Goal: Information Seeking & Learning: Find specific fact

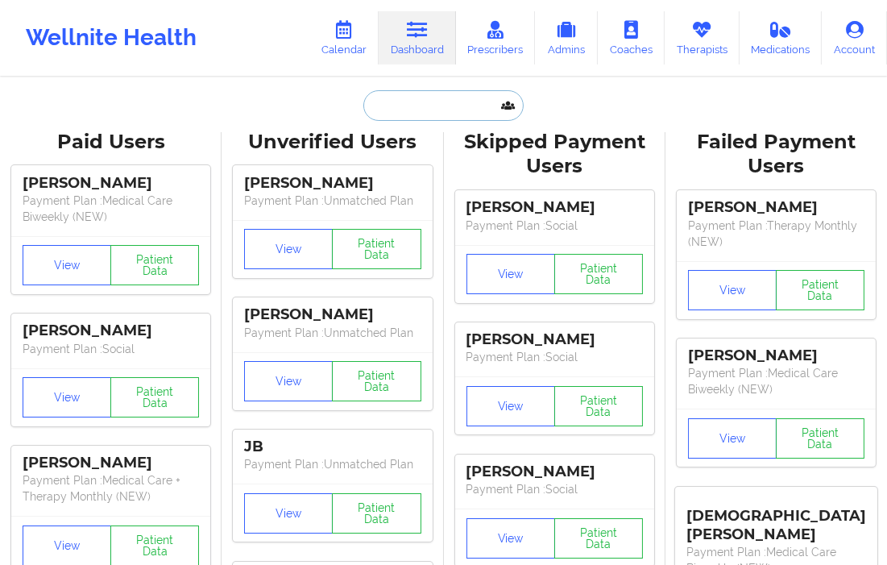
click at [400, 105] on input "text" at bounding box center [442, 105] width 159 height 31
click at [417, 118] on input "text" at bounding box center [442, 105] width 159 height 31
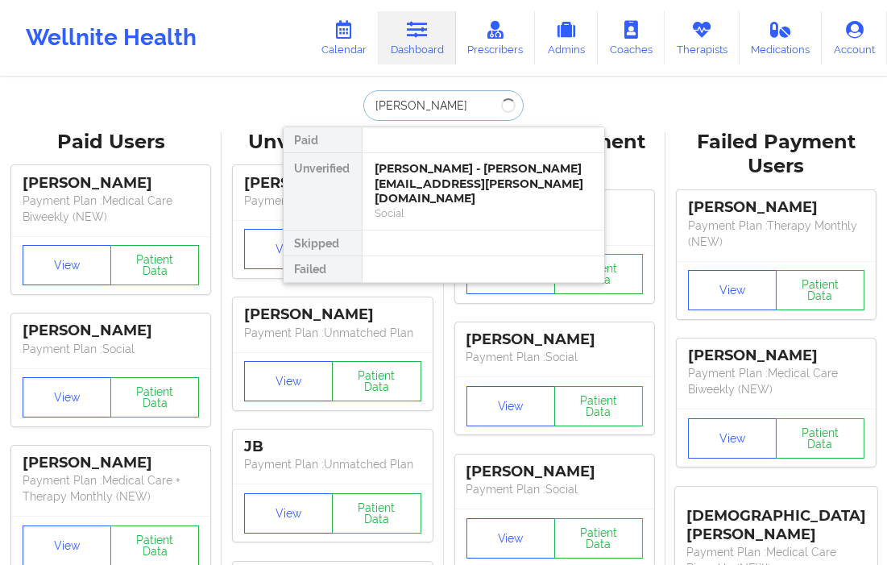
type input "cherylyn"
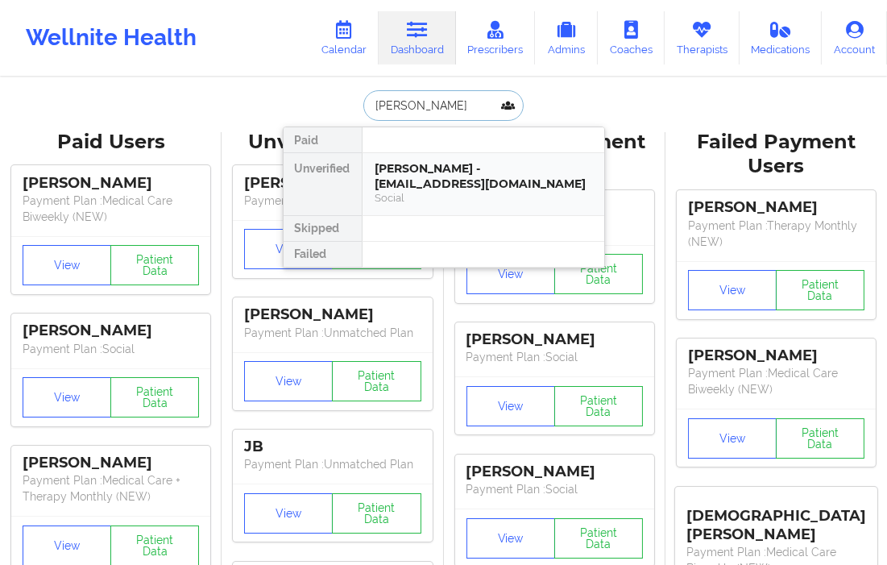
click at [445, 184] on div "cherylynn miller - rodriguezcheryl2024@gmail.com" at bounding box center [483, 176] width 216 height 30
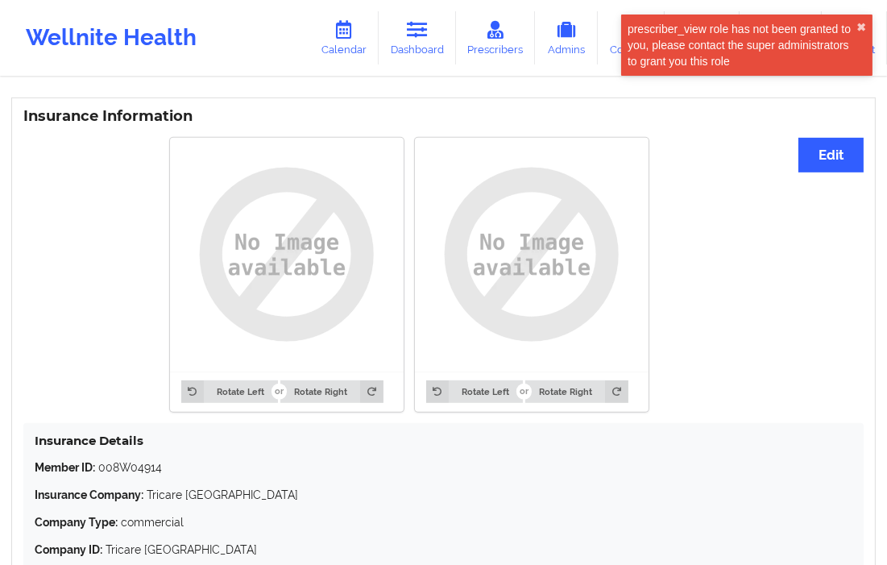
scroll to position [1307, 0]
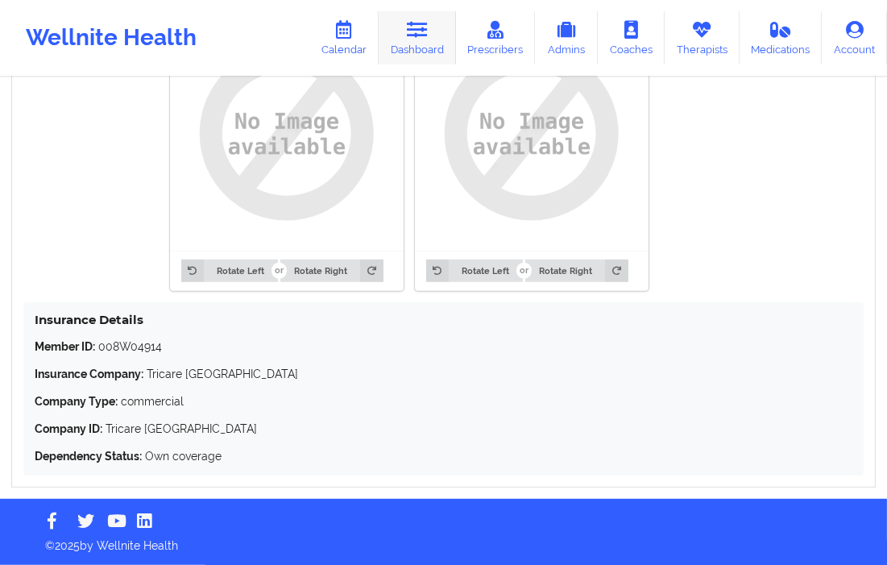
click at [403, 39] on link "Dashboard" at bounding box center [417, 37] width 77 height 53
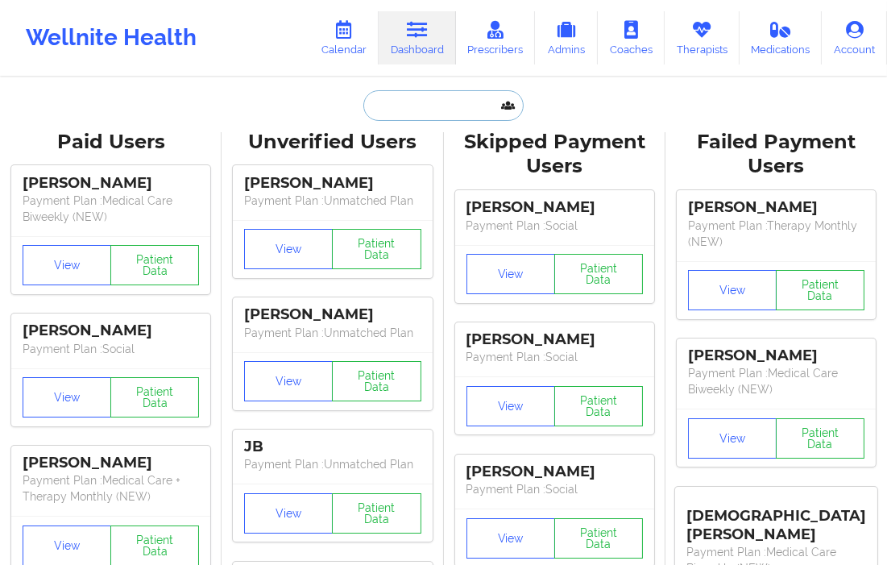
click at [398, 106] on input "text" at bounding box center [442, 105] width 159 height 31
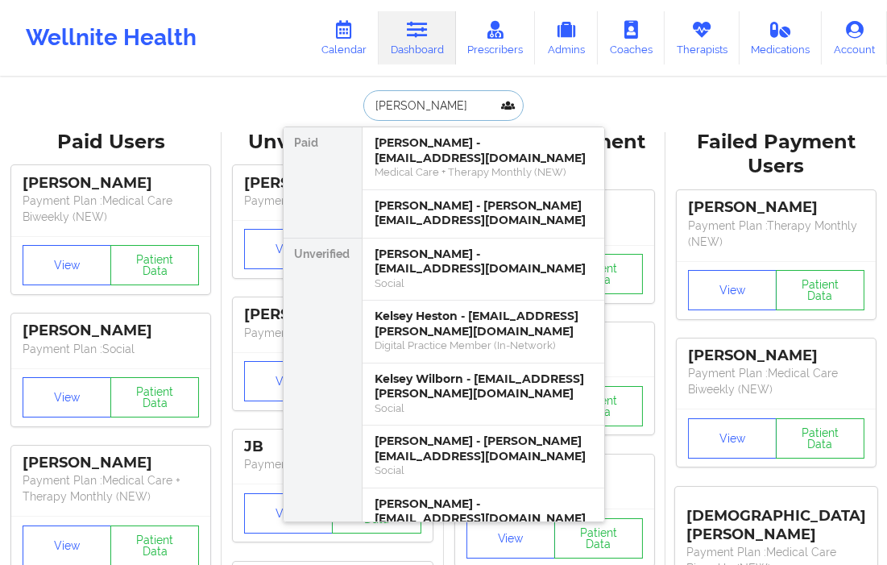
type input "KELSEY FU"
click at [390, 263] on div "Kelsey R Fulton - kelseystaff@yahoo.com" at bounding box center [483, 261] width 216 height 30
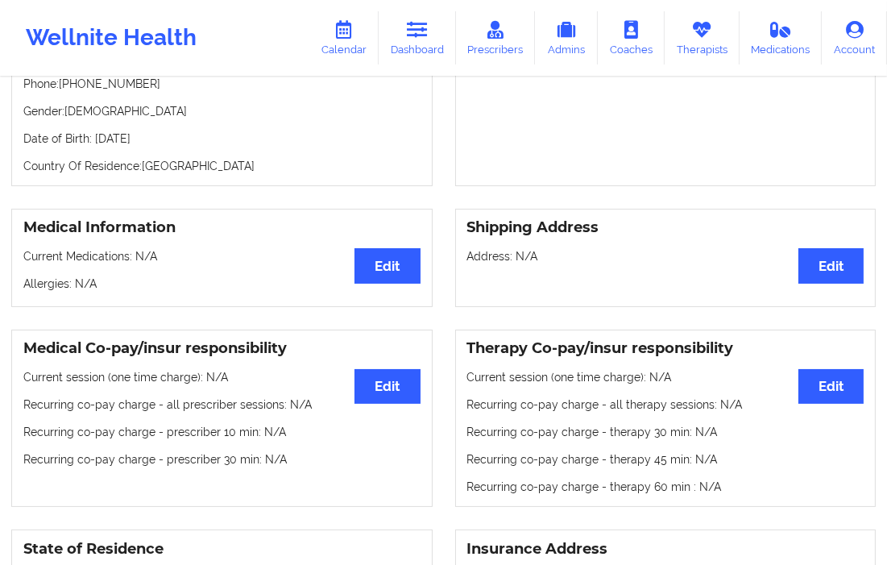
scroll to position [89, 0]
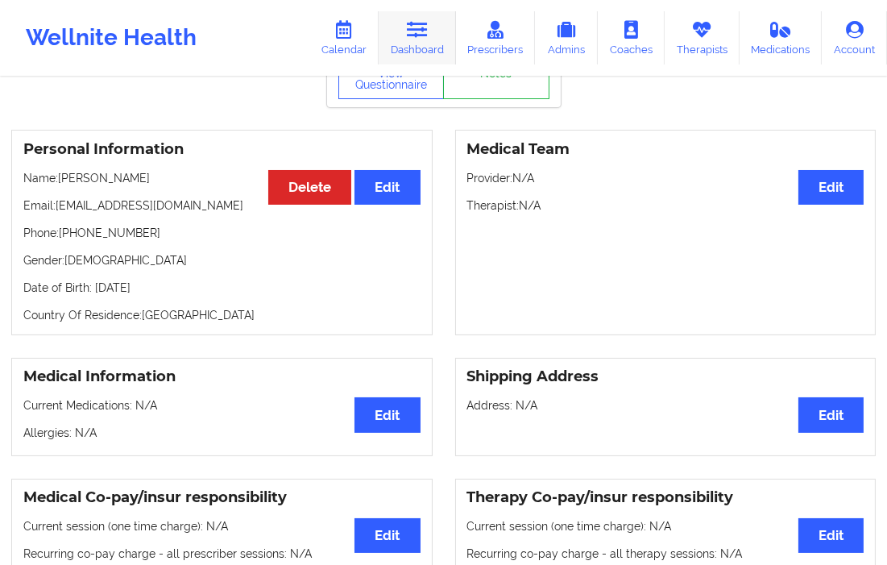
click at [435, 34] on link "Dashboard" at bounding box center [417, 37] width 77 height 53
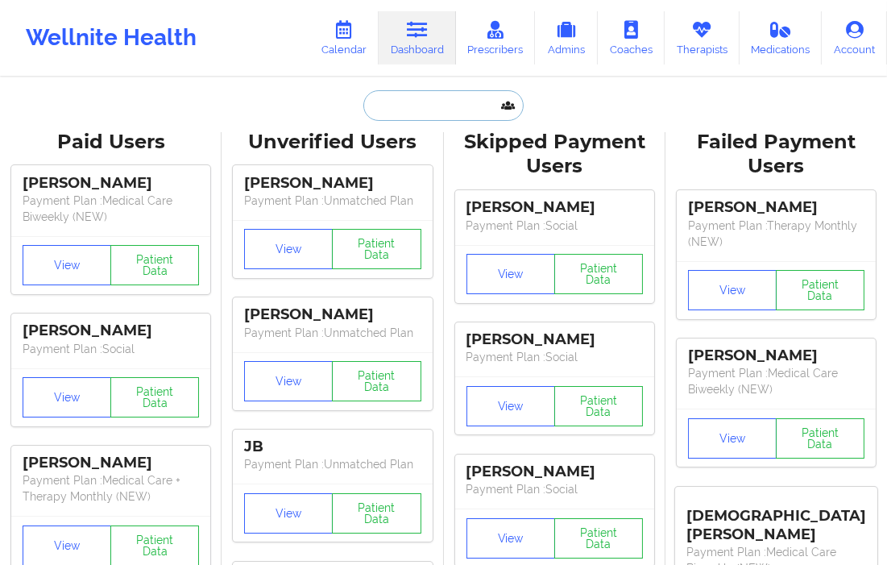
click at [416, 114] on input "text" at bounding box center [442, 105] width 159 height 31
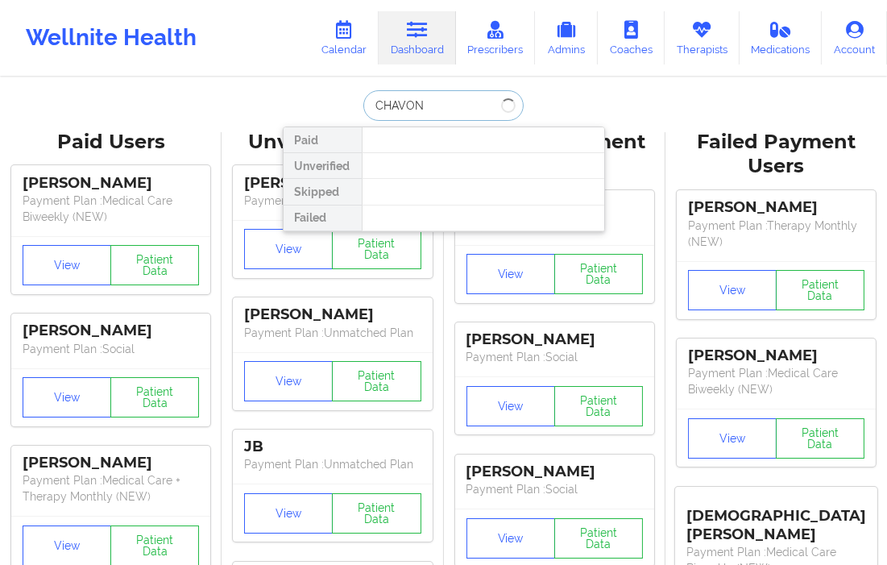
type input "CHAVONE"
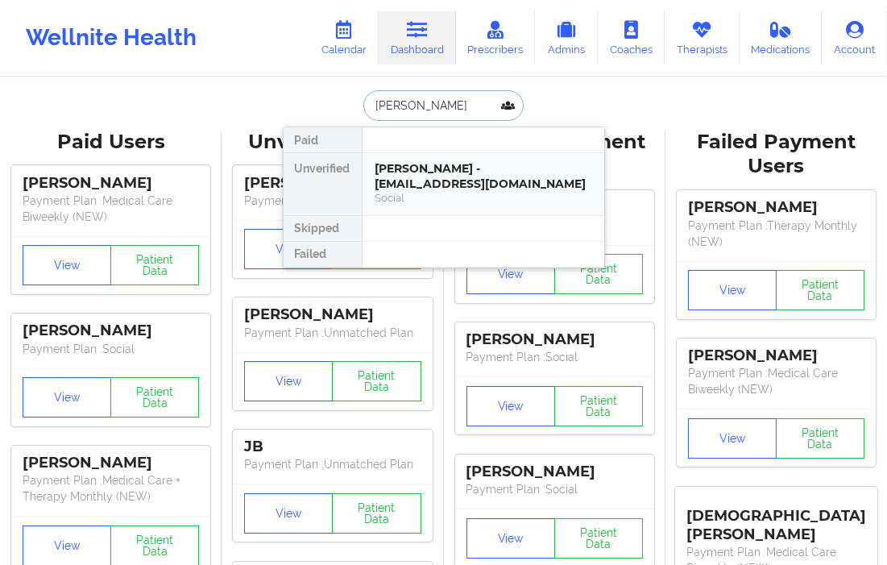
click at [428, 170] on div "Chavone Thomas - chavonet22@gmail.com" at bounding box center [483, 176] width 216 height 30
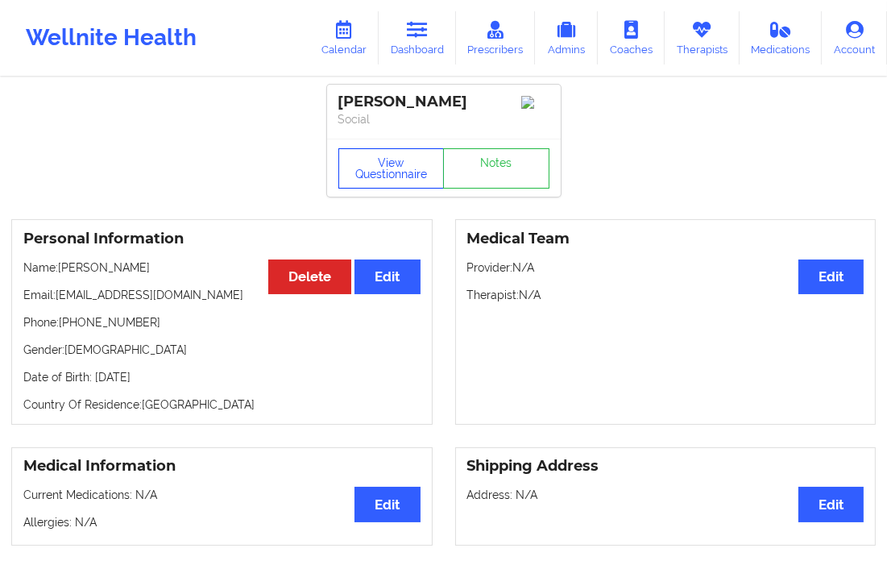
click at [401, 172] on button "View Questionnaire" at bounding box center [391, 168] width 106 height 40
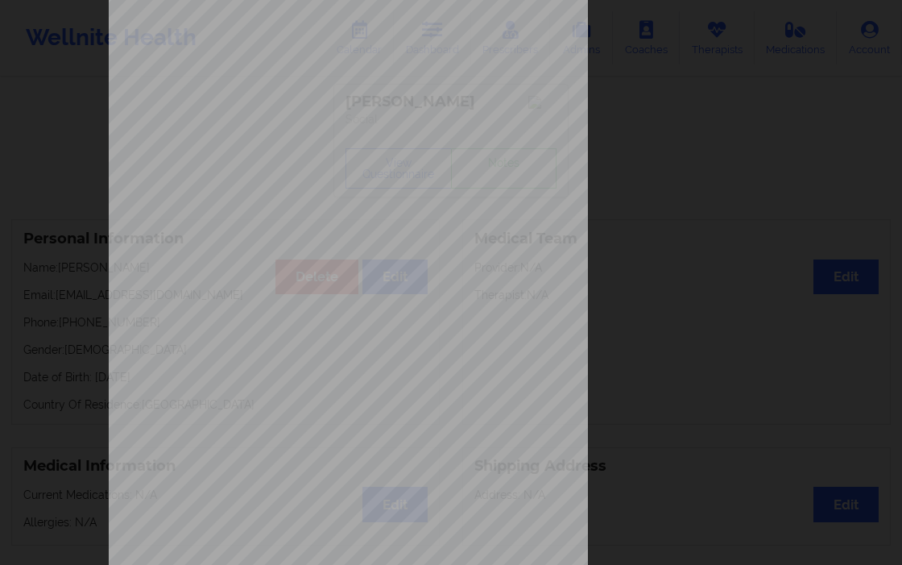
scroll to position [204, 0]
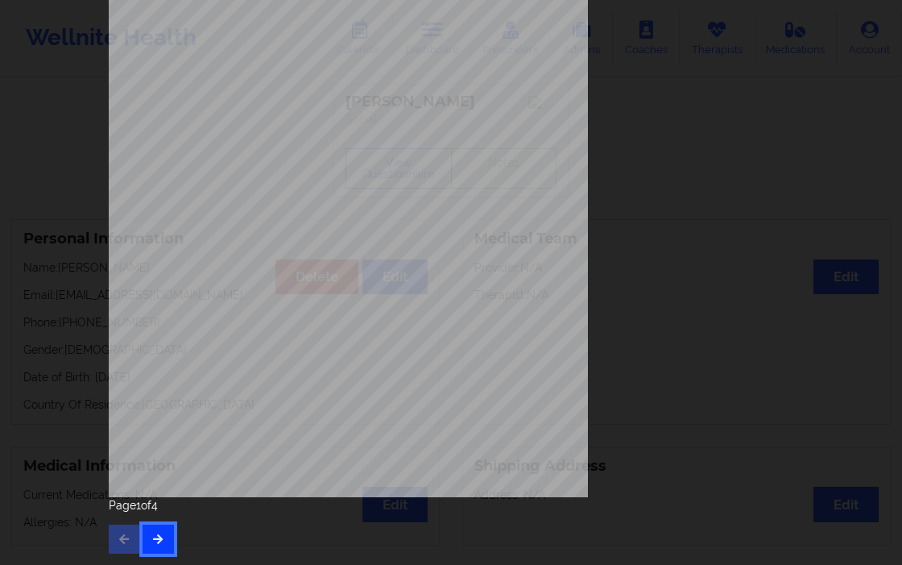
click at [143, 540] on button "button" at bounding box center [158, 538] width 31 height 29
click at [151, 540] on icon "button" at bounding box center [158, 538] width 14 height 10
click at [175, 529] on div "Page 3 of 4" at bounding box center [451, 525] width 685 height 56
click at [164, 521] on div "Page 3 of 4" at bounding box center [451, 525] width 685 height 56
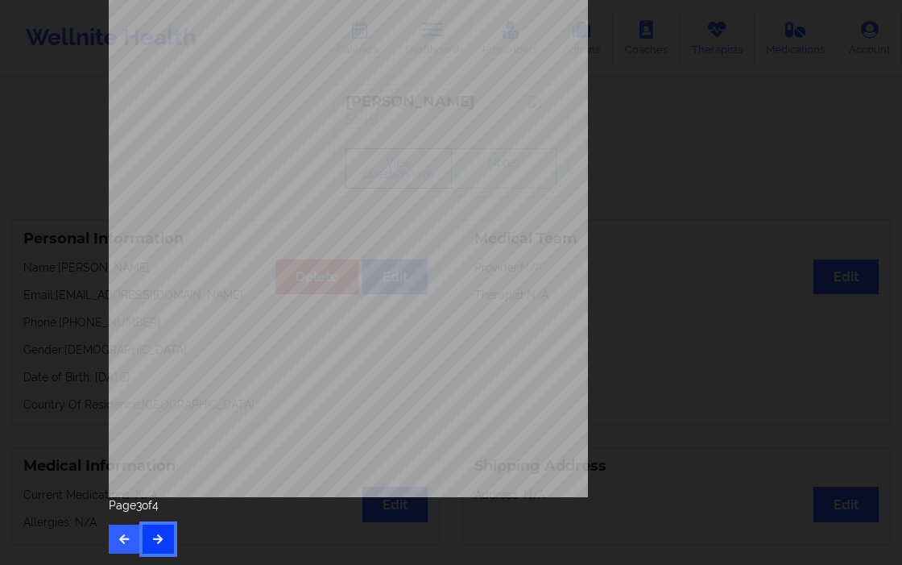
click at [162, 524] on button "button" at bounding box center [158, 538] width 31 height 29
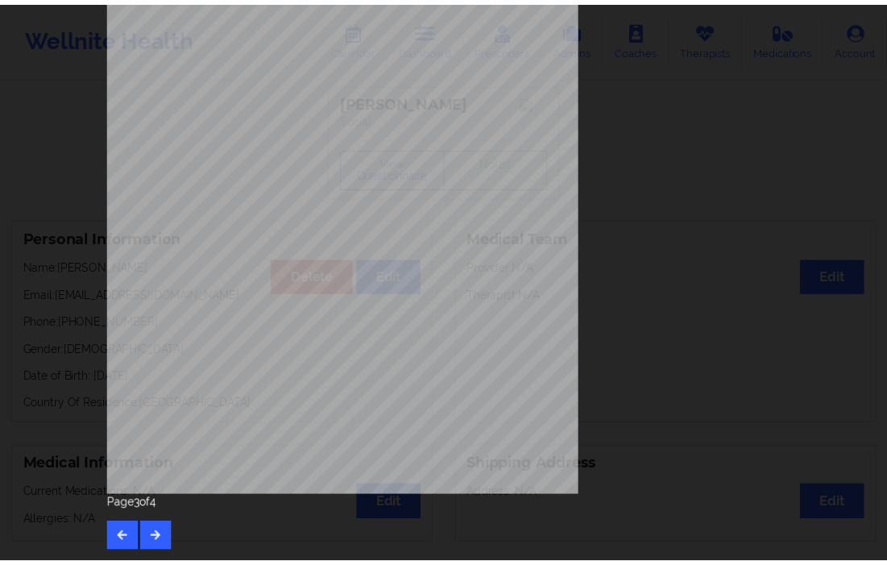
scroll to position [0, 0]
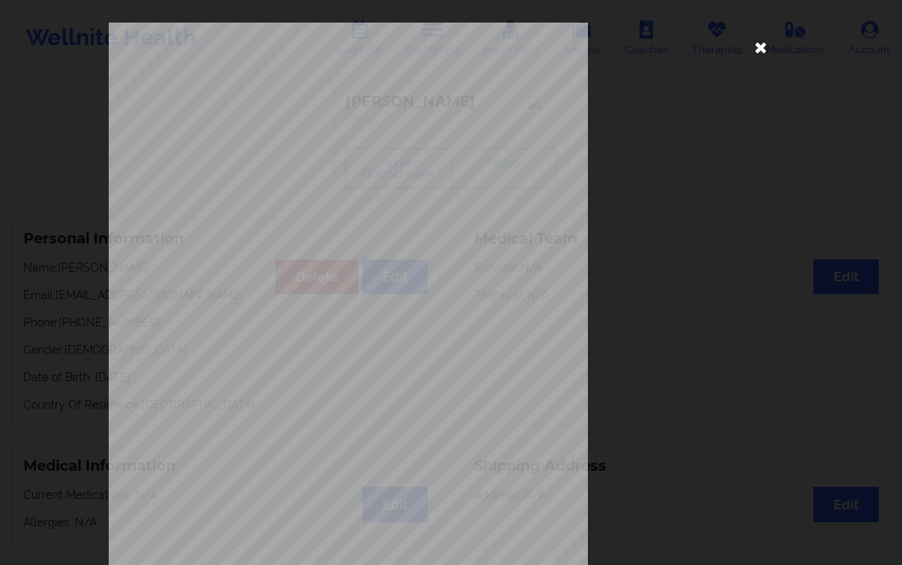
click at [763, 47] on icon at bounding box center [761, 47] width 26 height 26
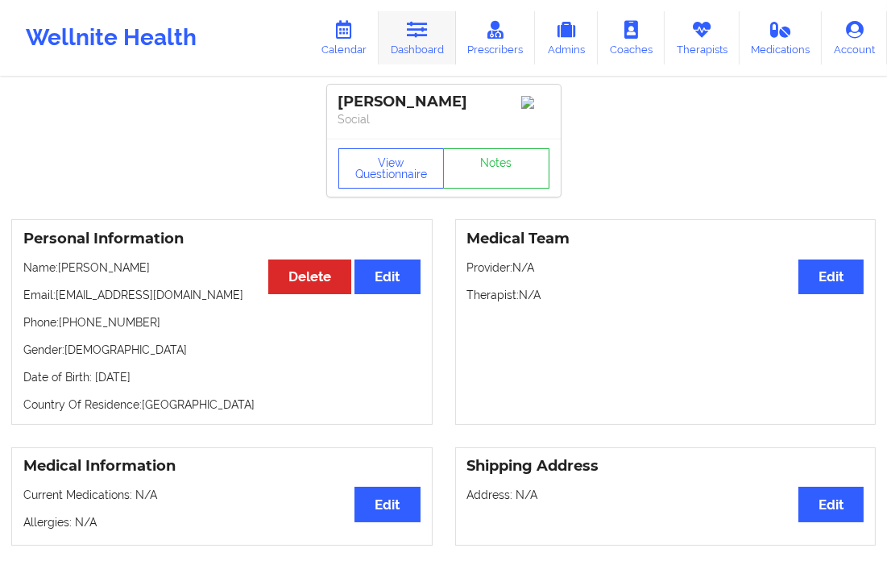
click at [401, 45] on link "Dashboard" at bounding box center [417, 37] width 77 height 53
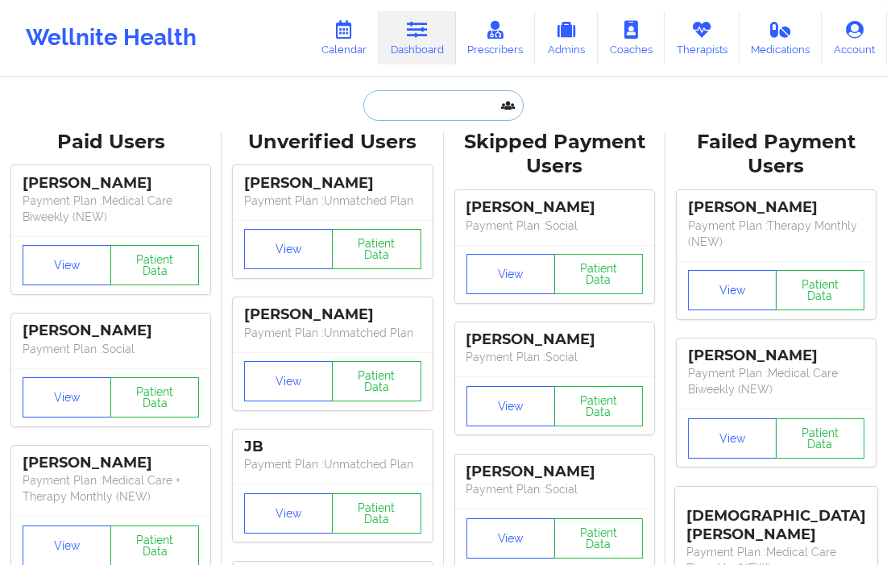
click at [406, 105] on input "text" at bounding box center [442, 105] width 159 height 31
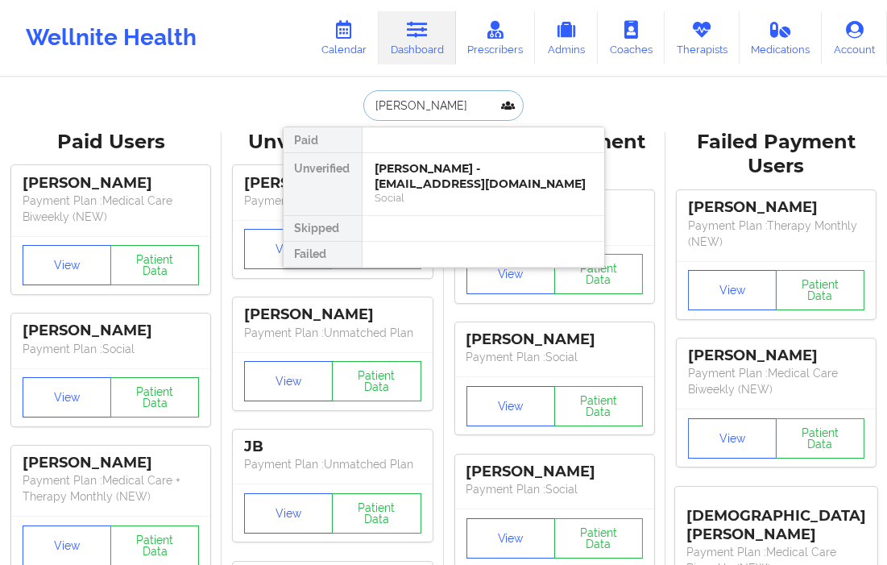
type input "ALESIAH"
click at [396, 170] on div "Alesiah Roberson - ayr2iam@gmail.com" at bounding box center [483, 176] width 216 height 30
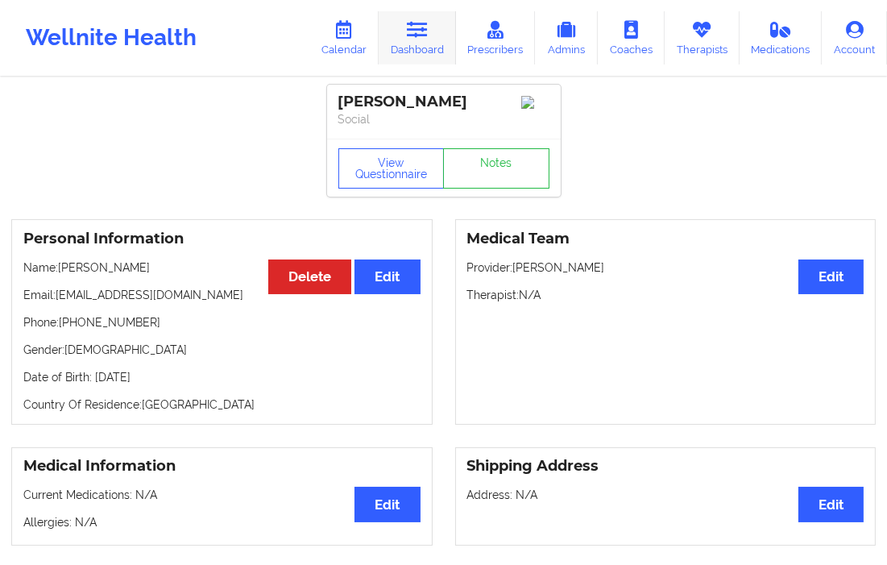
click at [412, 51] on link "Dashboard" at bounding box center [417, 37] width 77 height 53
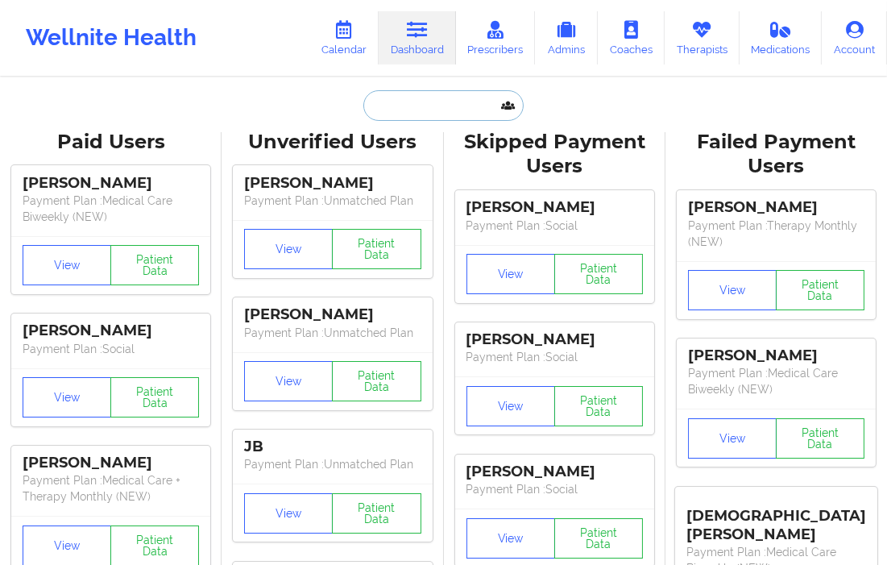
click at [390, 107] on input "text" at bounding box center [442, 105] width 159 height 31
paste input "jessamy91@aol.com"
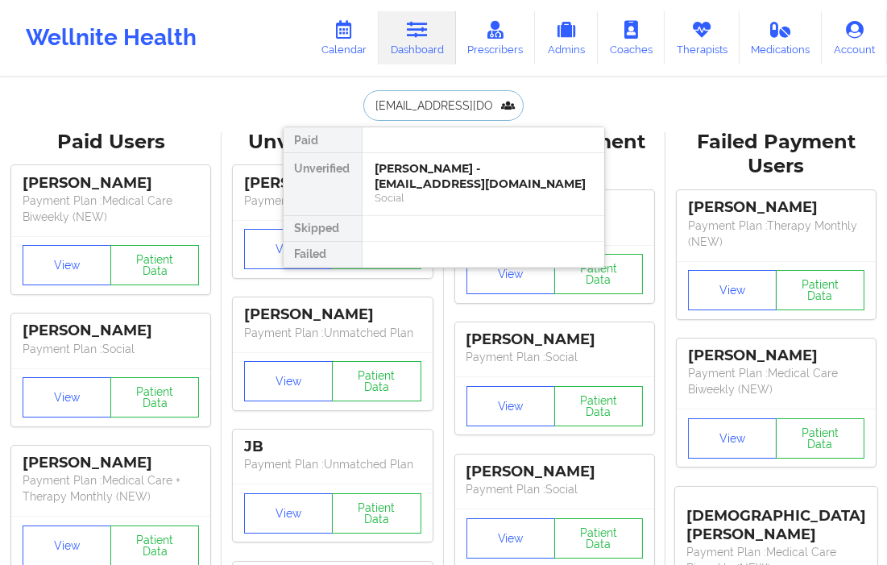
type input "jessamy91@aol.com"
click at [488, 108] on input "jessamy91@aol.com" at bounding box center [442, 105] width 159 height 31
click at [449, 177] on div "Shandel Jessamy - jessamy91@aol.com" at bounding box center [483, 176] width 216 height 30
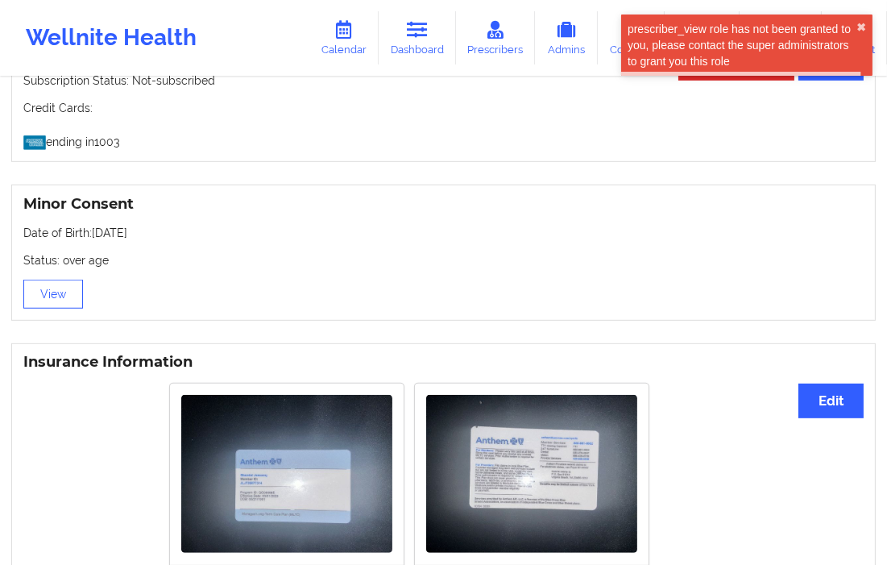
scroll to position [1169, 0]
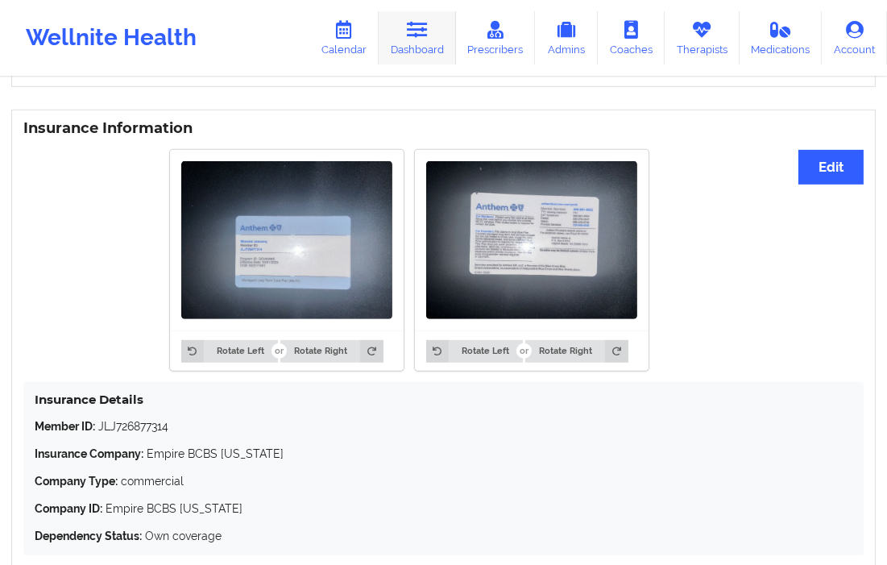
click at [443, 33] on link "Dashboard" at bounding box center [417, 37] width 77 height 53
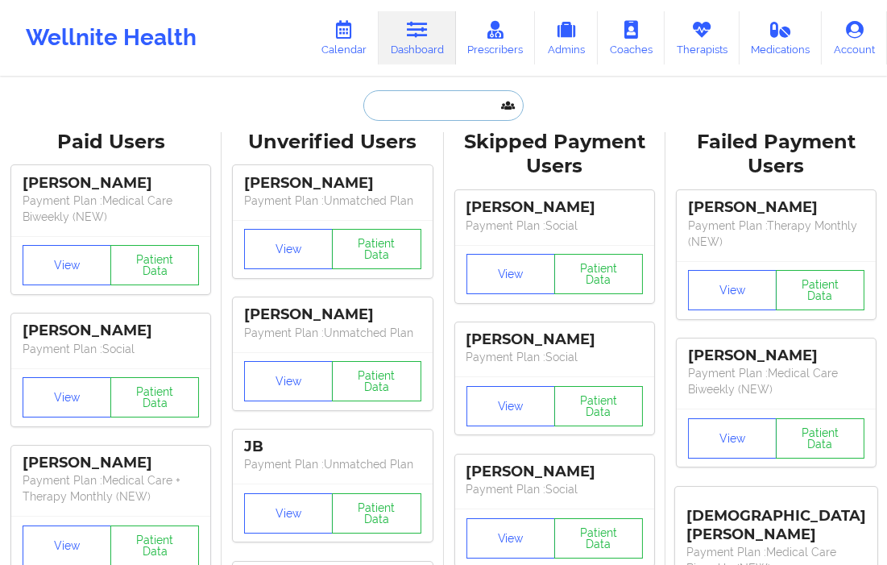
click at [385, 108] on input "text" at bounding box center [442, 105] width 159 height 31
paste input "kwaissbluth@gmail.com"
type input "kwaissbluth@gmail.com"
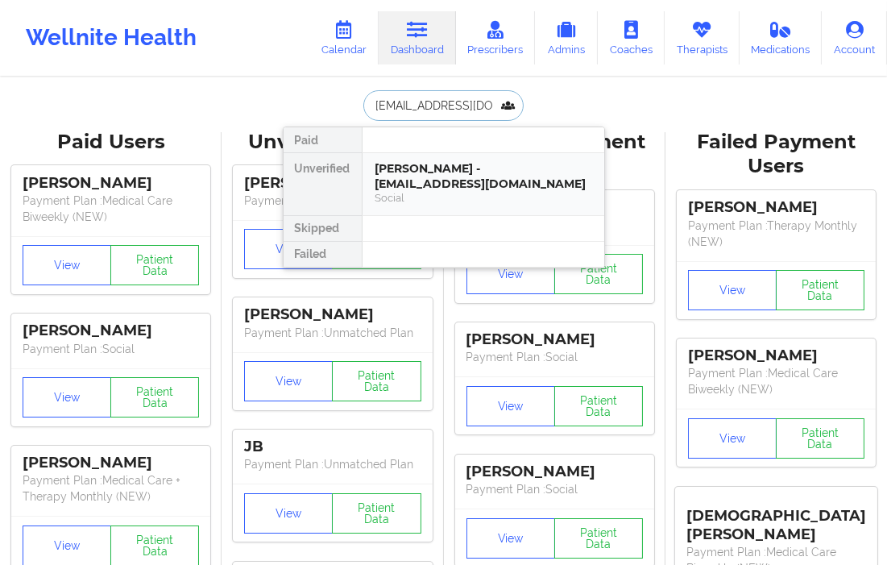
click at [413, 174] on div "Katherine Waissbluth - kwaissbluth@gmail.com" at bounding box center [483, 176] width 216 height 30
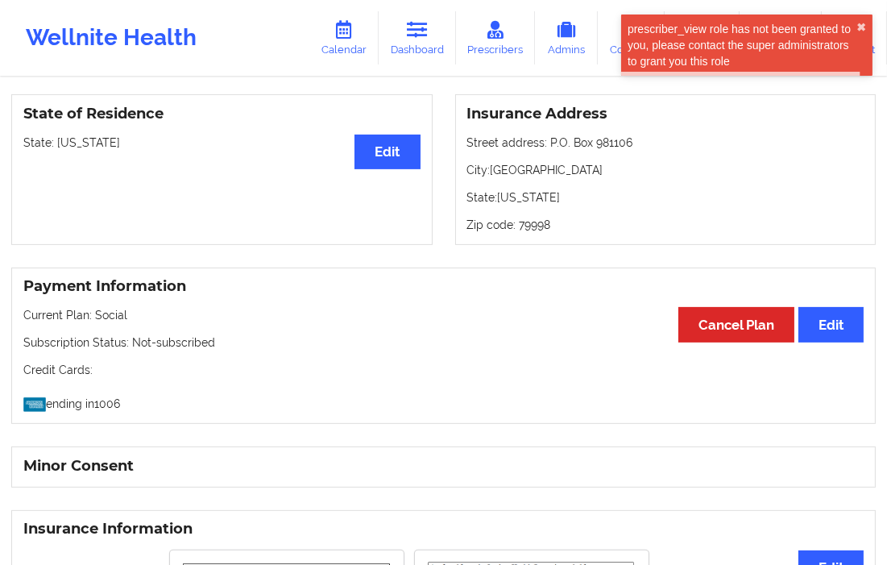
scroll to position [895, 0]
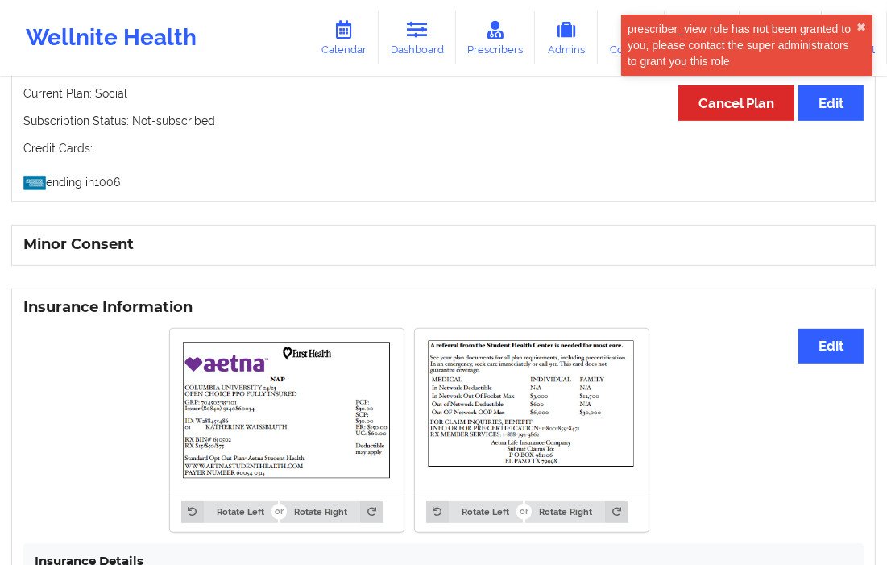
click at [307, 391] on img at bounding box center [286, 410] width 211 height 140
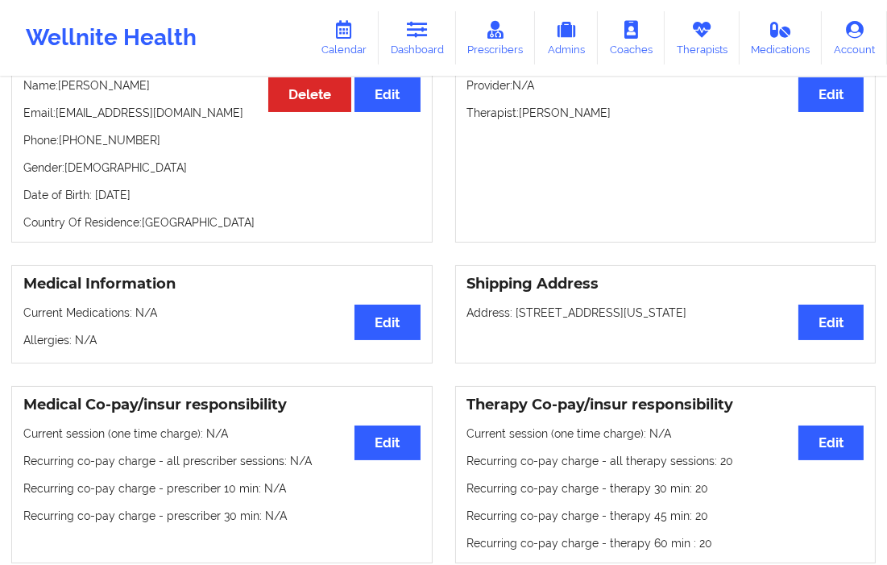
scroll to position [0, 0]
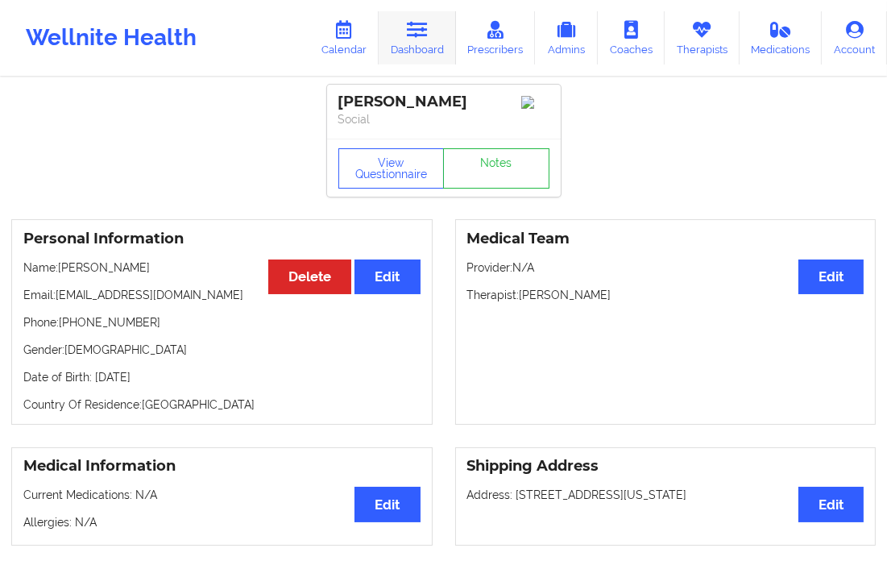
click at [441, 42] on link "Dashboard" at bounding box center [417, 37] width 77 height 53
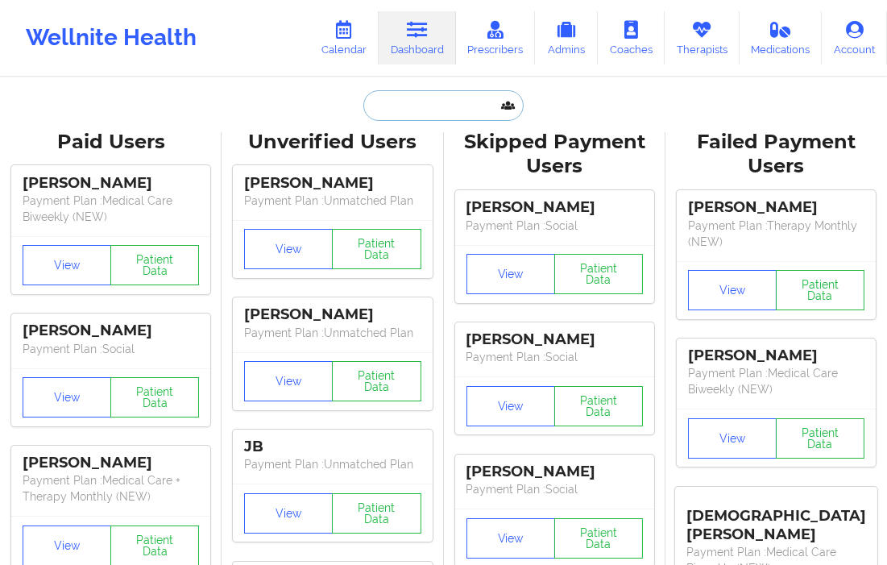
click at [383, 109] on input "text" at bounding box center [442, 105] width 159 height 31
paste input "aapostolakos22@gmail.com"
type input "aapostolakos22@gmail.com"
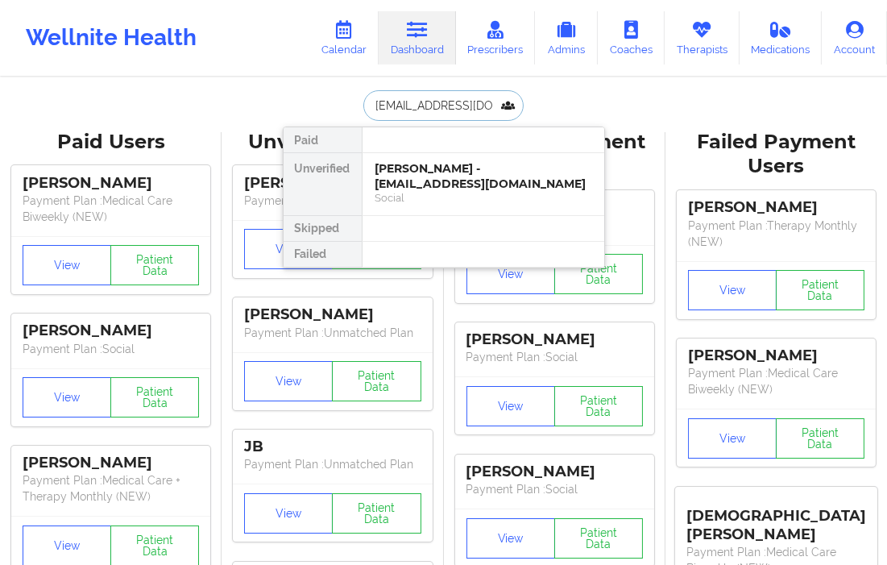
scroll to position [0, 19]
click at [400, 157] on div "Katherine Waissbluth - kwaissbluth@gmail.com Social" at bounding box center [483, 184] width 242 height 62
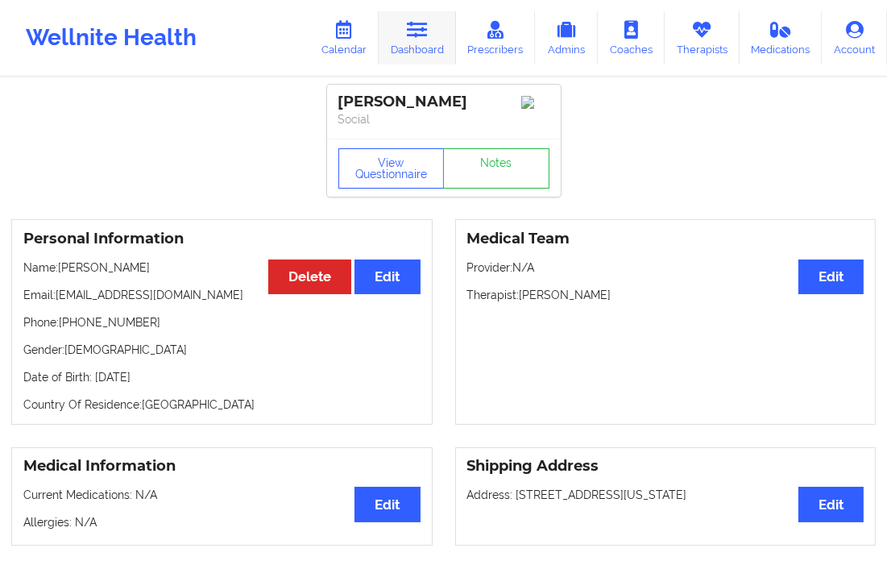
click at [412, 51] on link "Dashboard" at bounding box center [417, 37] width 77 height 53
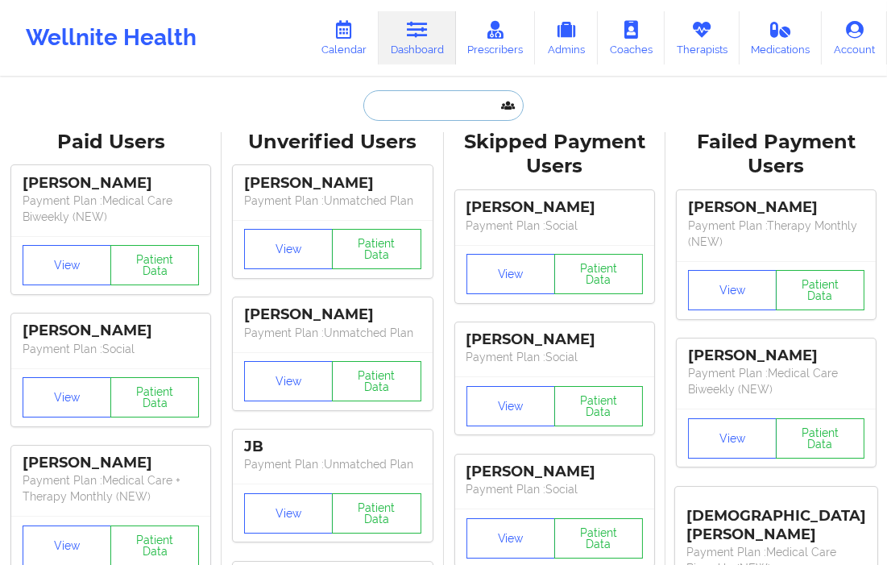
click at [409, 97] on input "text" at bounding box center [442, 105] width 159 height 31
paste input "aapostolakos22@gmail.com"
type input "aapostolakos22@gmail.com"
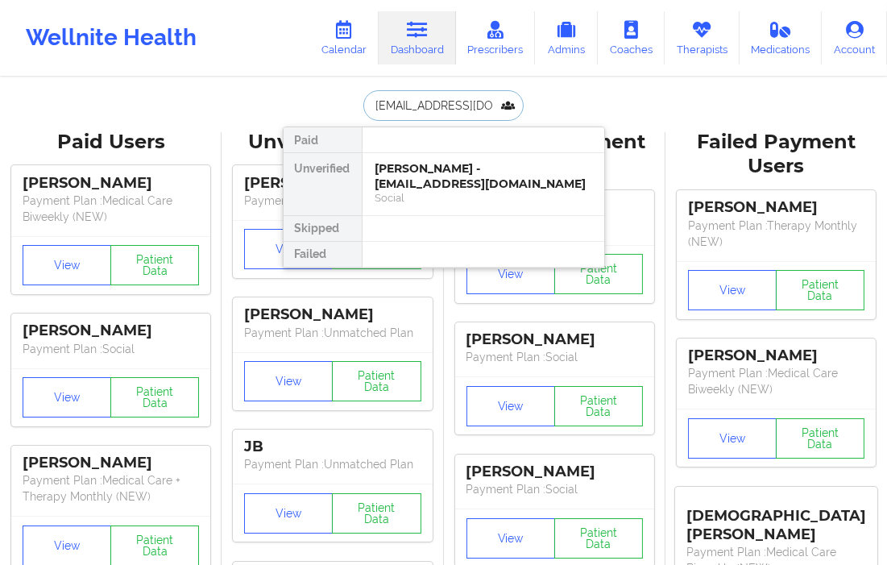
scroll to position [0, 19]
click at [427, 161] on div "Alexis Apostolakos - aapostolakos22@gmail.com" at bounding box center [483, 176] width 216 height 30
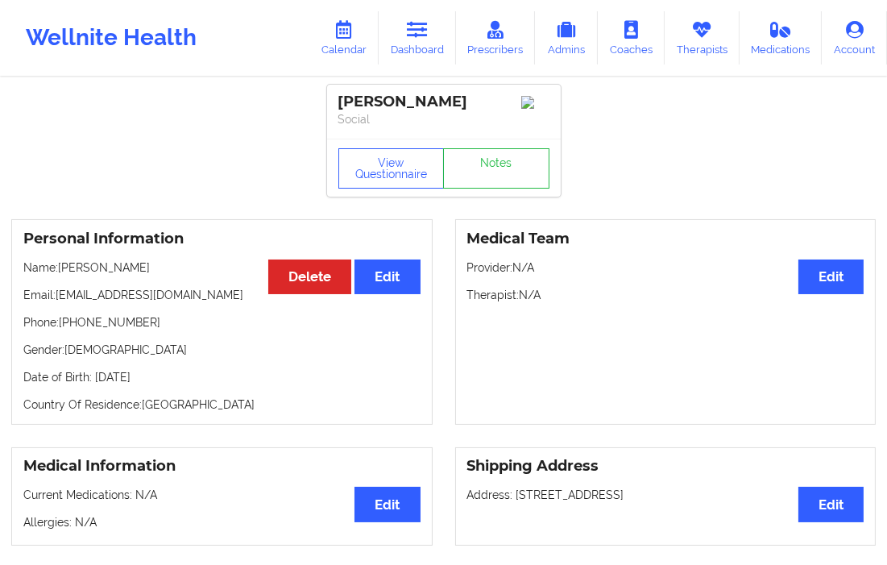
drag, startPoint x: 164, startPoint y: 266, endPoint x: 60, endPoint y: 268, distance: 103.1
click at [60, 268] on p "Name: Alexis Apostolakos" at bounding box center [221, 267] width 397 height 16
click at [63, 268] on p "Name: Alexis Apostolakos" at bounding box center [221, 267] width 397 height 16
copy p "Alexis Apostolakos"
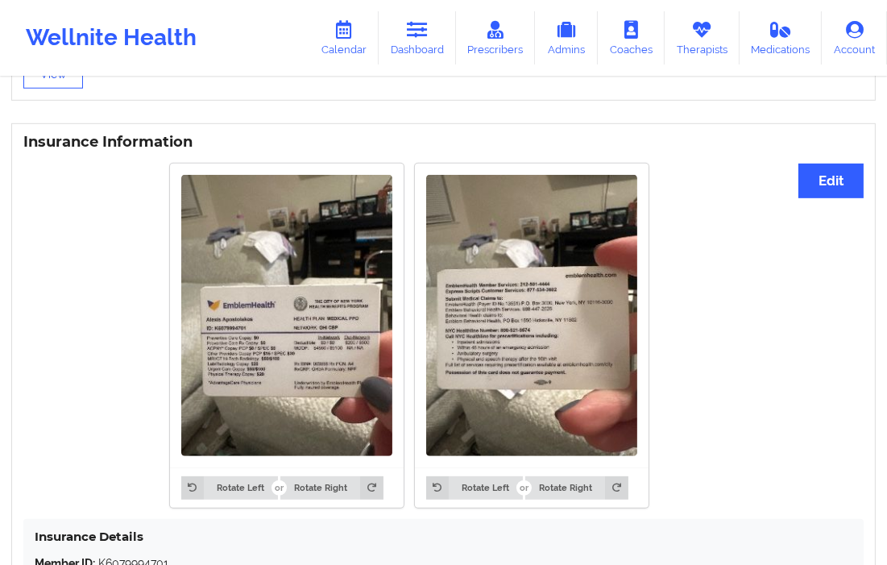
scroll to position [1252, 0]
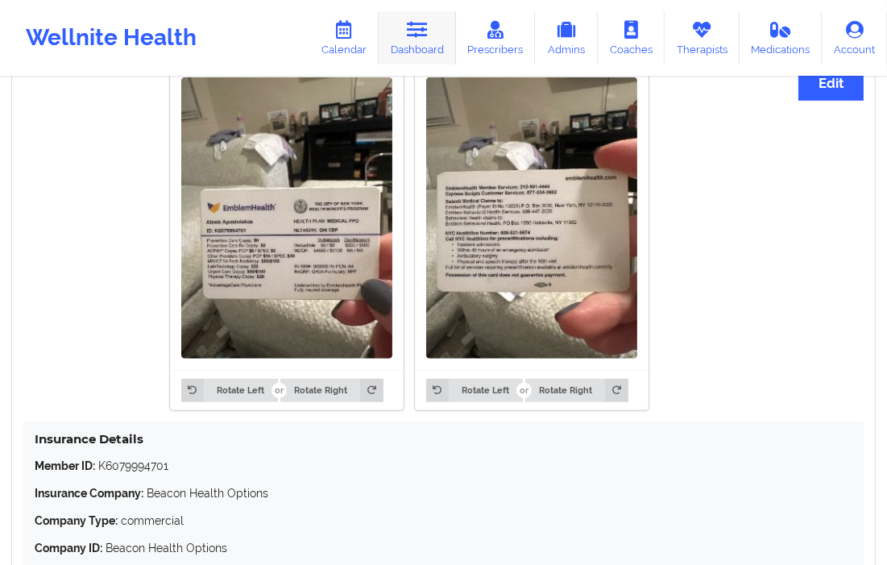
click at [422, 48] on link "Dashboard" at bounding box center [417, 37] width 77 height 53
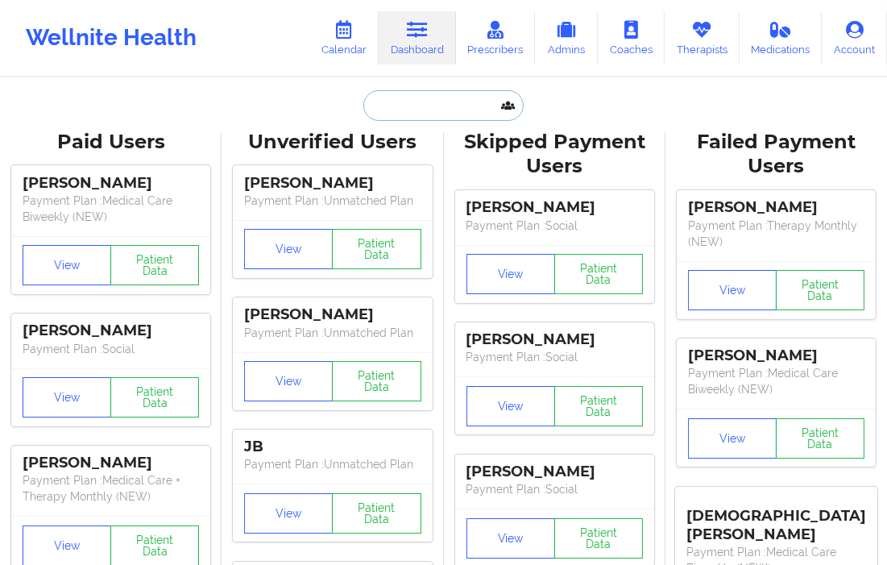
click at [390, 101] on input "text" at bounding box center [442, 105] width 159 height 31
paste input "maxinemcdonald@gmail.com"
type input "maxinemcdonald@gmail.com"
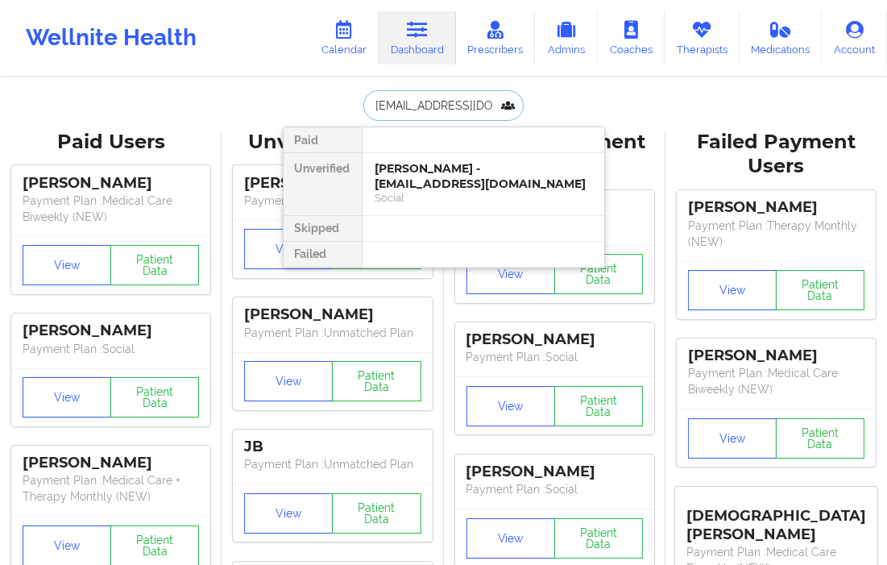
scroll to position [0, 28]
click at [408, 168] on div "Maxine McDonald - maxinemcdonald@gmail.com" at bounding box center [483, 176] width 216 height 30
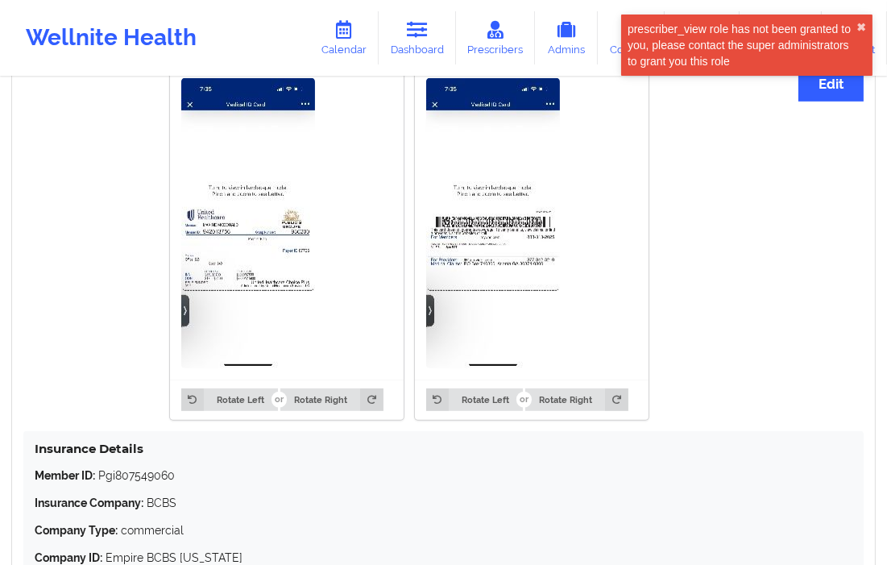
scroll to position [1252, 0]
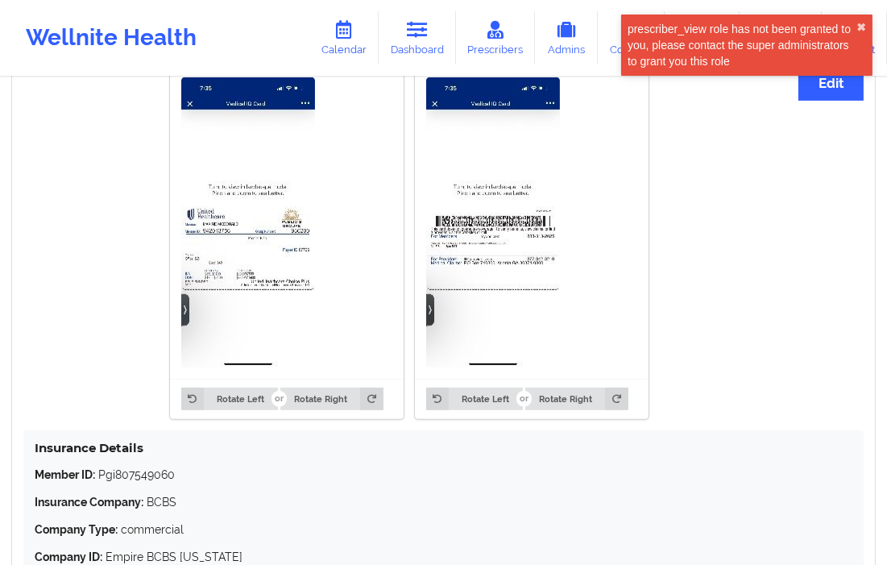
click at [296, 246] on img at bounding box center [248, 222] width 134 height 290
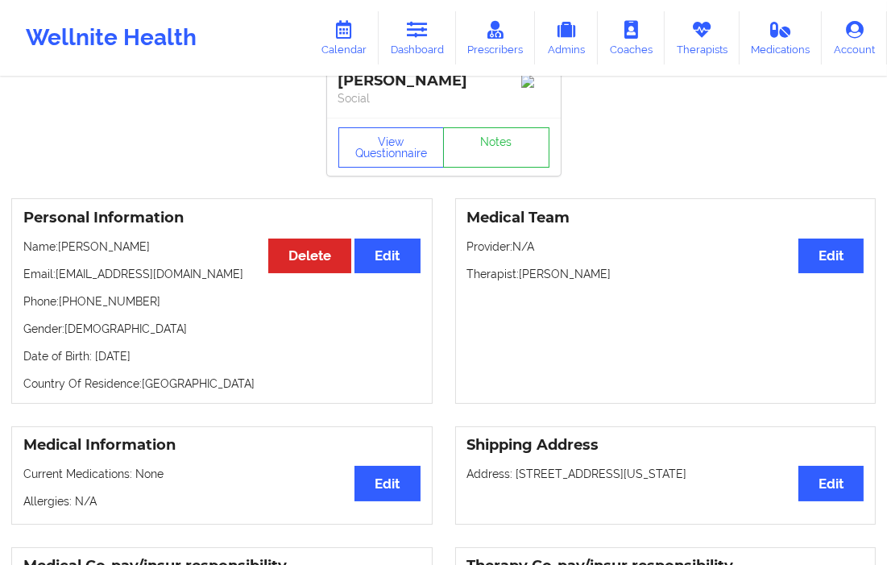
scroll to position [0, 0]
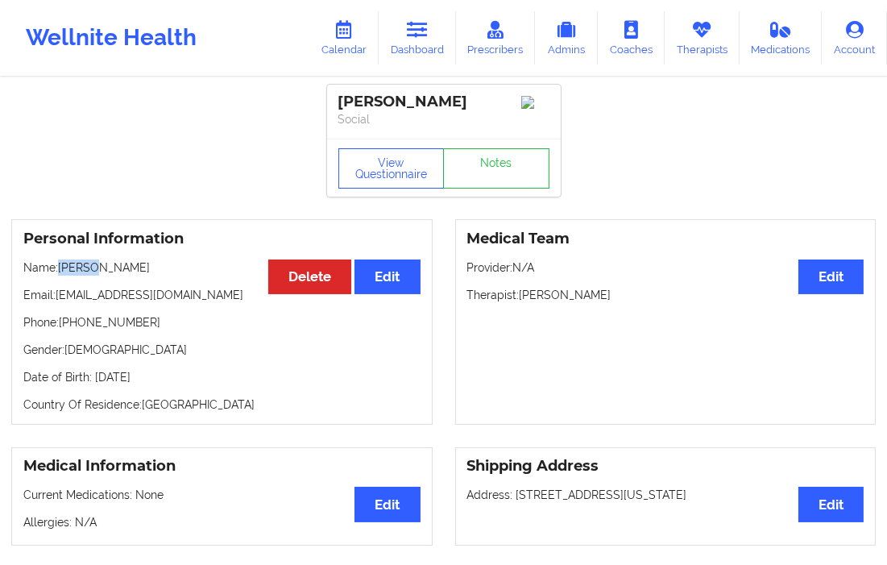
drag, startPoint x: 97, startPoint y: 269, endPoint x: 63, endPoint y: 271, distance: 34.7
click at [63, 271] on p "Name: Maxine McDonald" at bounding box center [221, 267] width 397 height 16
copy p "Maxine"
drag, startPoint x: 164, startPoint y: 271, endPoint x: 101, endPoint y: 274, distance: 63.7
click at [101, 274] on p "Name: Maxine McDonald" at bounding box center [221, 267] width 397 height 16
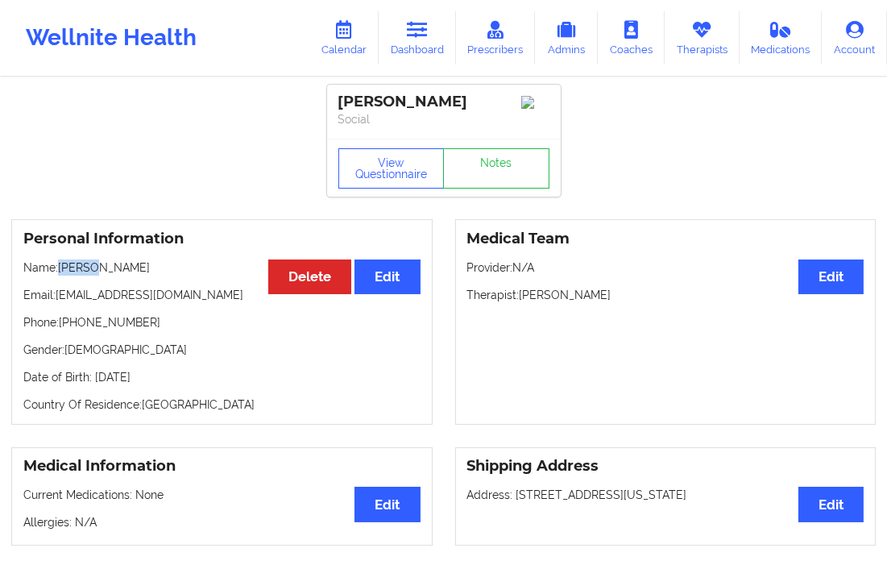
copy p "McDonald"
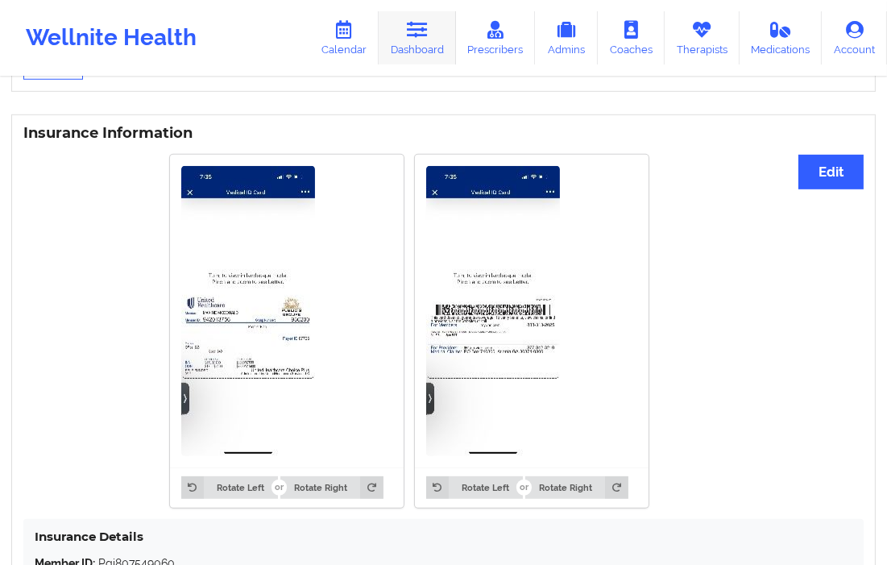
scroll to position [1163, 0]
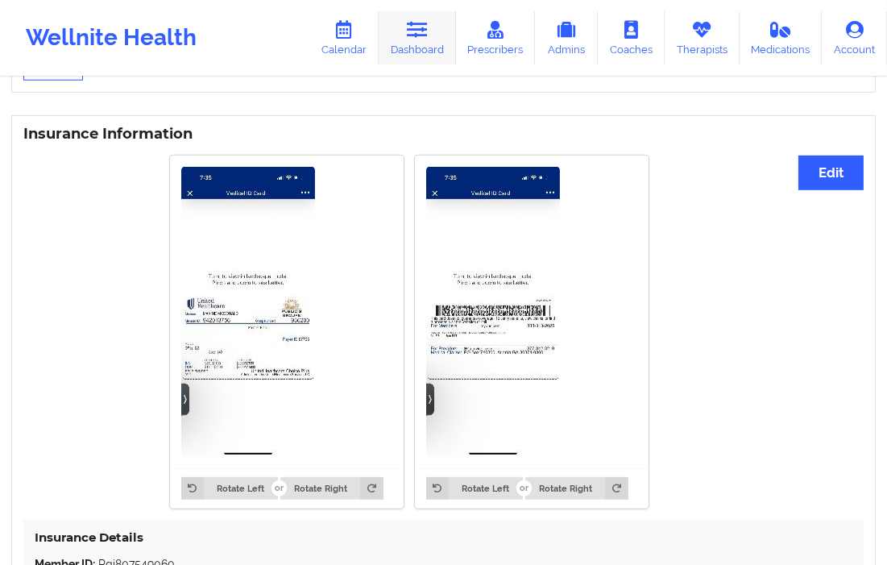
click at [429, 43] on link "Dashboard" at bounding box center [417, 37] width 77 height 53
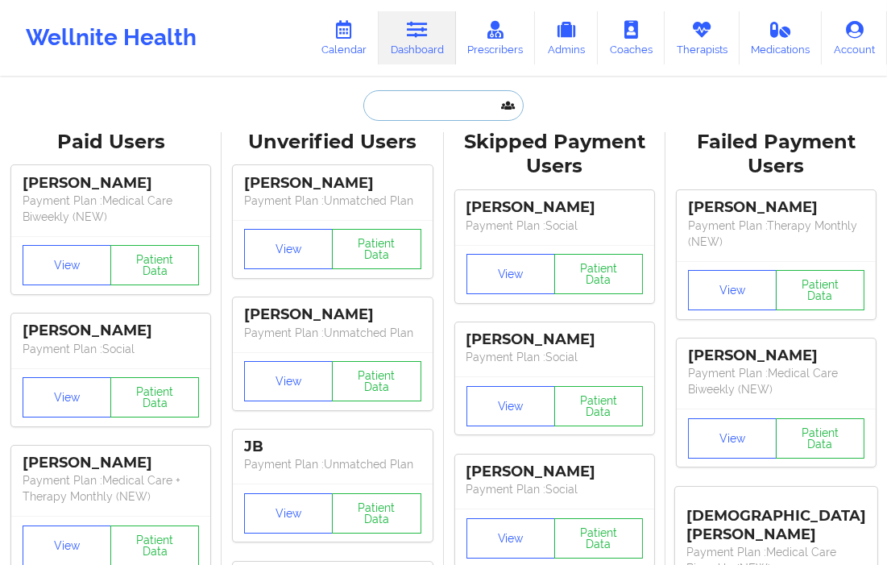
click at [420, 110] on input "text" at bounding box center [442, 105] width 159 height 31
paste input "[EMAIL_ADDRESS][DOMAIN_NAME]"
type input "[EMAIL_ADDRESS][DOMAIN_NAME]"
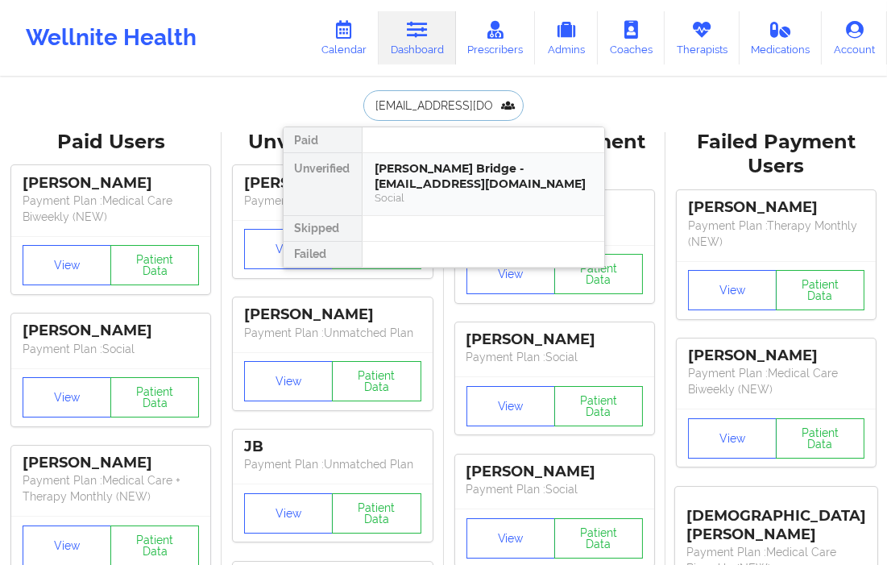
click at [439, 191] on div "Social" at bounding box center [483, 198] width 216 height 14
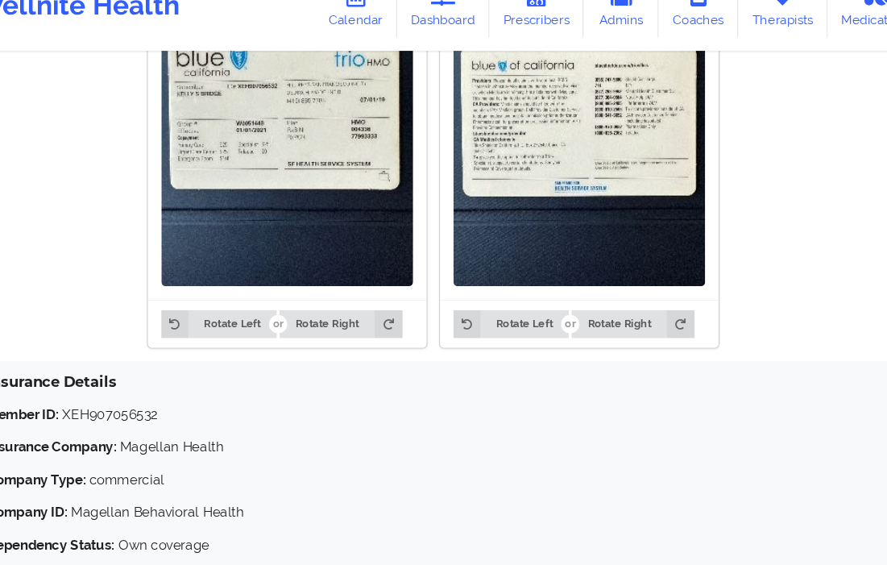
scroll to position [1275, 0]
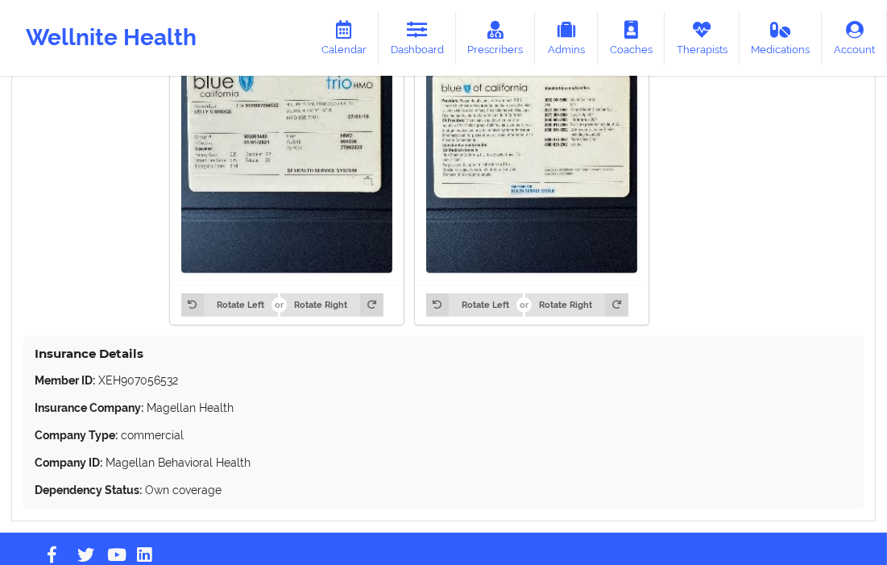
click at [770, 232] on div "Rotate Left Rotate Right Rotate Left Rotate Right" at bounding box center [408, 152] width 771 height 364
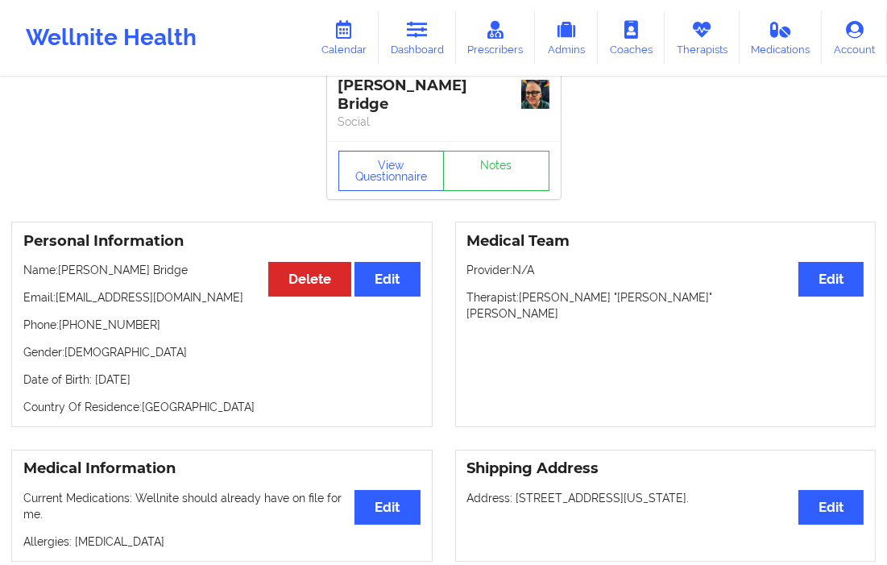
scroll to position [0, 0]
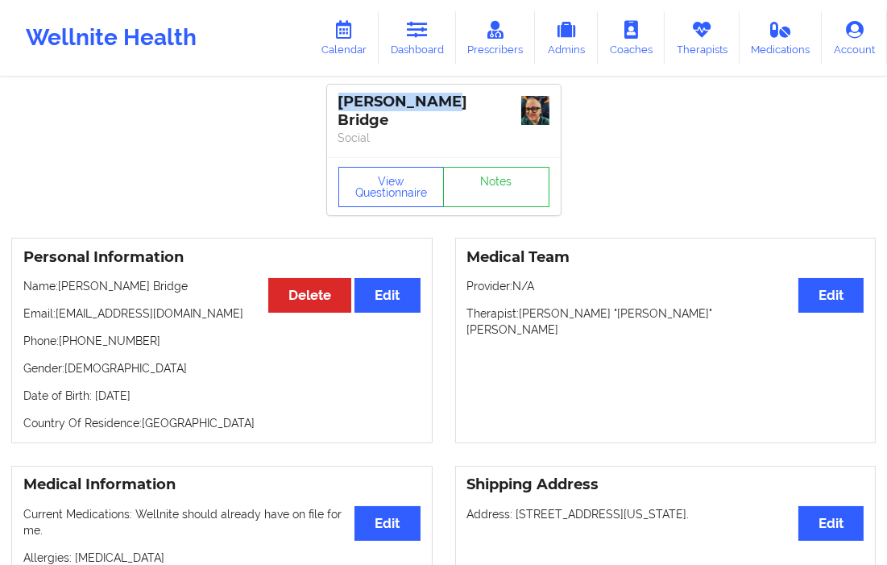
drag, startPoint x: 433, startPoint y: 93, endPoint x: 335, endPoint y: 93, distance: 97.5
click at [335, 93] on div "Kelly Bridge Social" at bounding box center [444, 121] width 234 height 72
copy div "[PERSON_NAME] Bridge"
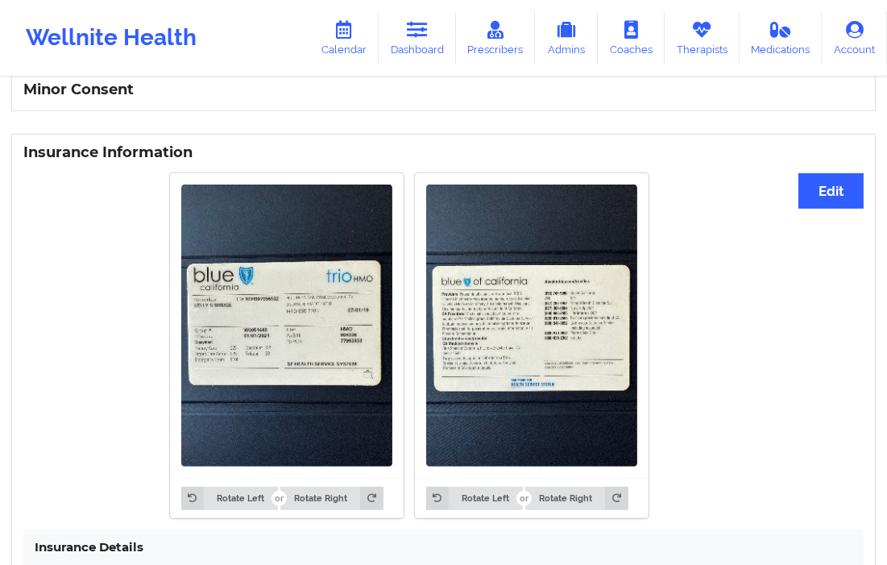
scroll to position [1097, 0]
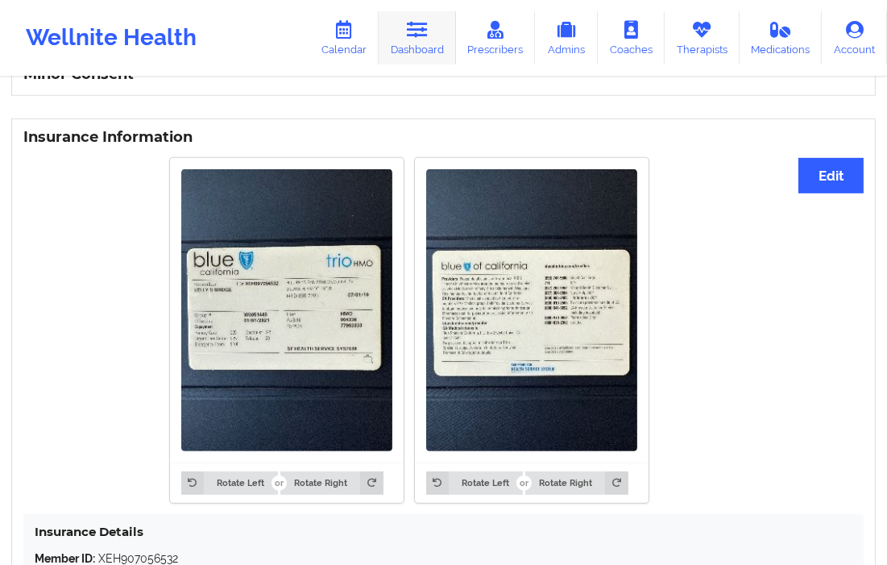
click at [431, 35] on link "Dashboard" at bounding box center [417, 37] width 77 height 53
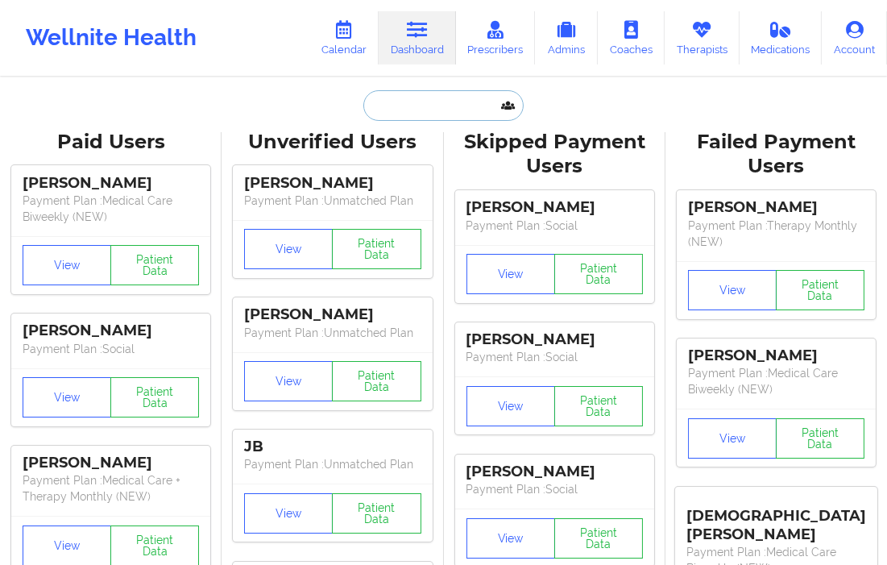
click at [398, 110] on input "text" at bounding box center [442, 105] width 159 height 31
paste input "ninahay123@gmail.com"
type input "ninahay123@gmail.com"
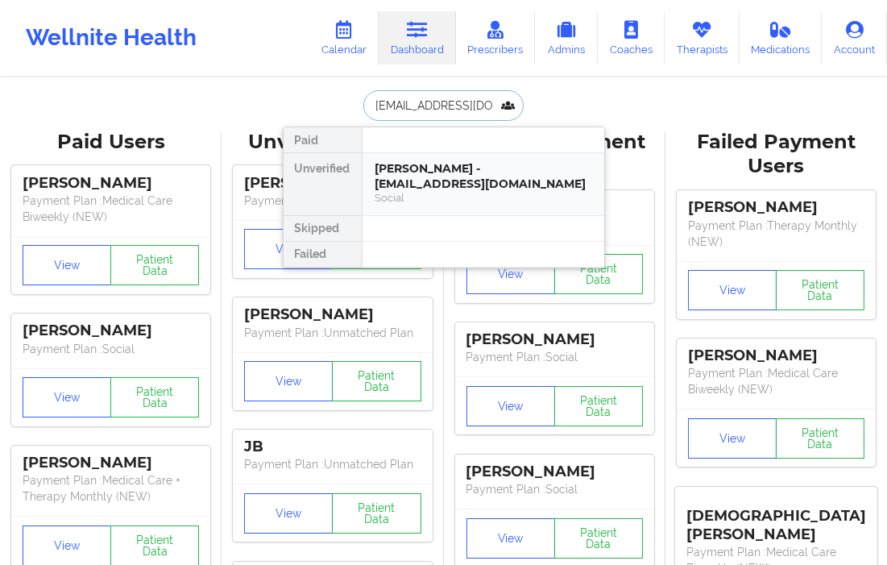
click at [424, 186] on div "Grace Campbell - ninahay123@gmail.com" at bounding box center [483, 176] width 216 height 30
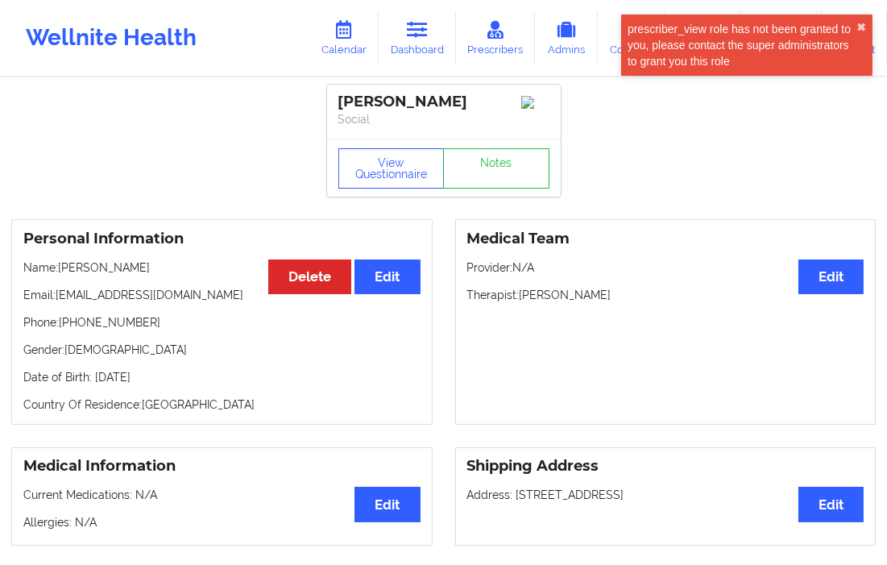
click at [866, 18] on div "prescriber_view role has not been granted to you, please contact the super admi…" at bounding box center [746, 44] width 251 height 61
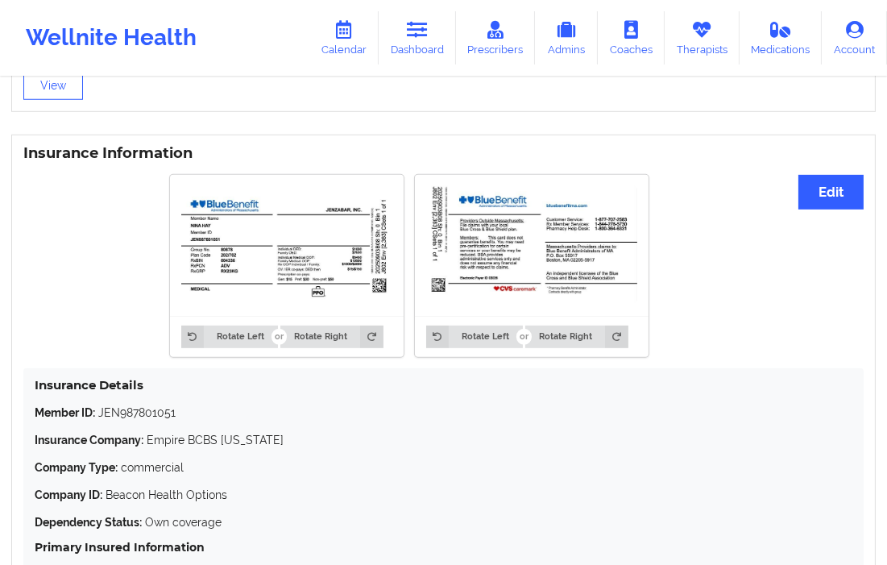
scroll to position [1153, 0]
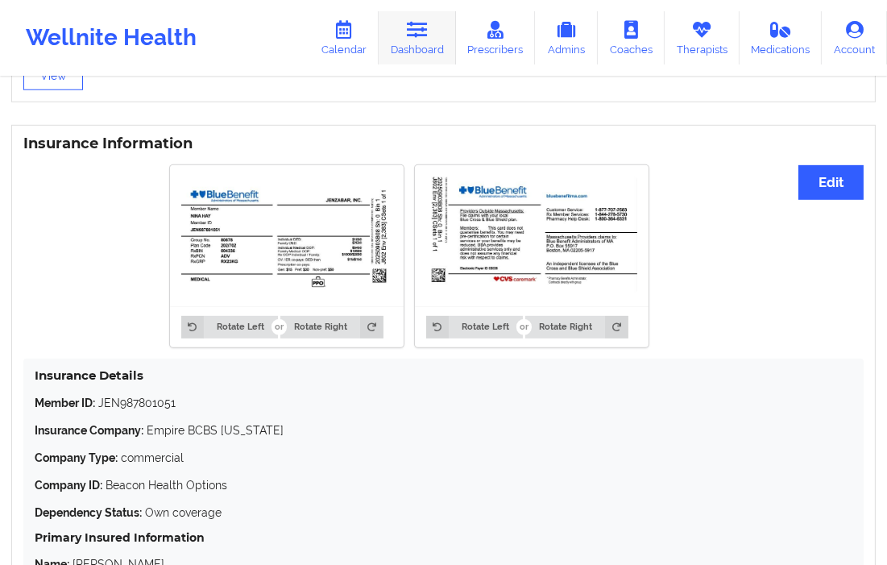
click at [397, 42] on link "Dashboard" at bounding box center [417, 37] width 77 height 53
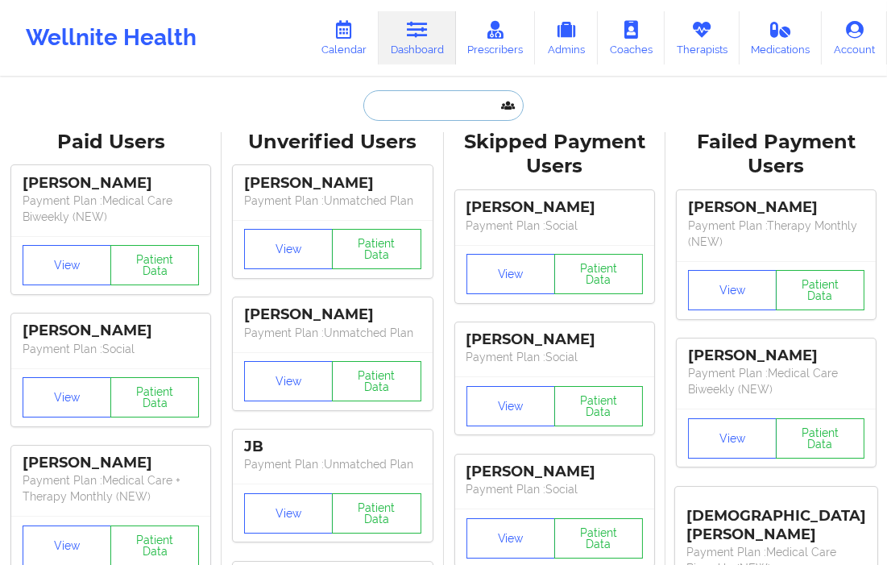
click at [422, 105] on input "text" at bounding box center [442, 105] width 159 height 31
paste input "dmpusic@yahoo.com"
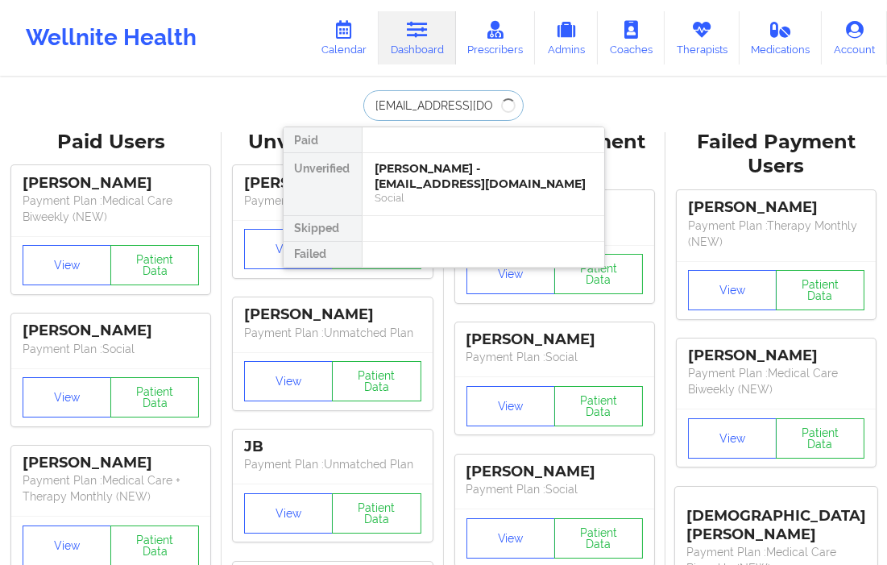
type input "dmpusic@yahoo.com"
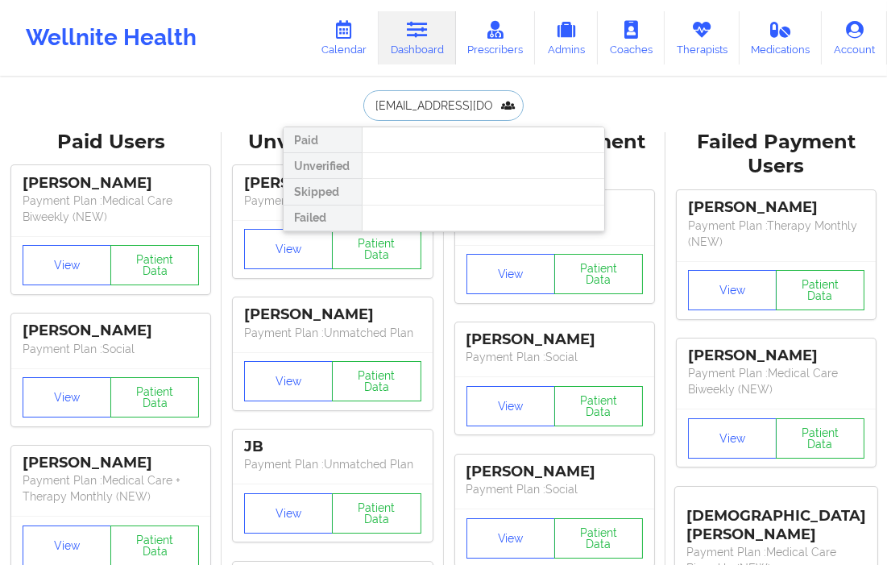
click at [371, 103] on input "dmpusic@yahoo.com" at bounding box center [442, 105] width 159 height 31
drag, startPoint x: 481, startPoint y: 107, endPoint x: 325, endPoint y: 89, distance: 157.4
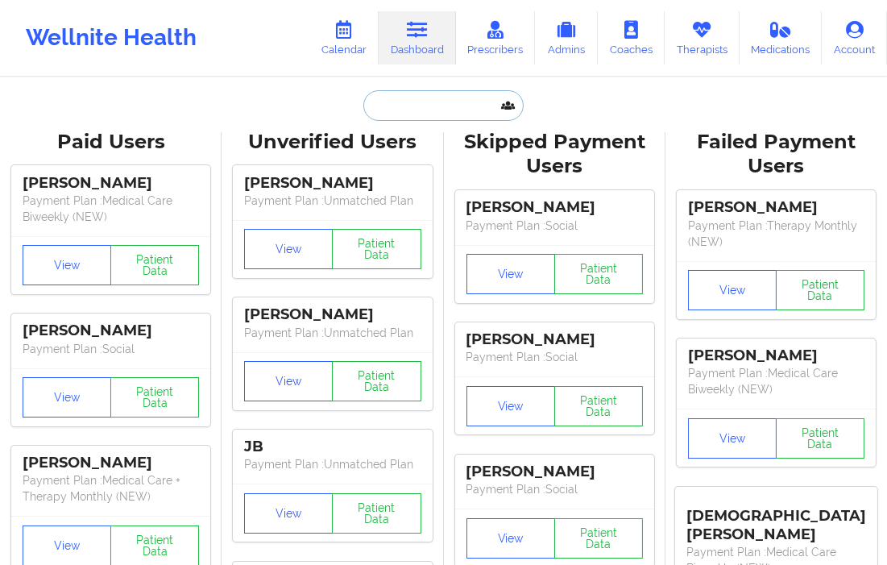
paste input "[EMAIL_ADDRESS][DOMAIN_NAME]"
type input "[EMAIL_ADDRESS][DOMAIN_NAME]"
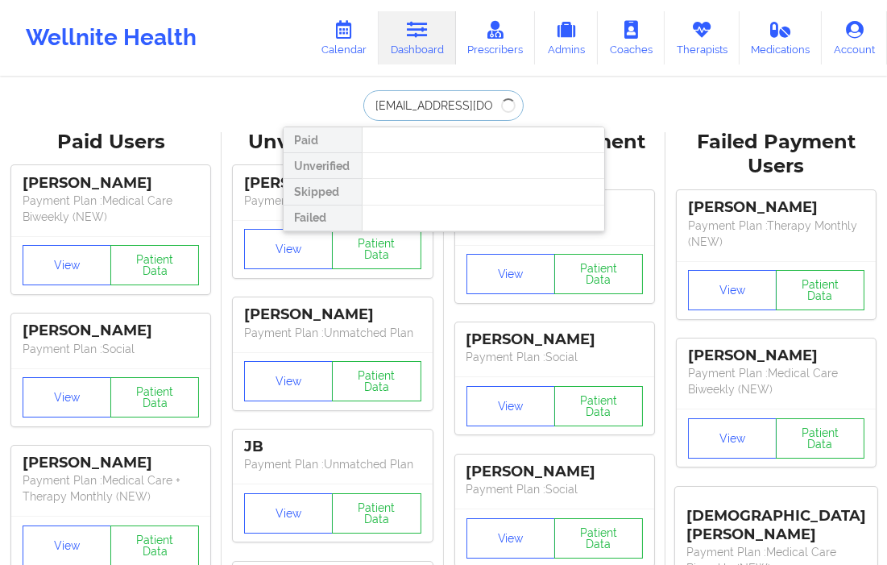
drag, startPoint x: 395, startPoint y: 105, endPoint x: 328, endPoint y: 103, distance: 67.7
click at [328, 103] on div "lyrics882@aol.com Paid Unverified Skipped Failed" at bounding box center [444, 105] width 322 height 31
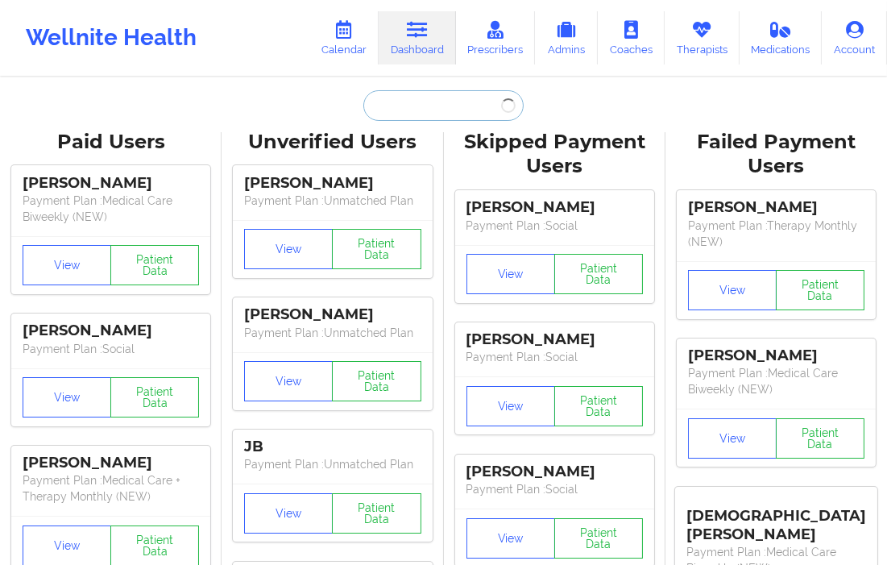
paste input "[EMAIL_ADDRESS][DOMAIN_NAME]"
type input "[EMAIL_ADDRESS][DOMAIN_NAME]"
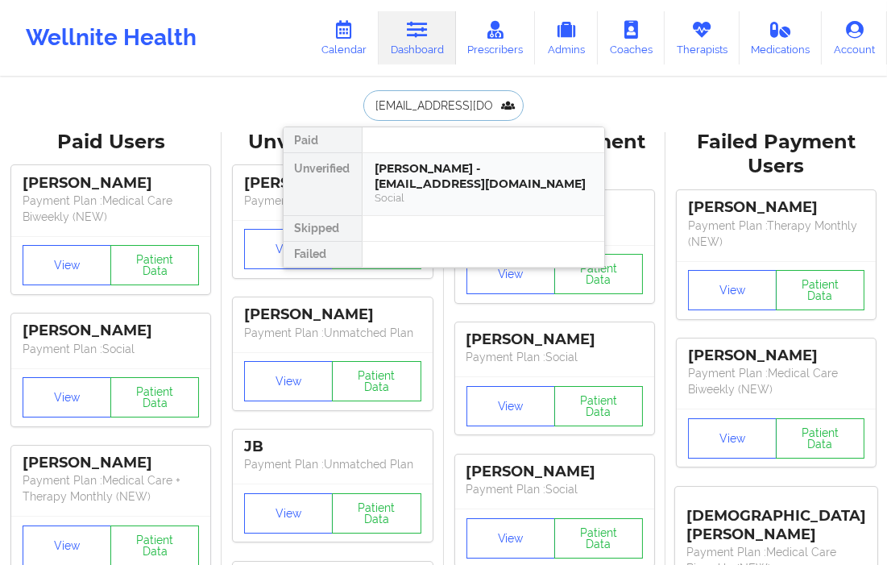
click at [480, 169] on div "[PERSON_NAME] - [EMAIL_ADDRESS][DOMAIN_NAME]" at bounding box center [483, 176] width 216 height 30
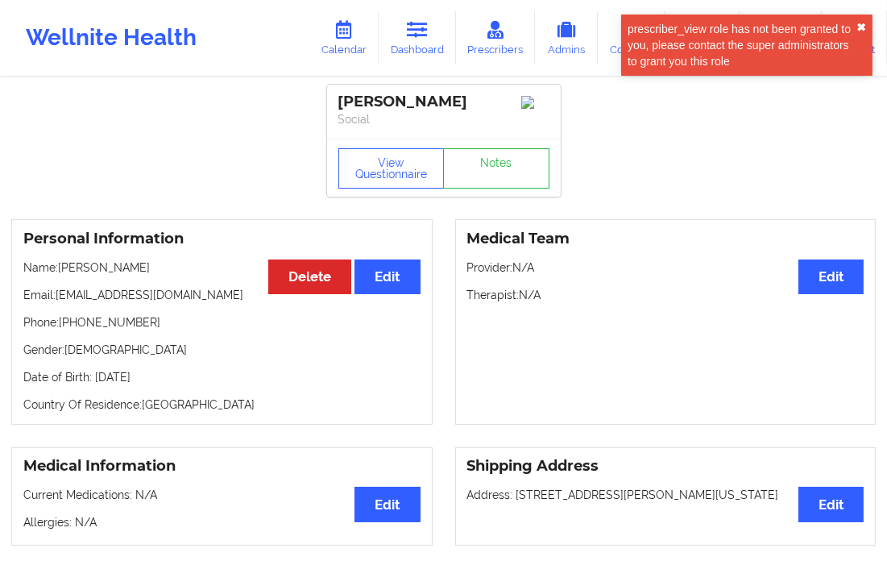
click at [863, 27] on button "✖︎" at bounding box center [861, 27] width 10 height 13
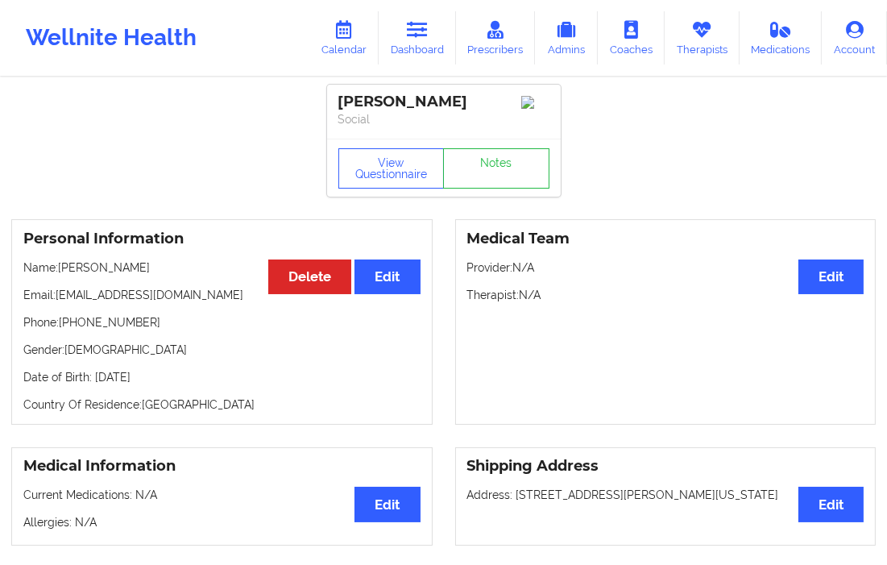
drag, startPoint x: 470, startPoint y: 94, endPoint x: 400, endPoint y: 108, distance: 70.6
click at [334, 95] on div "Sharay L Roberts Social" at bounding box center [444, 112] width 234 height 54
copy div "[PERSON_NAME]"
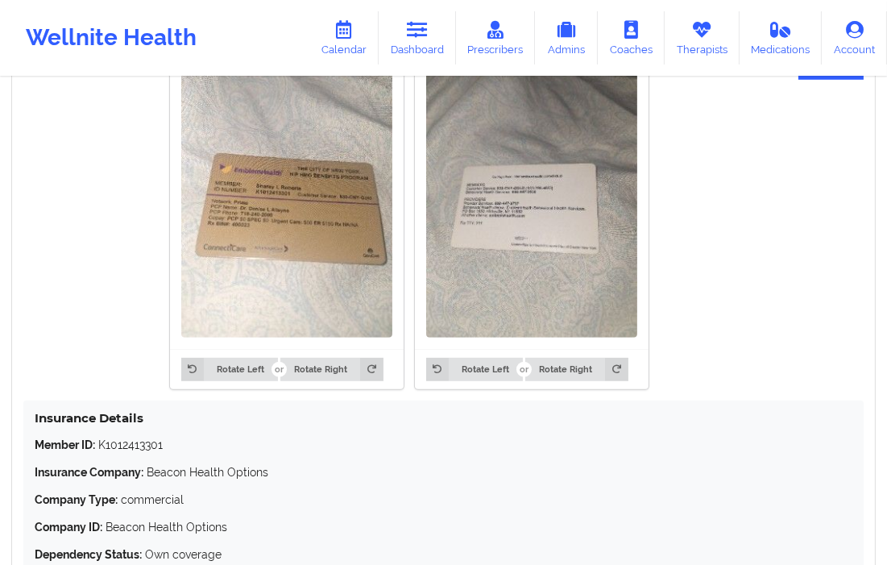
scroll to position [1269, 0]
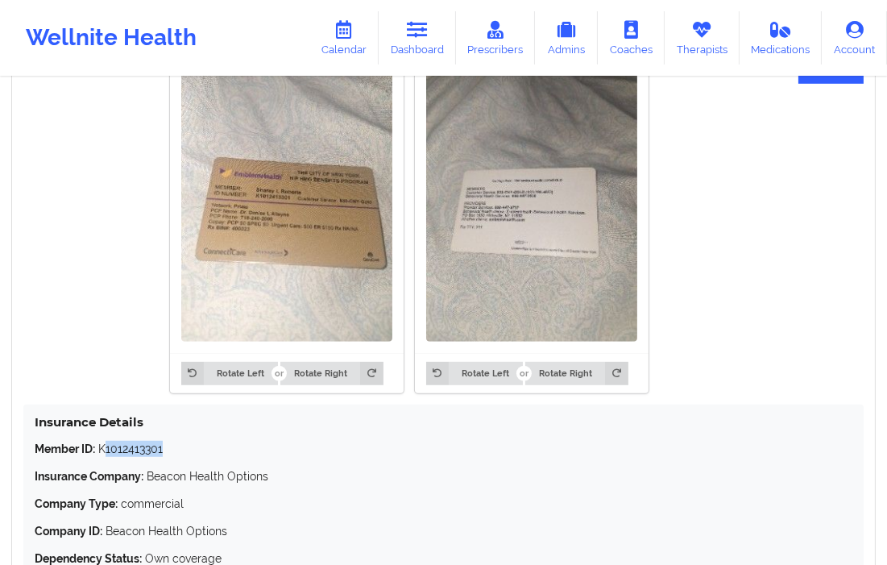
drag, startPoint x: 179, startPoint y: 445, endPoint x: 108, endPoint y: 452, distance: 71.2
click at [108, 452] on div "Insurance Details Member ID: K1012413301 Insurance Company: Beacon Health Optio…" at bounding box center [443, 490] width 840 height 173
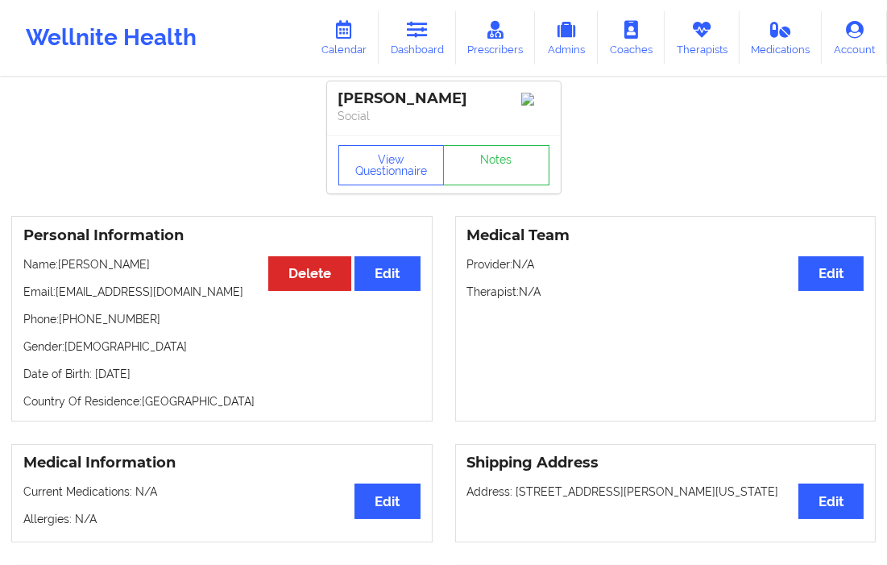
scroll to position [0, 0]
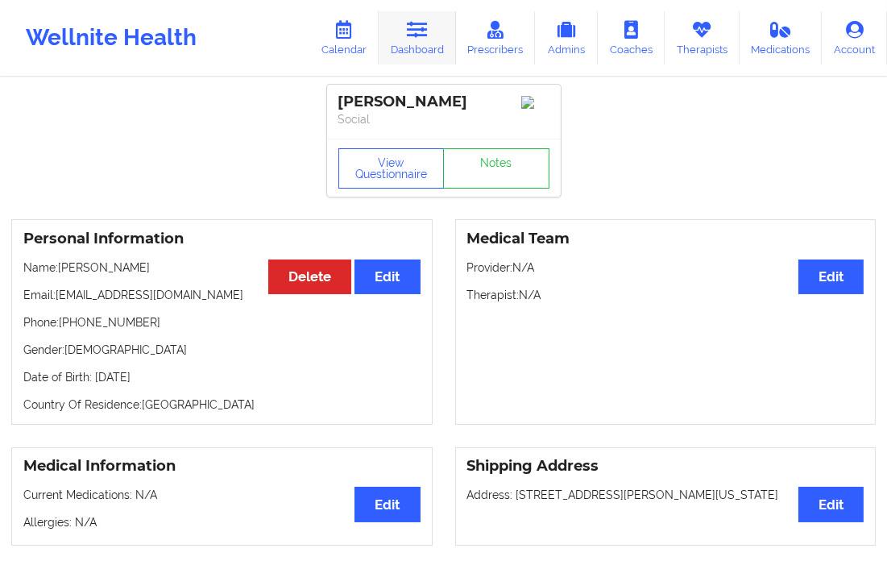
click at [415, 51] on link "Dashboard" at bounding box center [417, 37] width 77 height 53
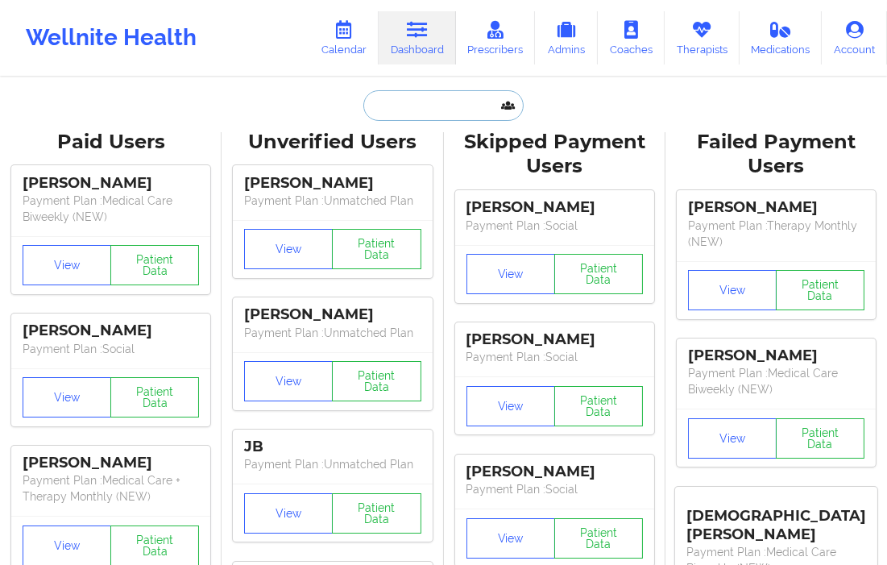
click at [399, 107] on input "text" at bounding box center [442, 105] width 159 height 31
paste input "[PERSON_NAME][EMAIL_ADDRESS][PERSON_NAME][DOMAIN_NAME]"
type input "[PERSON_NAME][EMAIL_ADDRESS][PERSON_NAME][DOMAIN_NAME]"
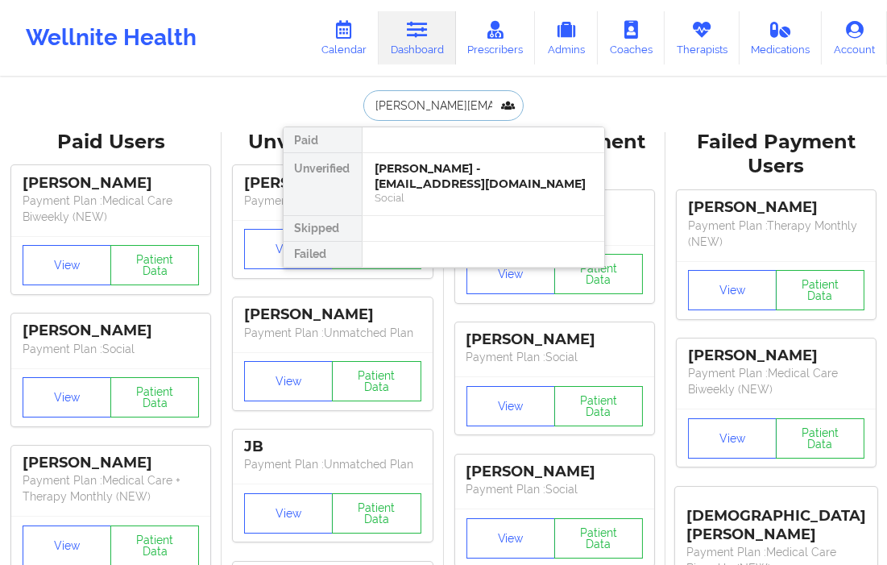
scroll to position [0, 11]
click at [443, 164] on div "Stacey Baldeo - [EMAIL_ADDRESS][PERSON_NAME][DOMAIN_NAME]" at bounding box center [483, 176] width 216 height 30
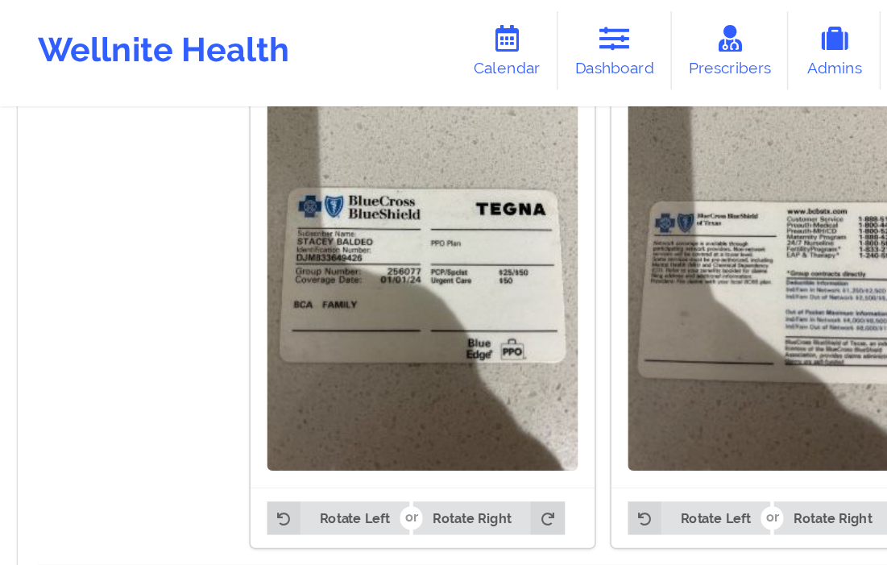
scroll to position [1067, 0]
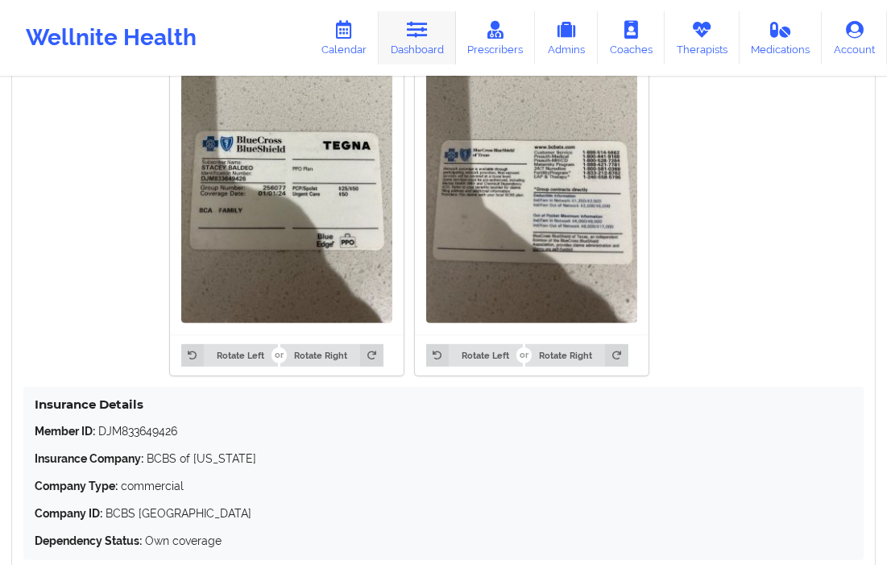
click at [438, 29] on link "Dashboard" at bounding box center [417, 37] width 77 height 53
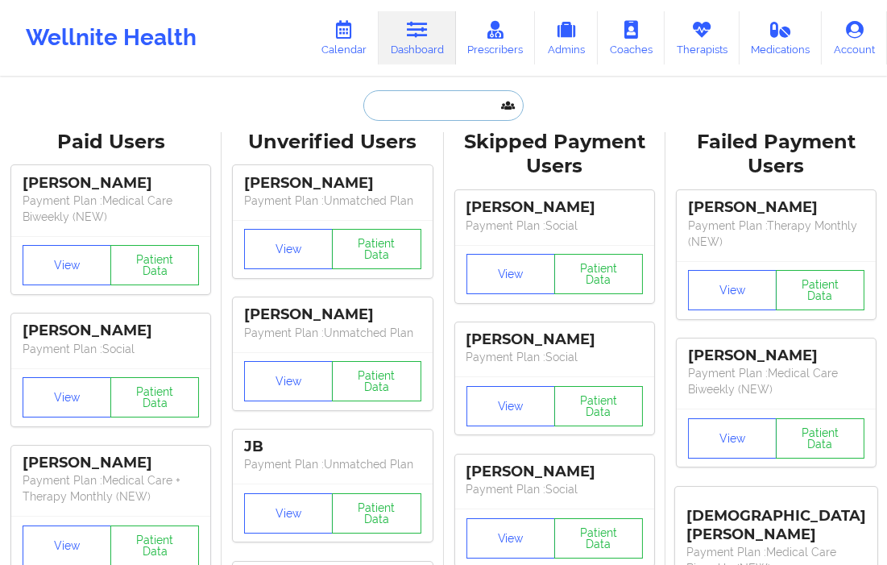
click at [409, 108] on input "text" at bounding box center [442, 105] width 159 height 31
paste input "mrpuggsworth515@gmail.com"
type input "mrpuggsworth515@gmail.com"
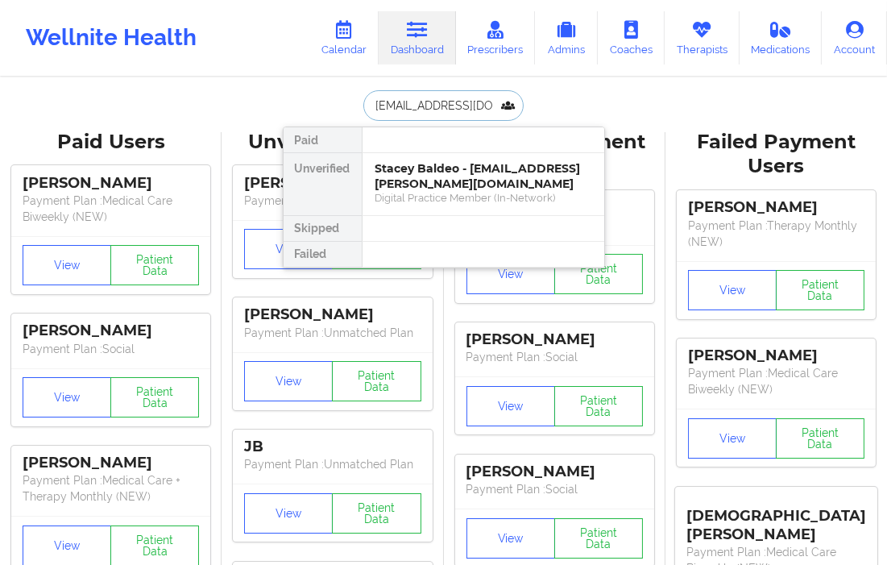
scroll to position [0, 32]
click at [421, 176] on div "Zachary Culver - mrpuggsworth515@gmail.com" at bounding box center [483, 176] width 216 height 30
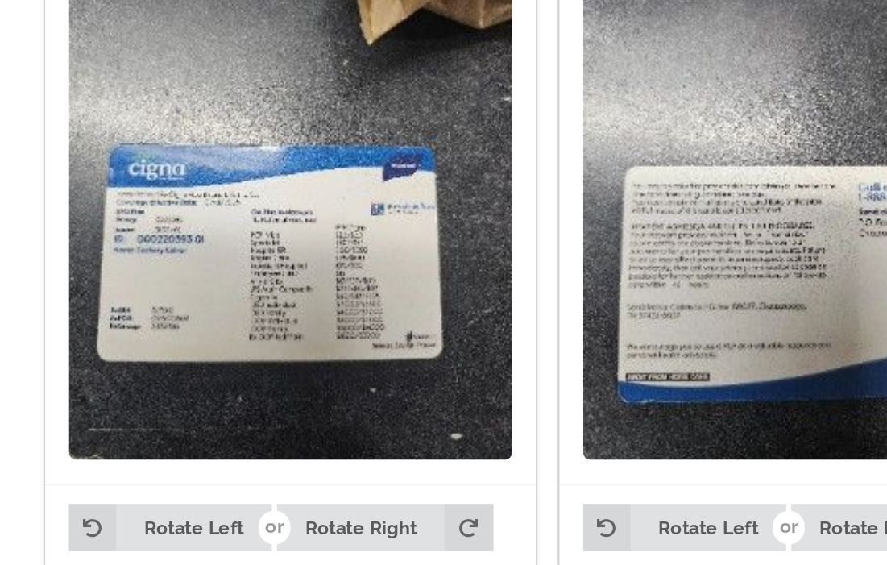
scroll to position [991, 0]
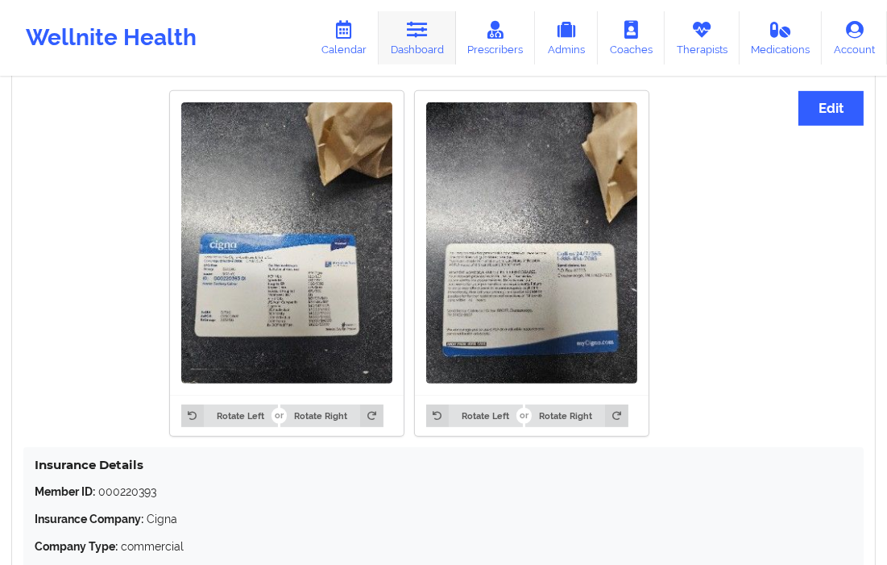
click at [437, 46] on link "Dashboard" at bounding box center [417, 37] width 77 height 53
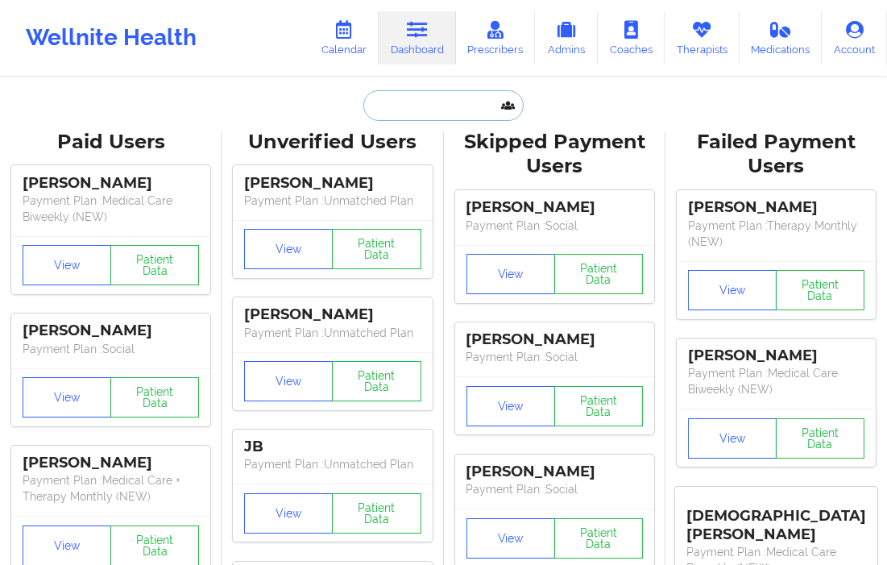
click at [420, 100] on input "text" at bounding box center [442, 105] width 159 height 31
click at [412, 108] on input "text" at bounding box center [442, 105] width 159 height 31
paste input "gofilipa@gmail.com"
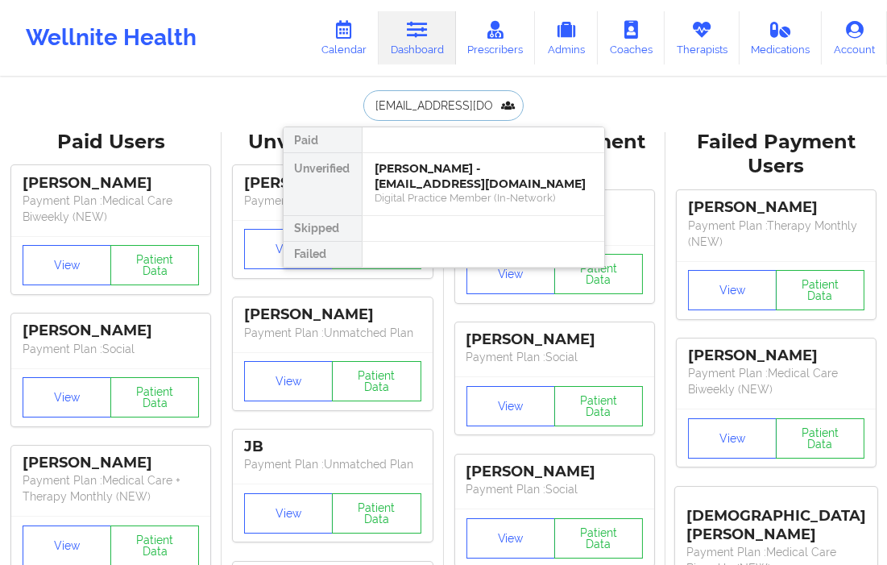
type input "gofilipa@gmail.com"
click at [403, 173] on div "Filipa da Gama Calado - gofilipa@gmail.com" at bounding box center [483, 176] width 216 height 30
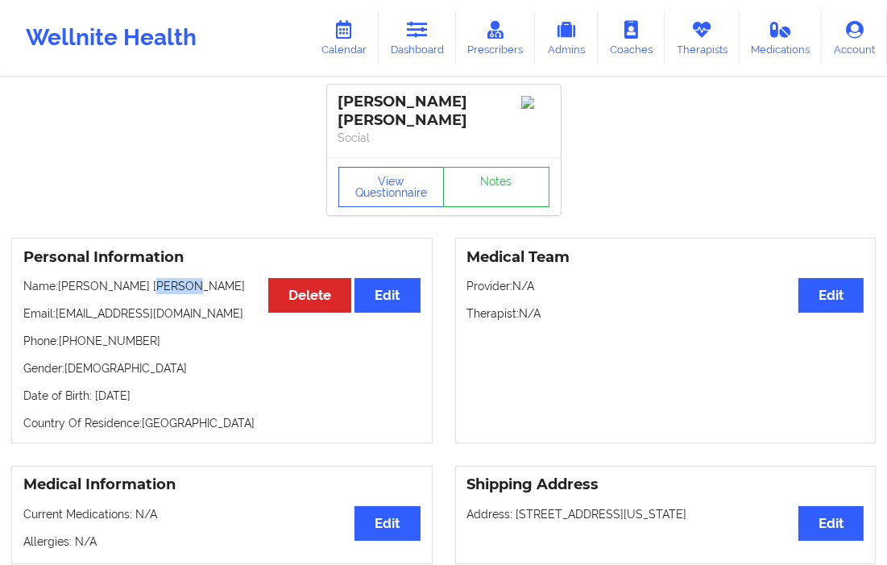
drag, startPoint x: 180, startPoint y: 267, endPoint x: 139, endPoint y: 274, distance: 41.7
click at [139, 278] on p "Name: Filipa da Gama Calado" at bounding box center [221, 286] width 397 height 16
copy p "Calado"
click at [437, 51] on link "Dashboard" at bounding box center [417, 37] width 77 height 53
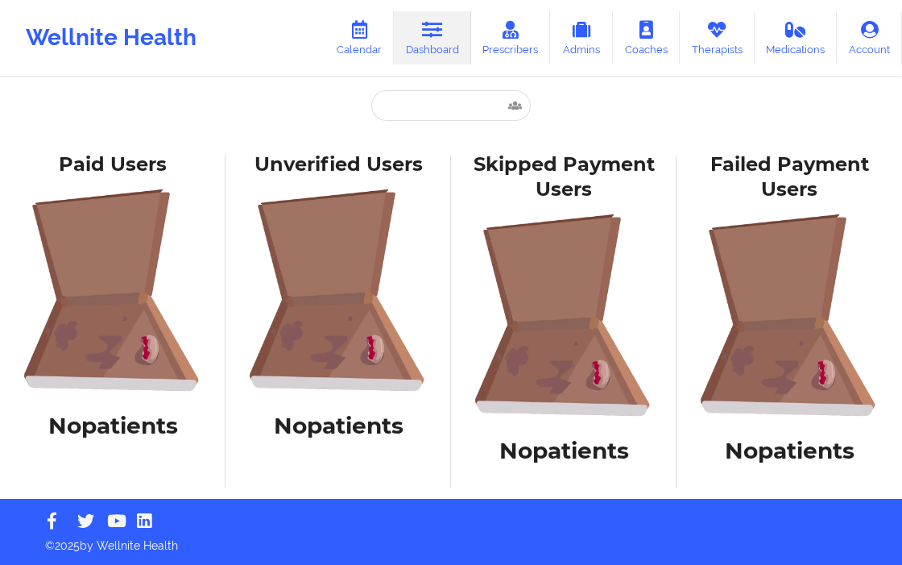
click at [411, 122] on div "Paid Unverified Filipa da Gama Calado - gofilipa@gmail.com Social Skipped Failed" at bounding box center [451, 117] width 322 height 54
click at [408, 121] on input "text" at bounding box center [450, 105] width 159 height 31
paste input "[EMAIL_ADDRESS][DOMAIN_NAME]"
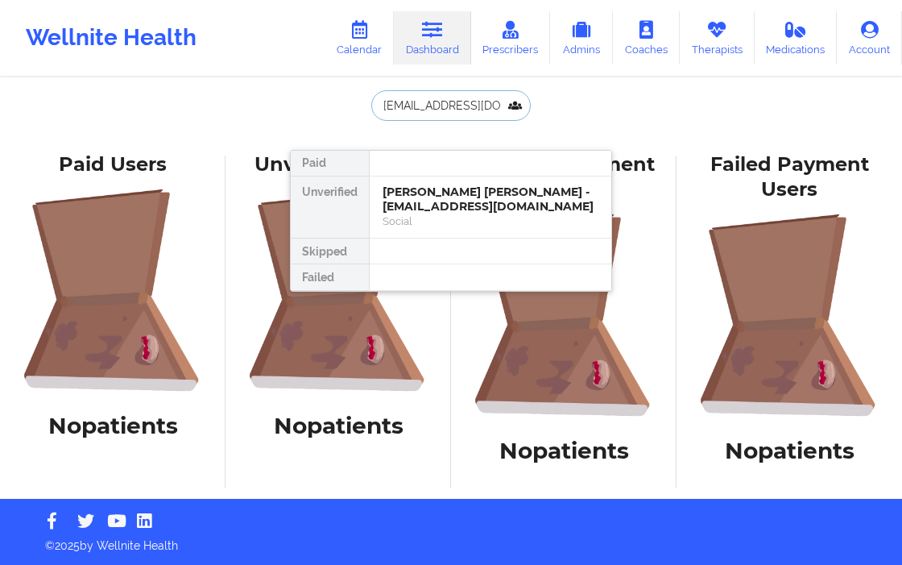
scroll to position [0, 21]
type input "[EMAIL_ADDRESS][DOMAIN_NAME]"
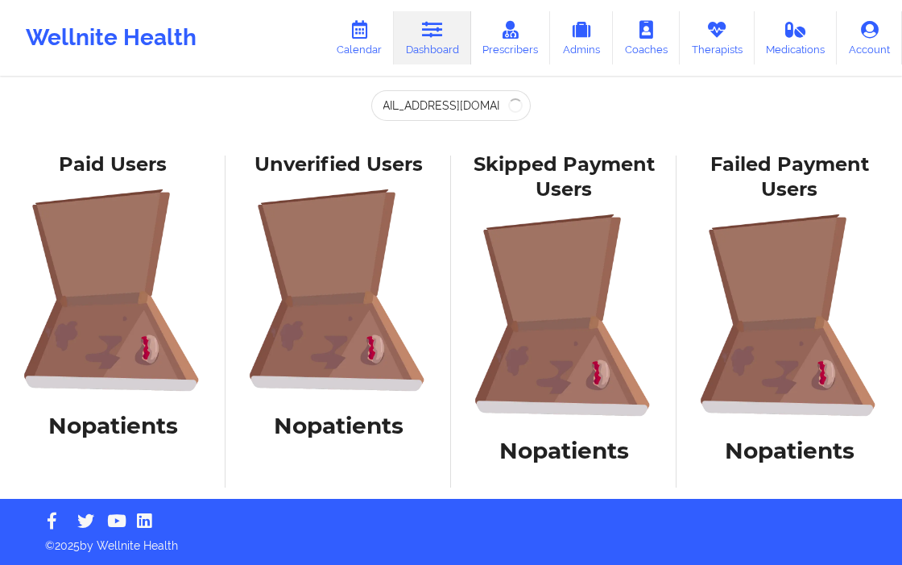
scroll to position [0, 0]
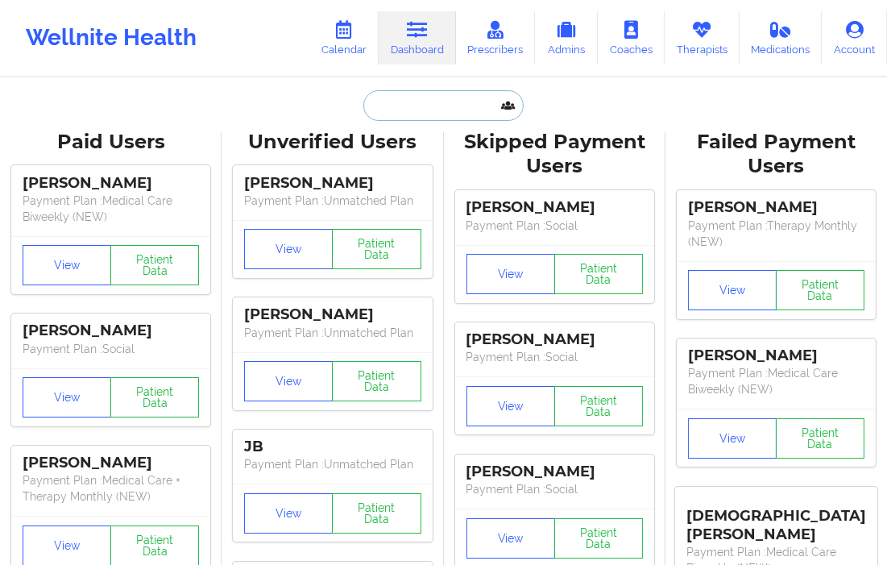
click at [385, 108] on input "text" at bounding box center [442, 105] width 159 height 31
paste input "[EMAIL_ADDRESS][DOMAIN_NAME]"
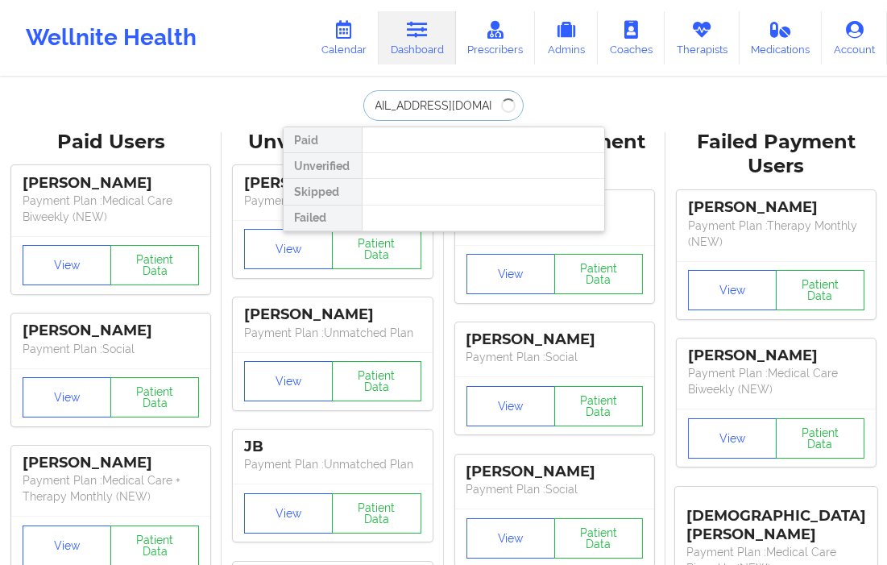
type input "damanydeberry@gmail.com"
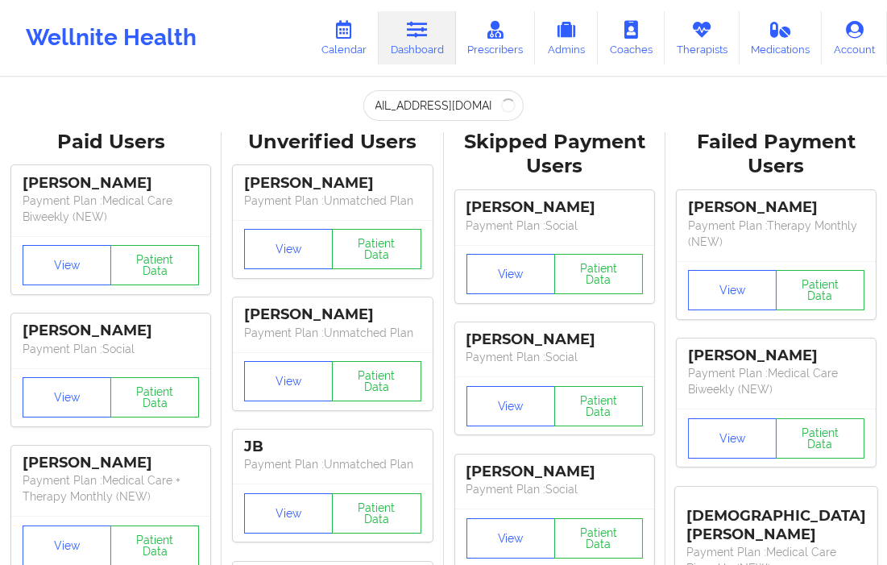
scroll to position [0, 0]
click at [470, 98] on input "damanydeberry@gmail.com" at bounding box center [442, 105] width 159 height 31
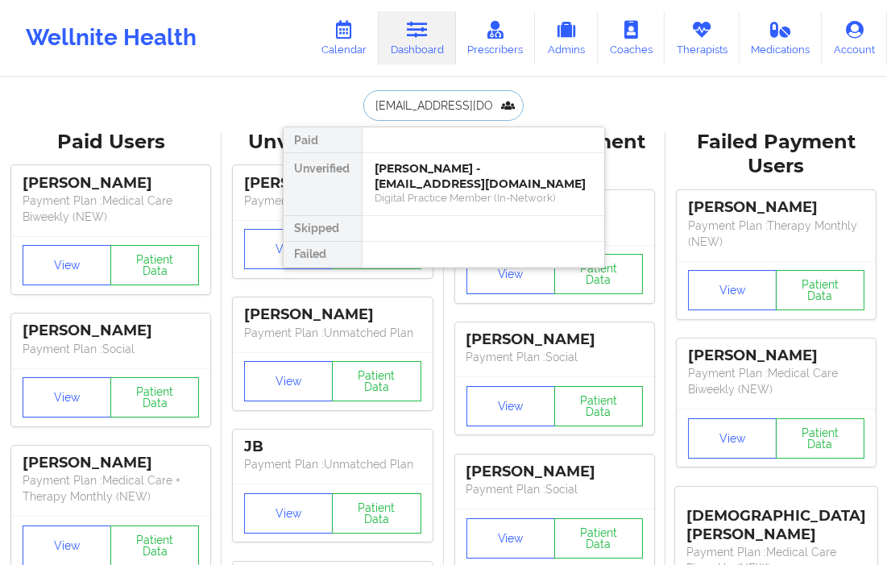
click at [478, 103] on input "damanydeberry@gmail.com" at bounding box center [442, 105] width 159 height 31
click at [441, 195] on div "Digital Practice Member (In-Network)" at bounding box center [483, 198] width 216 height 14
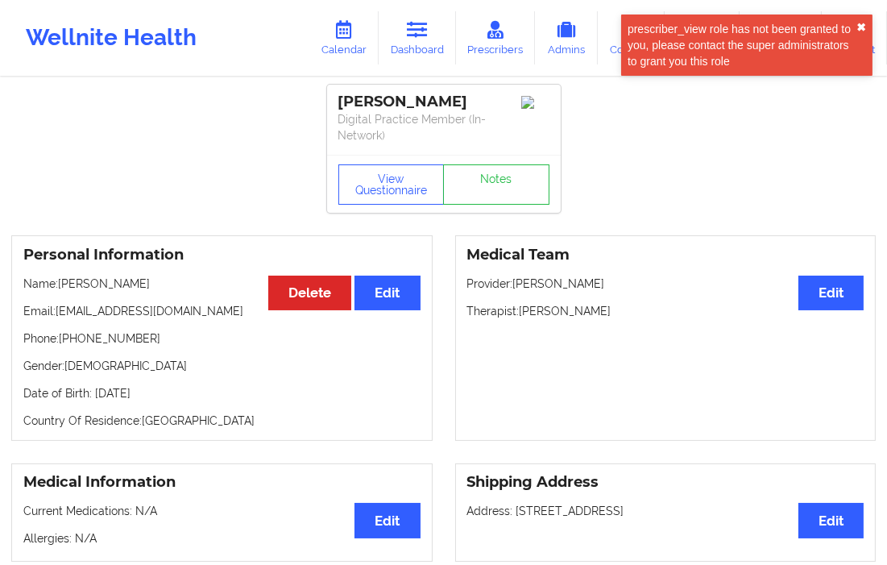
click at [859, 22] on button "✖︎" at bounding box center [861, 27] width 10 height 13
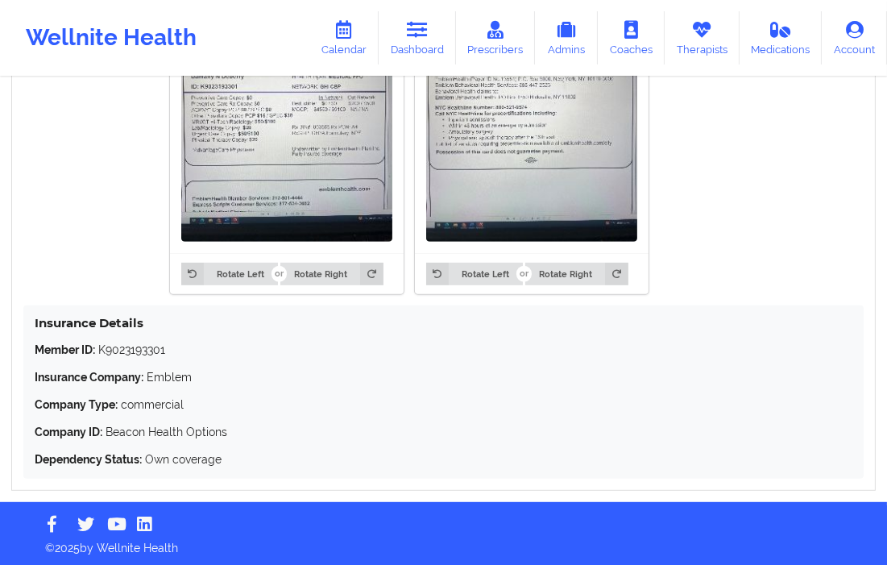
scroll to position [1136, 0]
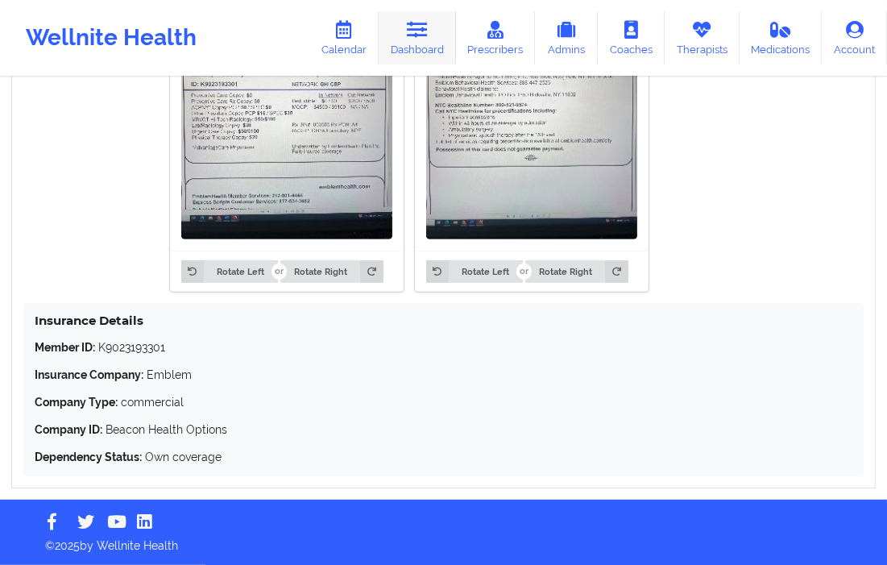
click at [444, 47] on link "Dashboard" at bounding box center [417, 37] width 77 height 53
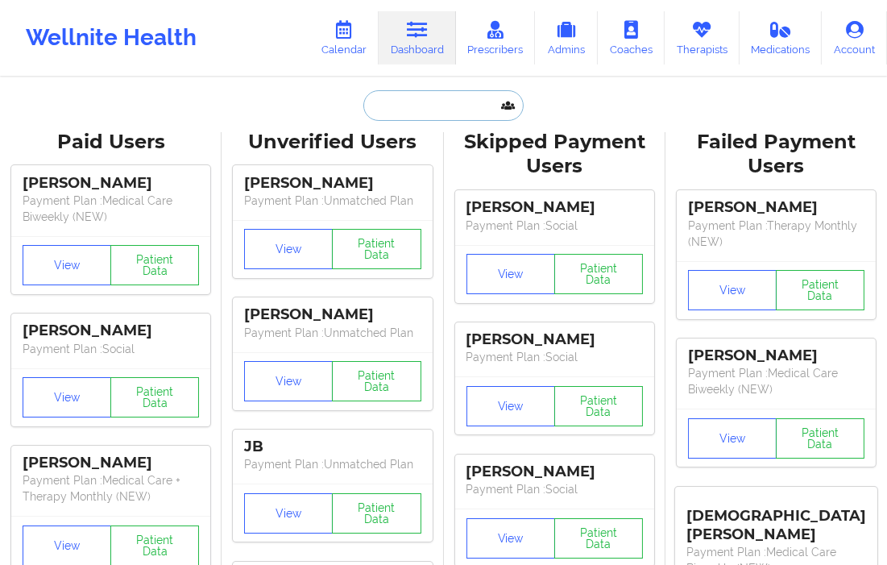
click at [409, 117] on input "text" at bounding box center [442, 105] width 159 height 31
paste input "[DOMAIN_NAME][EMAIL_ADDRESS][DOMAIN_NAME]"
type input "[DOMAIN_NAME][EMAIL_ADDRESS][DOMAIN_NAME]"
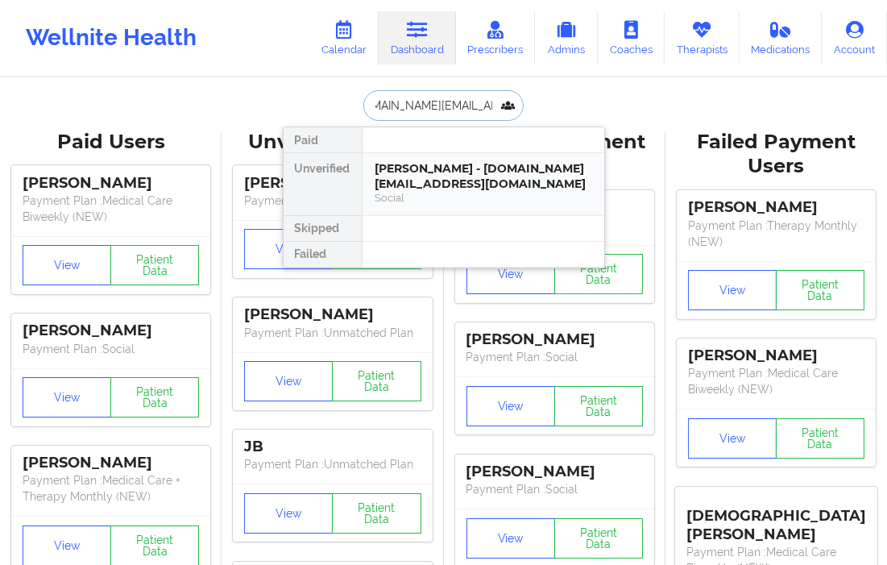
click at [417, 159] on div "Travis Crocker - traviscrocker.law@gmail.com Social" at bounding box center [483, 184] width 242 height 62
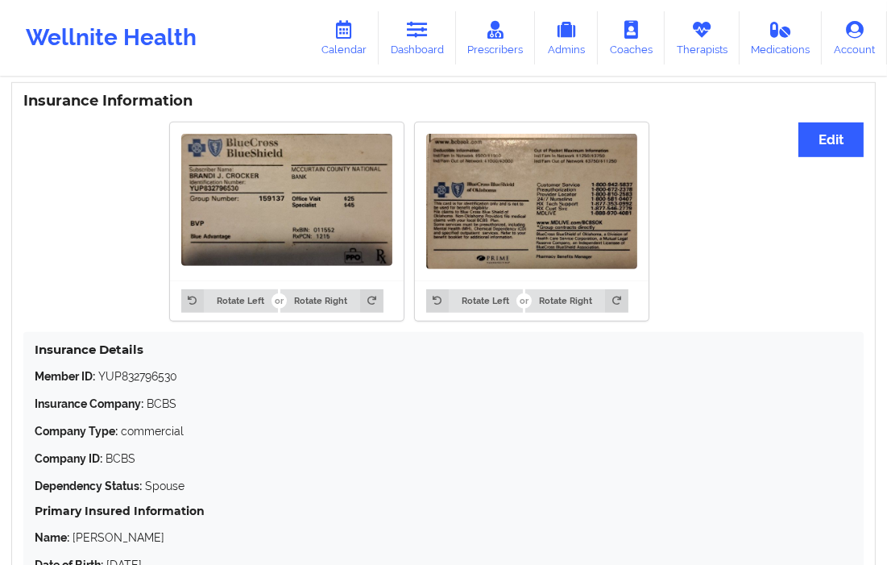
scroll to position [1210, 0]
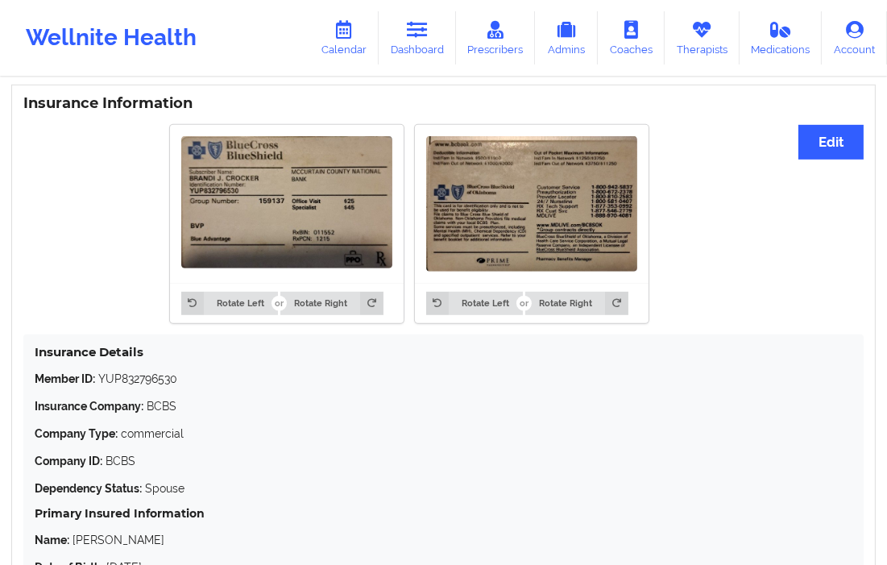
click at [868, 423] on div "Insurance Information Edit Rotate Left Rotate Right Rotate Left Rotate Right In…" at bounding box center [443, 369] width 864 height 569
click at [449, 48] on link "Dashboard" at bounding box center [417, 37] width 77 height 53
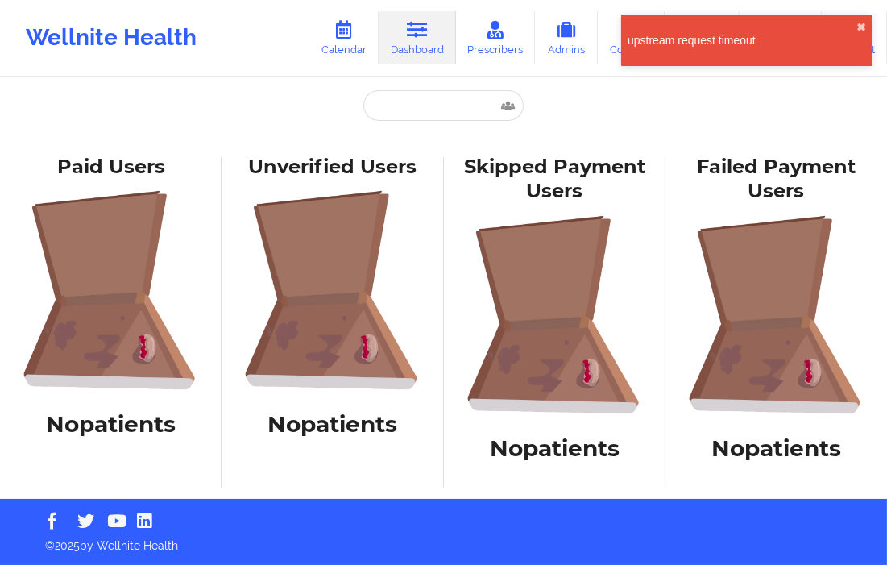
click at [887, 0] on html "upstream request timeout ✖︎ Wellnite Health Calendar Dashboard Prescribers Admi…" at bounding box center [443, 282] width 887 height 565
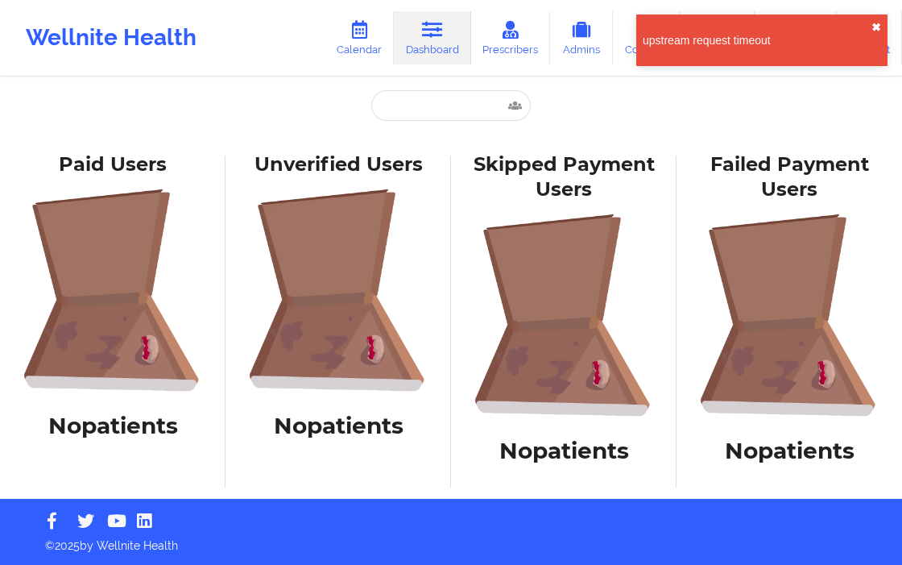
click at [872, 25] on button "✖︎" at bounding box center [877, 27] width 10 height 13
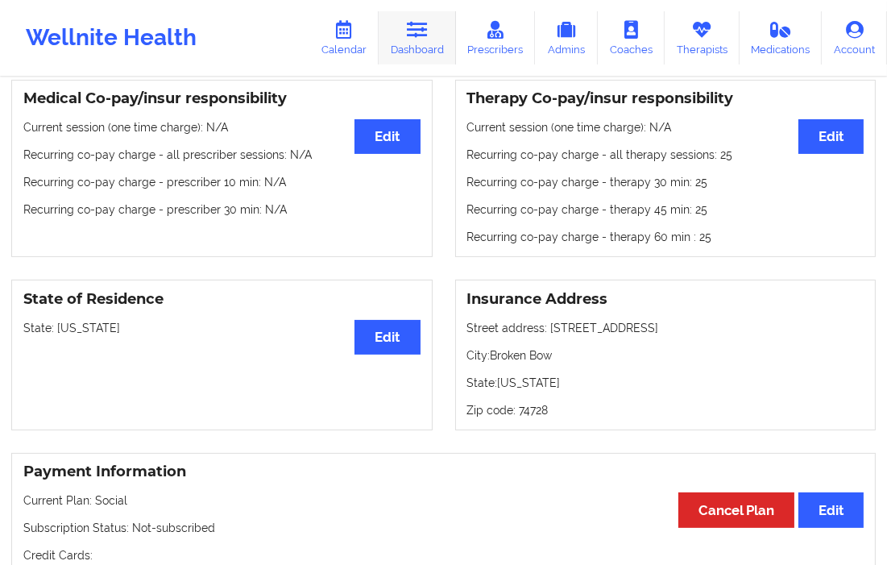
scroll to position [609, 0]
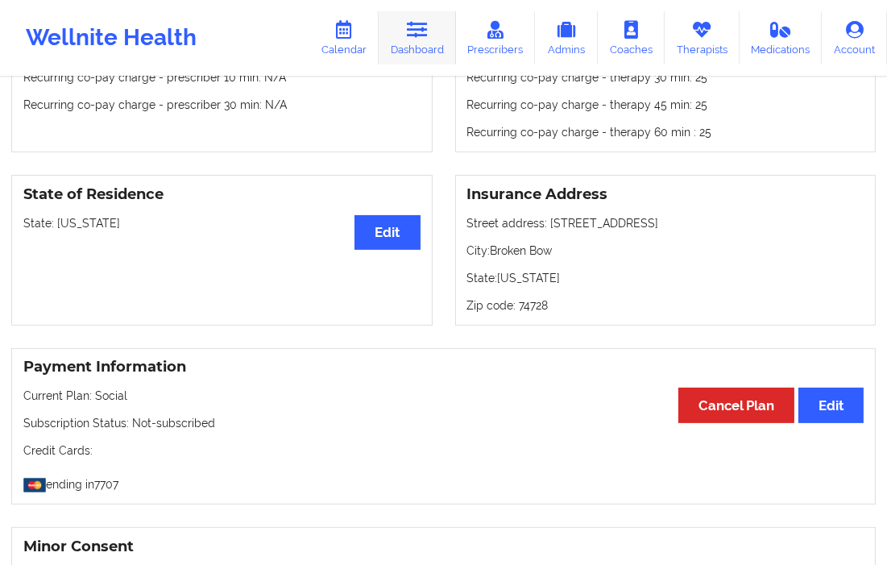
click at [421, 35] on icon at bounding box center [417, 30] width 21 height 18
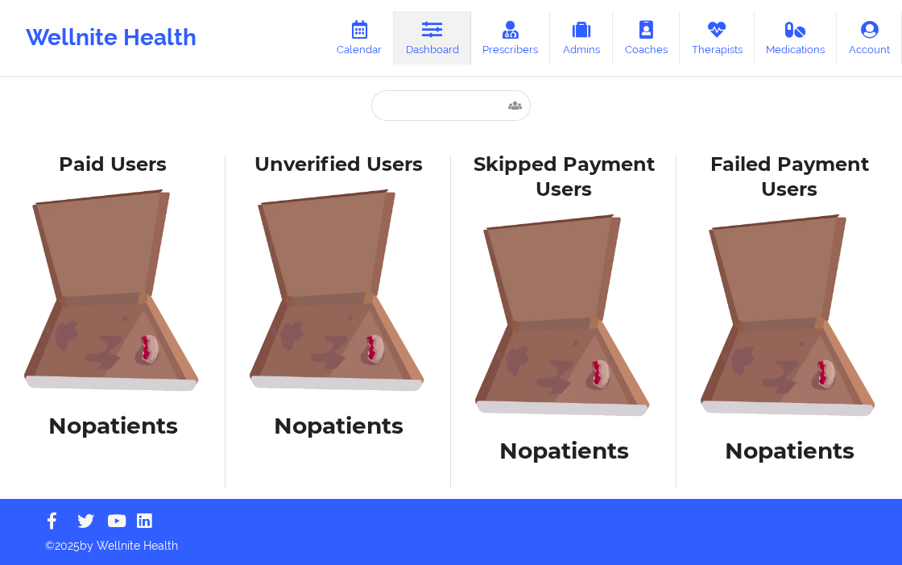
click at [451, 50] on link "Dashboard" at bounding box center [432, 37] width 77 height 53
click at [437, 98] on input "text" at bounding box center [450, 105] width 159 height 31
paste input "STACEY"
type input "STACEY"
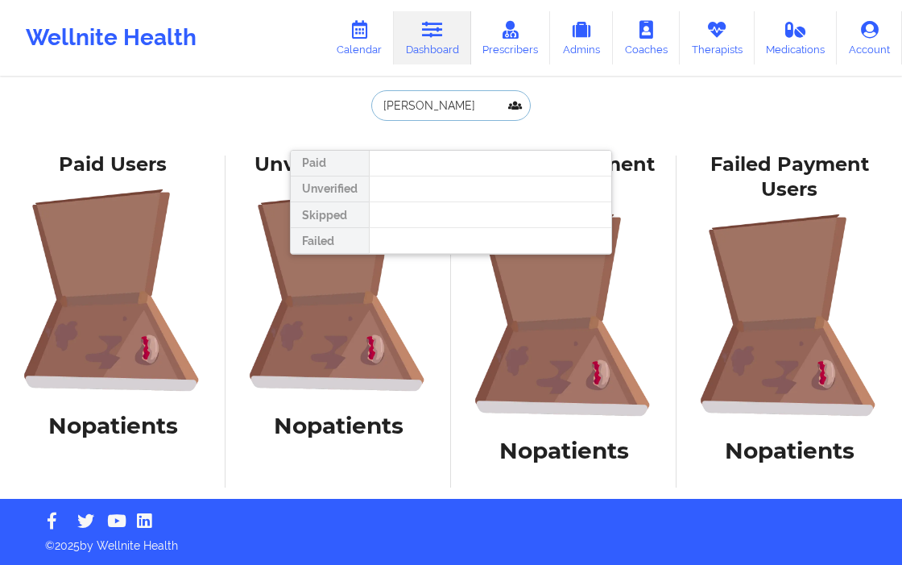
drag, startPoint x: 421, startPoint y: 106, endPoint x: 379, endPoint y: 111, distance: 42.2
click at [379, 111] on input "STACEY" at bounding box center [450, 105] width 159 height 31
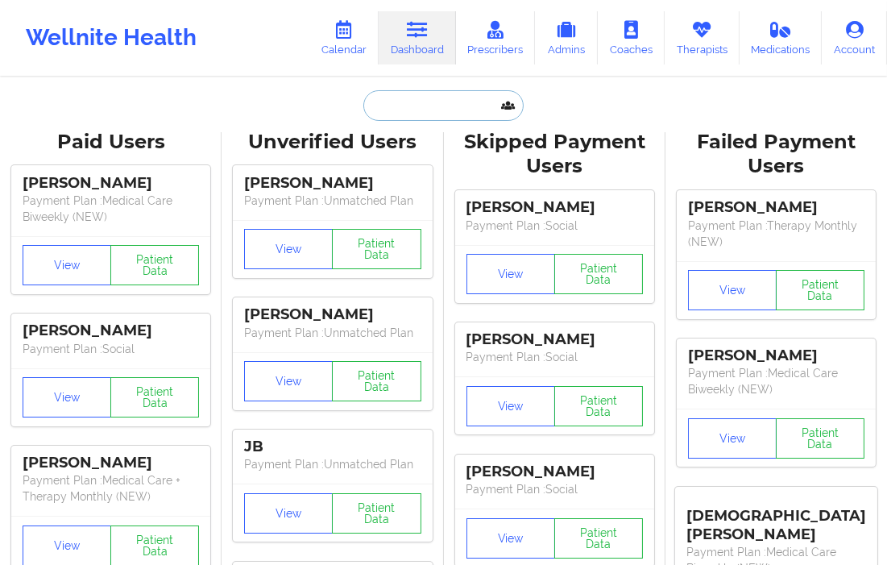
click at [387, 116] on input "text" at bounding box center [442, 105] width 159 height 31
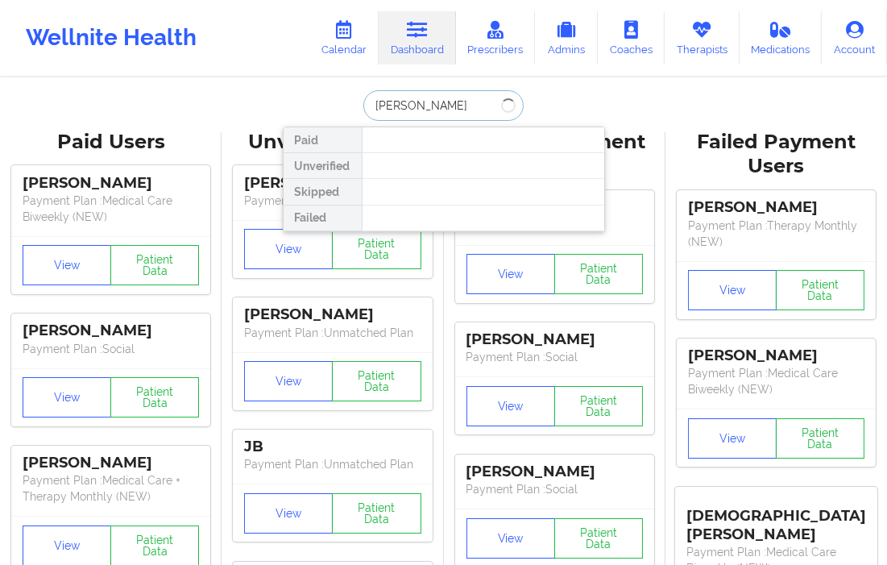
type input "[PERSON_NAME]"
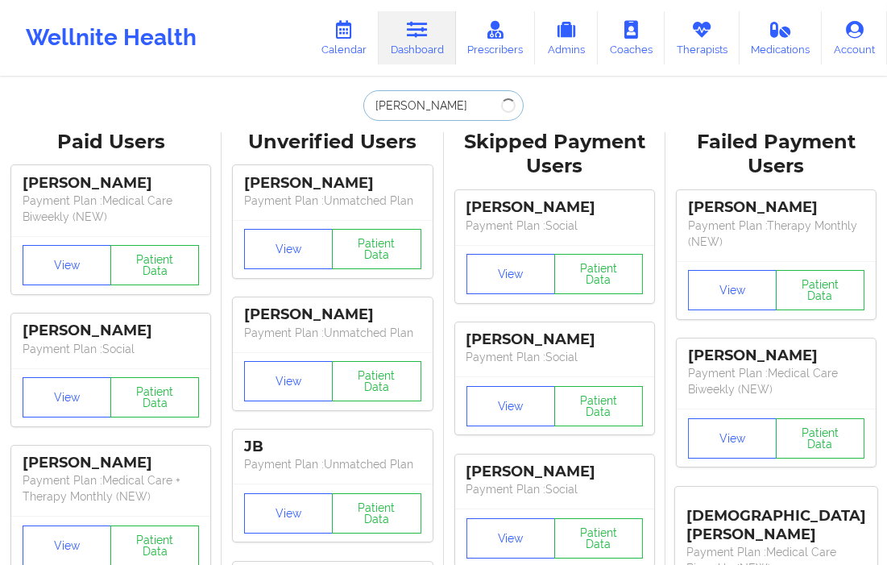
drag, startPoint x: 478, startPoint y: 107, endPoint x: 350, endPoint y: 95, distance: 128.6
click at [350, 95] on div "[PERSON_NAME] Unverified Skipped Failed" at bounding box center [444, 105] width 322 height 31
click at [522, 102] on input "[PERSON_NAME]" at bounding box center [442, 105] width 159 height 31
click at [468, 97] on input "[PERSON_NAME]" at bounding box center [442, 105] width 159 height 31
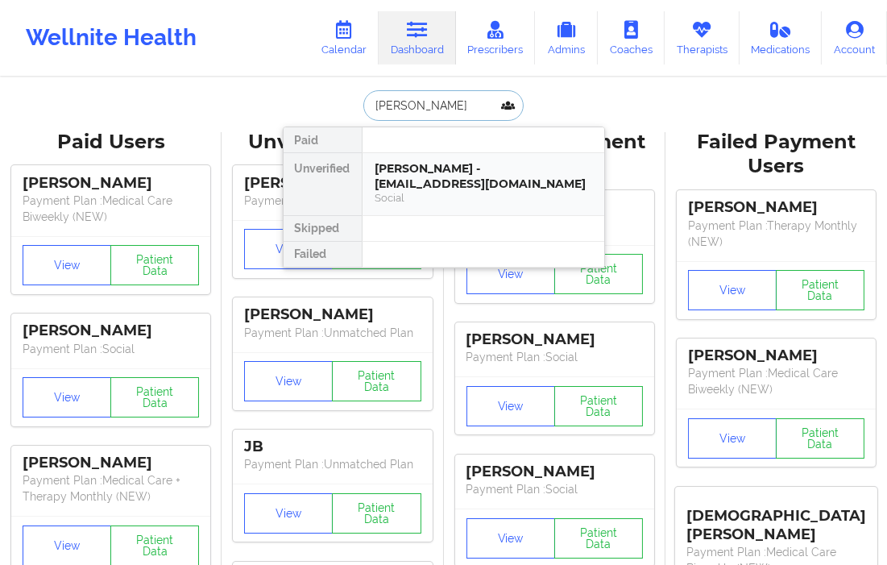
click at [416, 176] on div "[PERSON_NAME] - [EMAIL_ADDRESS][DOMAIN_NAME]" at bounding box center [483, 176] width 216 height 30
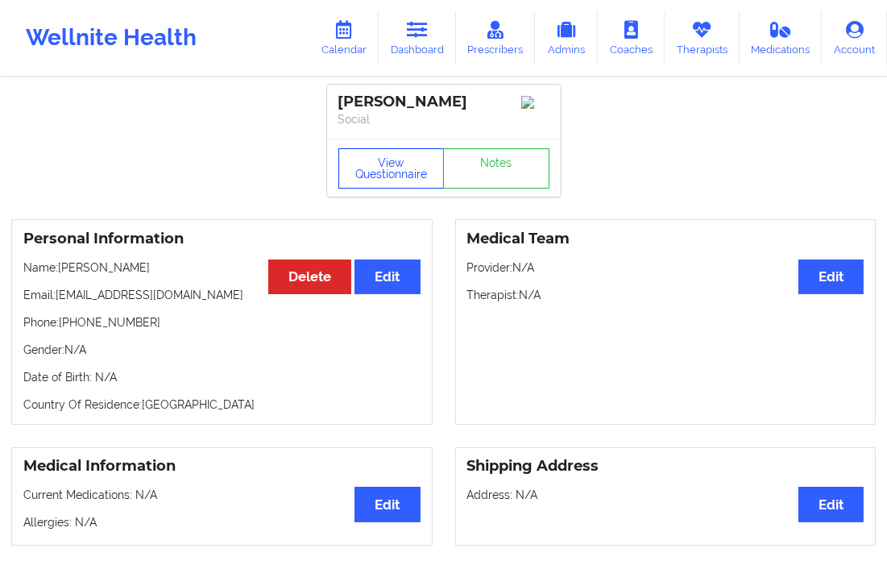
click at [392, 175] on button "View Questionnaire" at bounding box center [391, 168] width 106 height 40
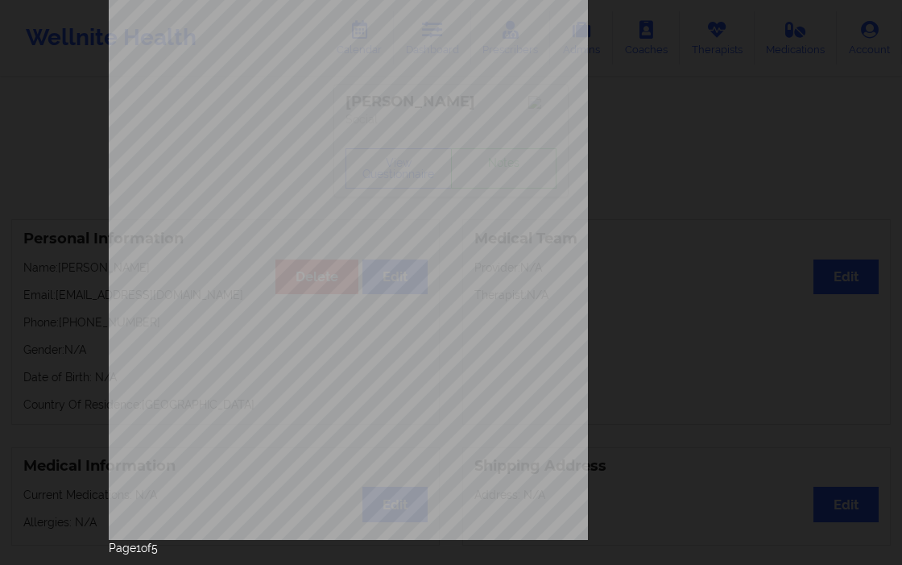
scroll to position [204, 0]
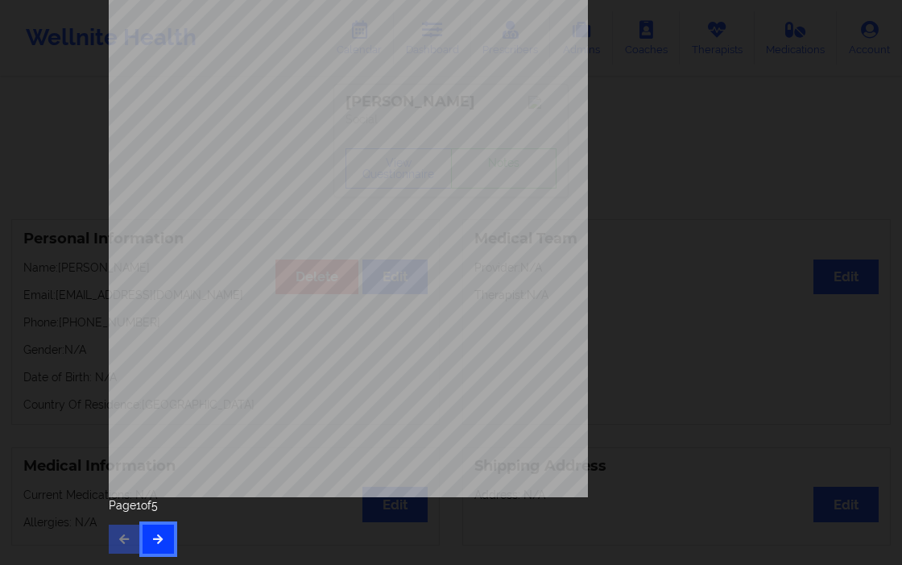
click at [164, 524] on button "button" at bounding box center [158, 538] width 31 height 29
click at [148, 528] on button "button" at bounding box center [158, 538] width 31 height 29
click at [126, 524] on button "button" at bounding box center [124, 538] width 31 height 29
click at [113, 528] on button "button" at bounding box center [124, 538] width 31 height 29
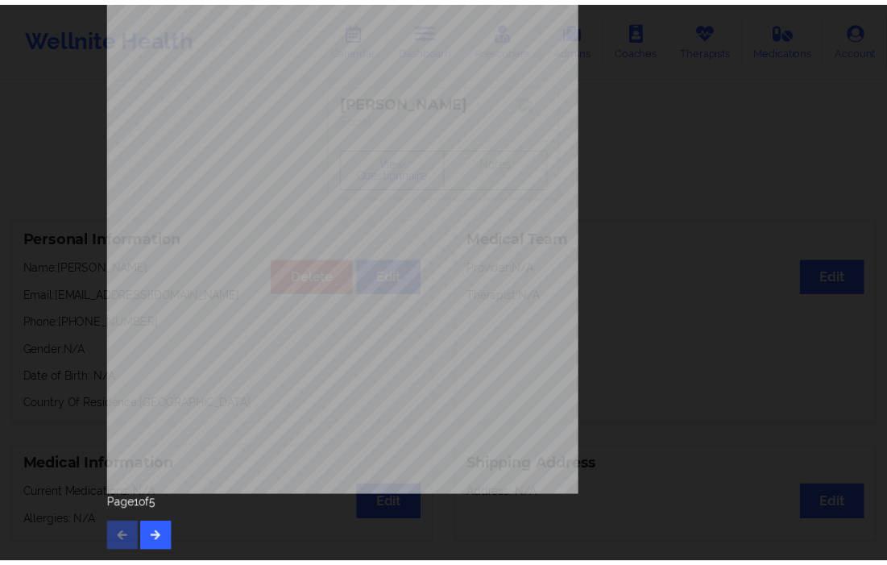
scroll to position [0, 0]
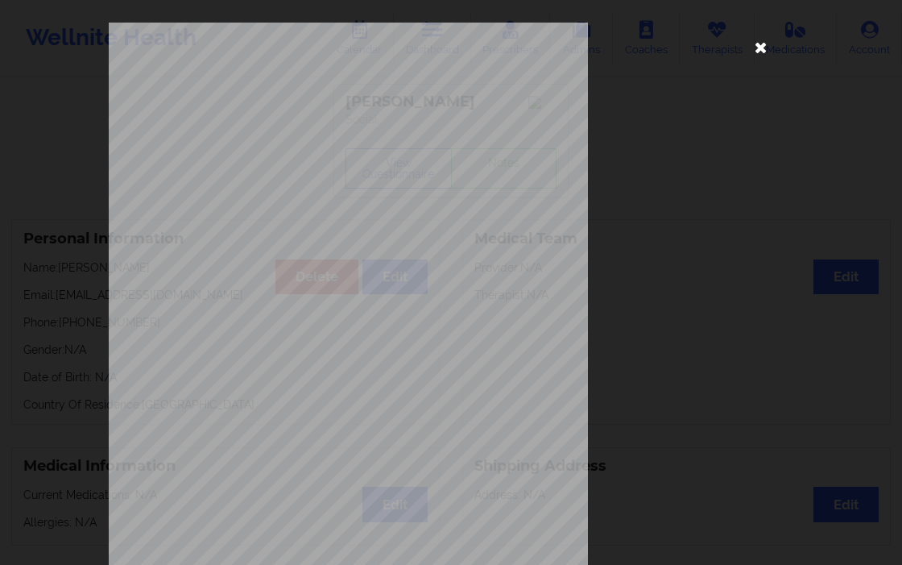
click at [751, 55] on icon at bounding box center [761, 47] width 26 height 26
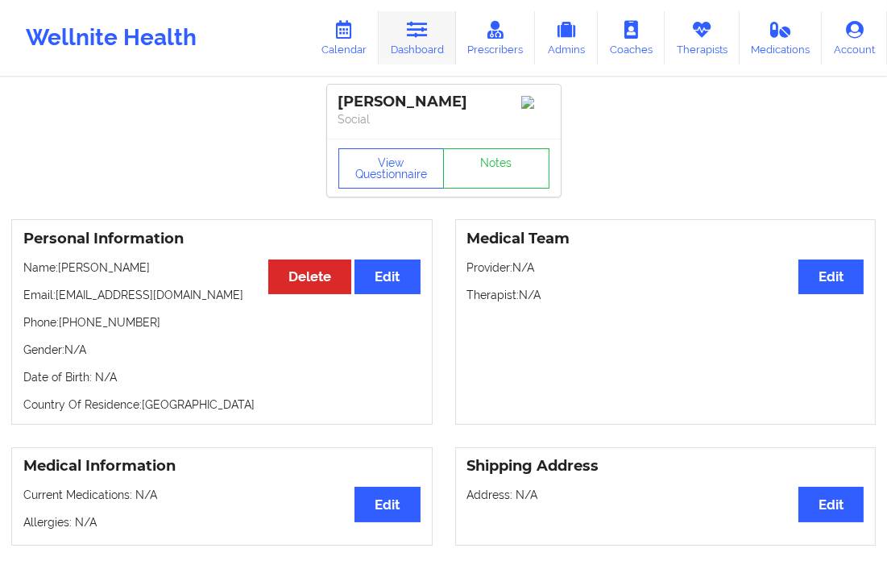
click at [420, 50] on link "Dashboard" at bounding box center [417, 37] width 77 height 53
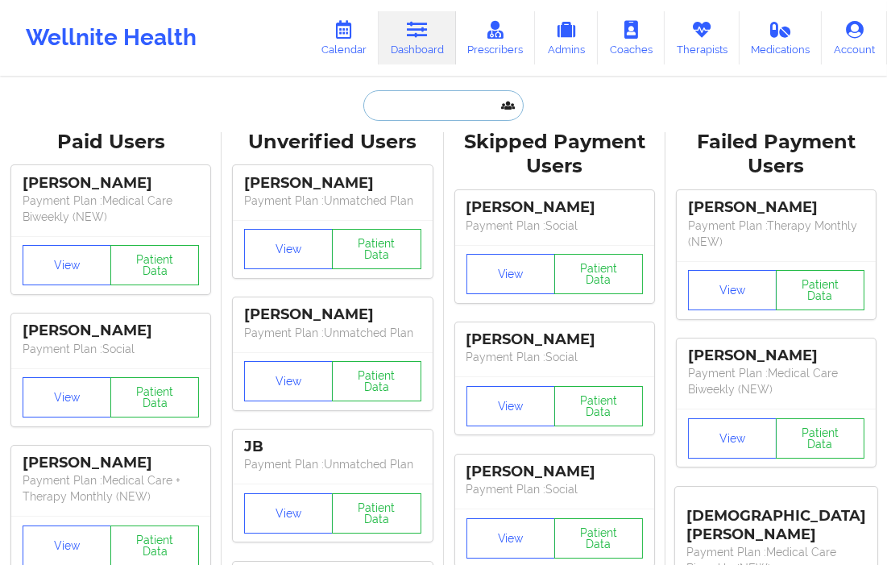
click at [412, 101] on input "text" at bounding box center [442, 105] width 159 height 31
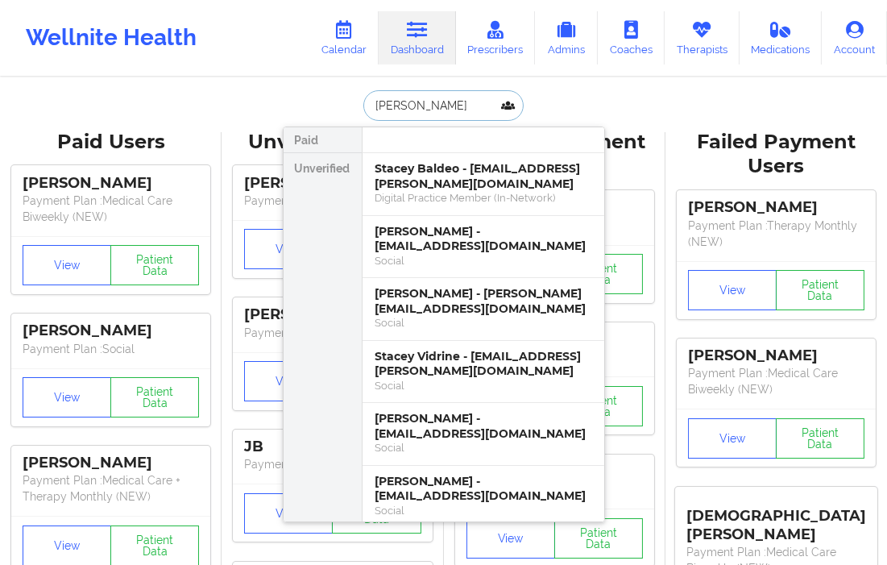
type input "[PERSON_NAME]"
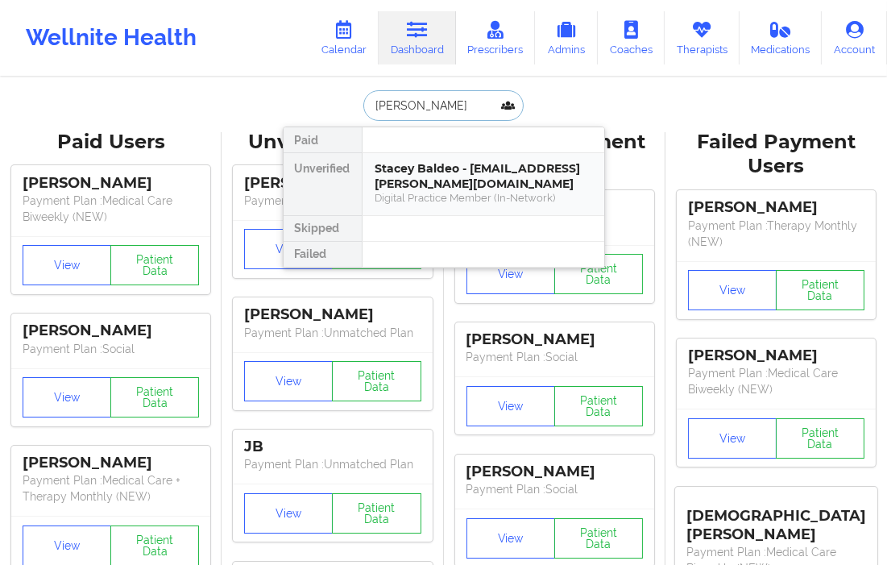
click at [383, 196] on div "Digital Practice Member (In-Network)" at bounding box center [483, 198] width 216 height 14
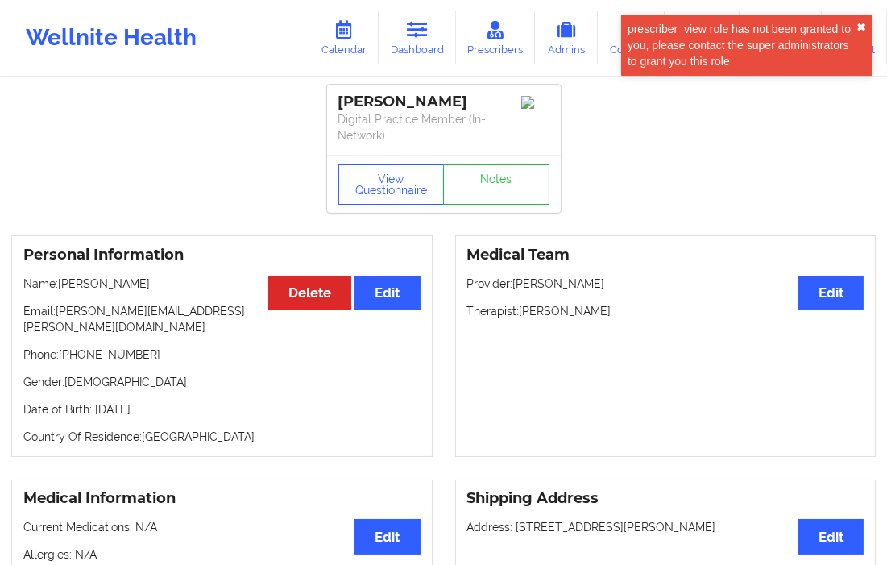
click at [856, 22] on button "✖︎" at bounding box center [861, 27] width 10 height 13
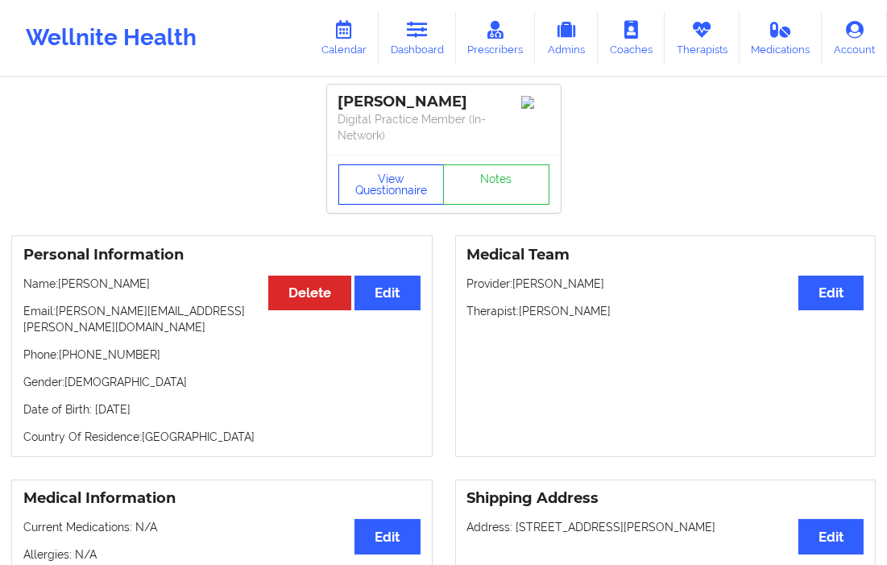
click at [376, 187] on button "View Questionnaire" at bounding box center [391, 184] width 106 height 40
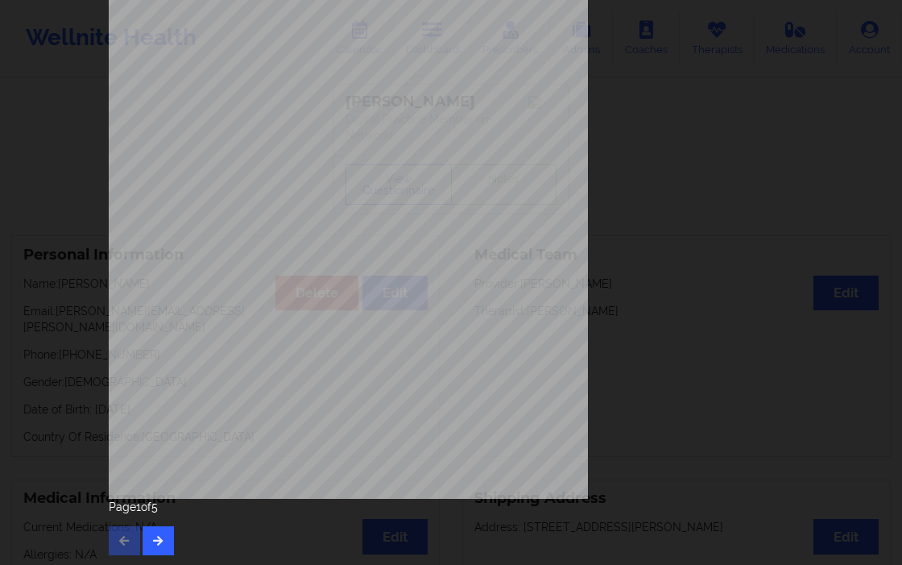
scroll to position [204, 0]
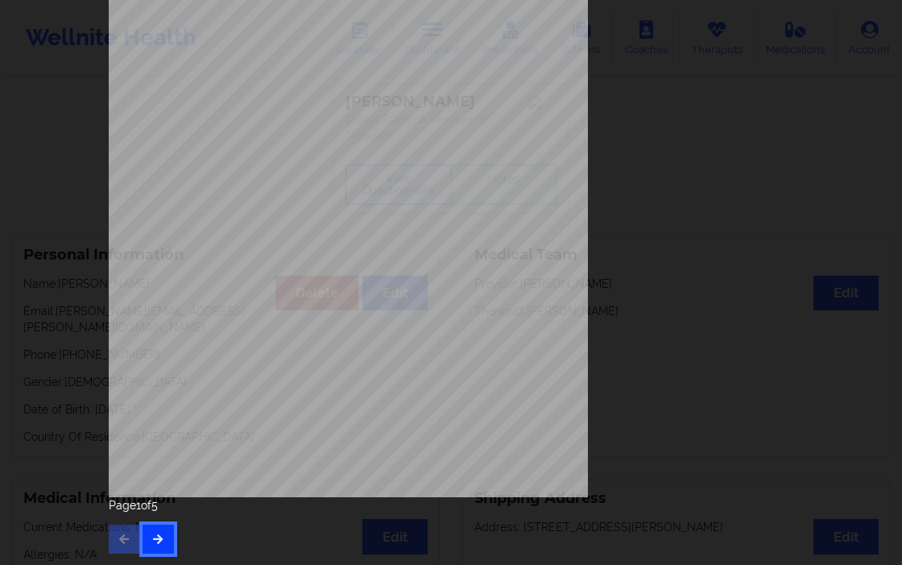
click at [158, 538] on icon "button" at bounding box center [158, 538] width 14 height 10
click at [161, 536] on button "button" at bounding box center [158, 538] width 31 height 29
click at [151, 551] on button "button" at bounding box center [158, 538] width 31 height 29
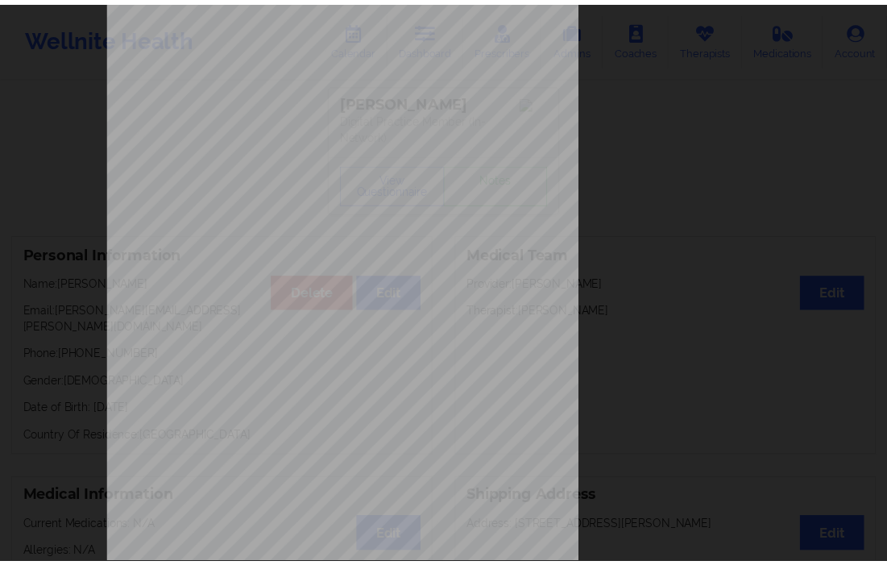
scroll to position [0, 0]
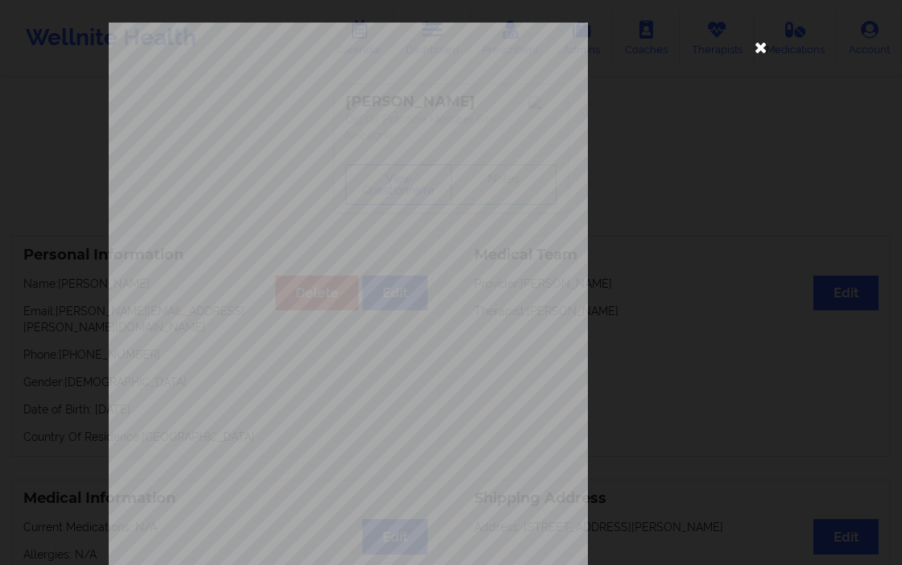
click at [755, 52] on icon at bounding box center [761, 47] width 26 height 26
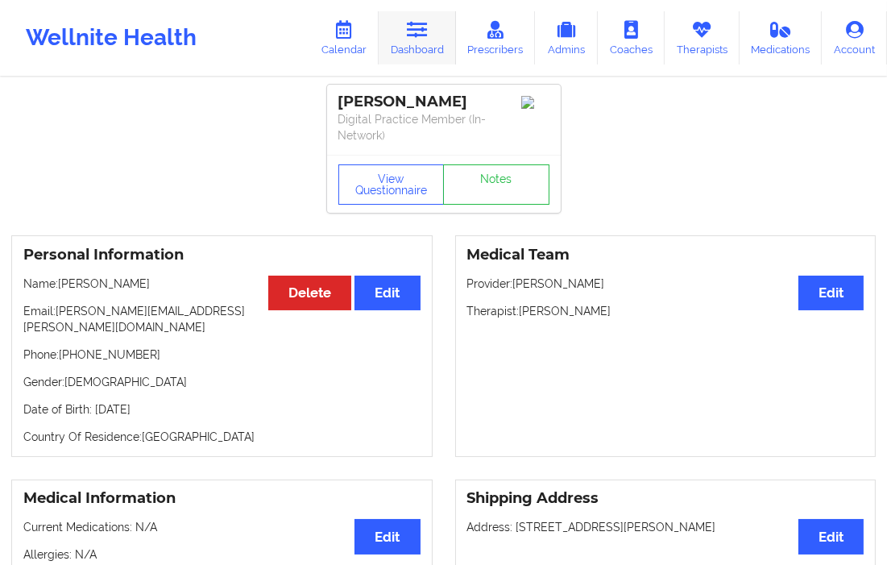
click at [431, 42] on link "Dashboard" at bounding box center [417, 37] width 77 height 53
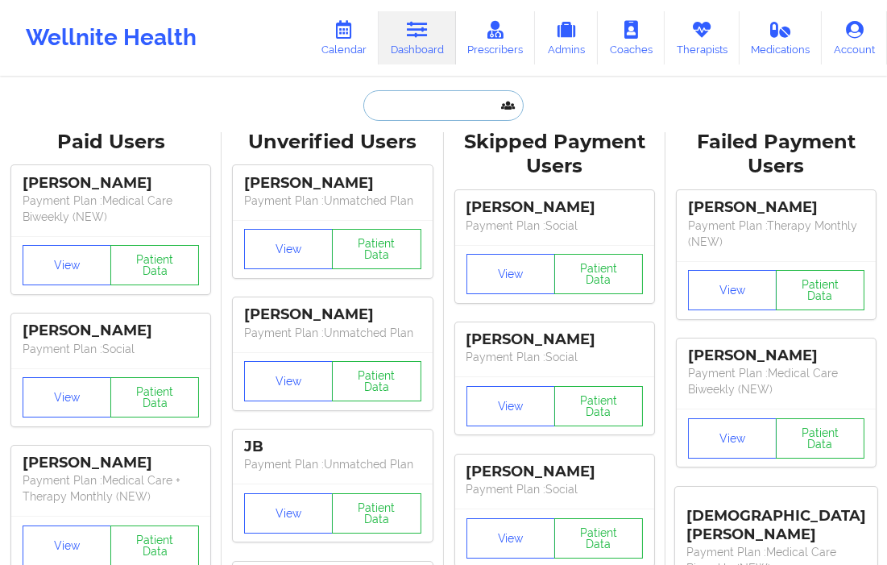
click at [389, 105] on input "text" at bounding box center [442, 105] width 159 height 31
paste input "[DOMAIN_NAME][EMAIL_ADDRESS][DOMAIN_NAME]"
type input "[DOMAIN_NAME][EMAIL_ADDRESS][DOMAIN_NAME]"
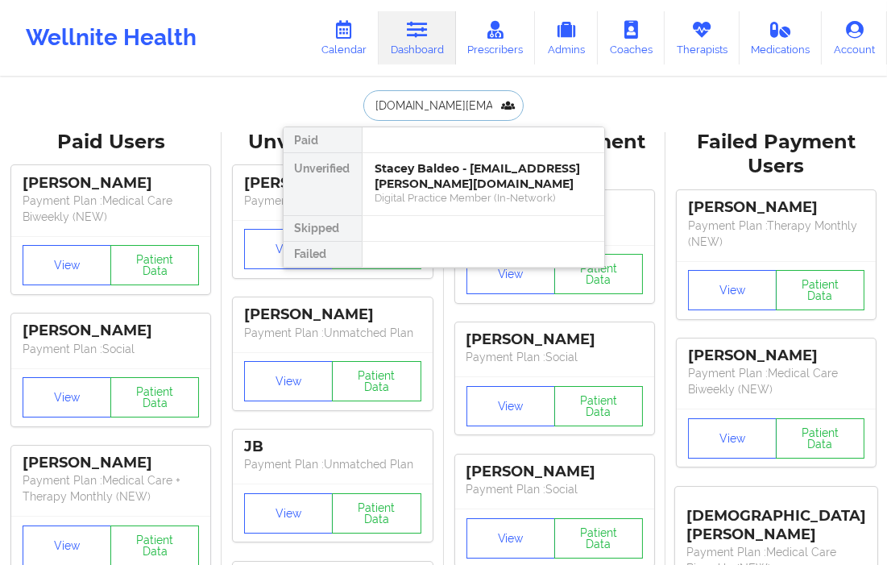
scroll to position [0, 24]
click at [398, 164] on div "[PERSON_NAME] - [DOMAIN_NAME][EMAIL_ADDRESS][DOMAIN_NAME]" at bounding box center [483, 176] width 216 height 30
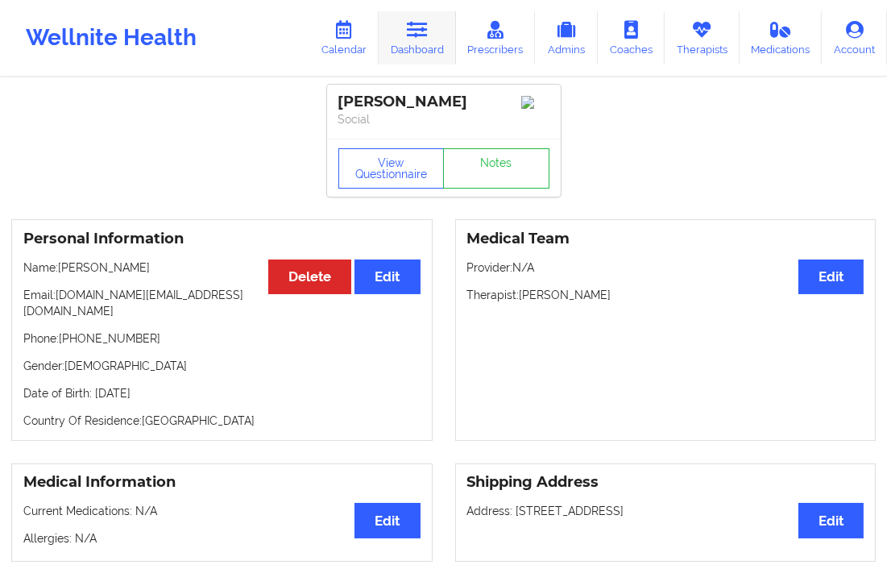
click at [416, 39] on link "Dashboard" at bounding box center [417, 37] width 77 height 53
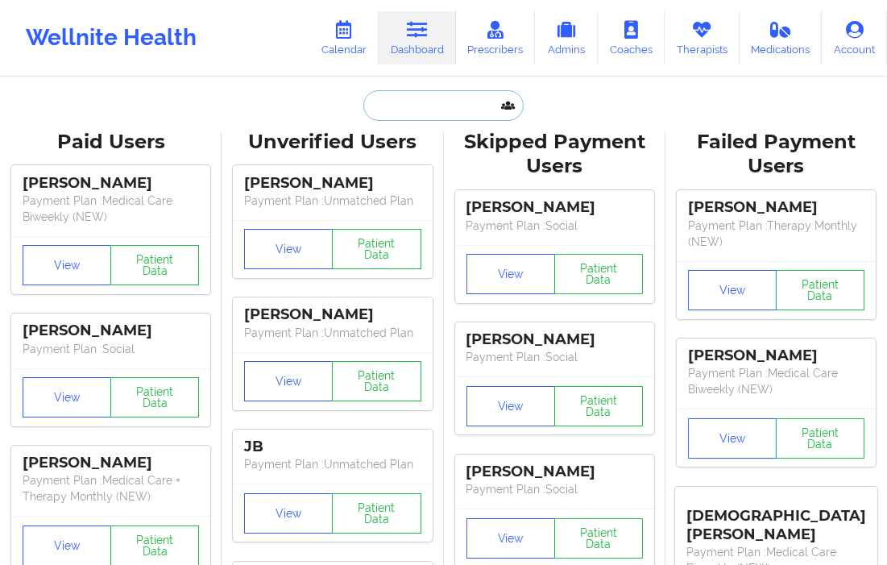
click at [384, 119] on input "text" at bounding box center [442, 105] width 159 height 31
click at [388, 105] on input "text" at bounding box center [442, 105] width 159 height 31
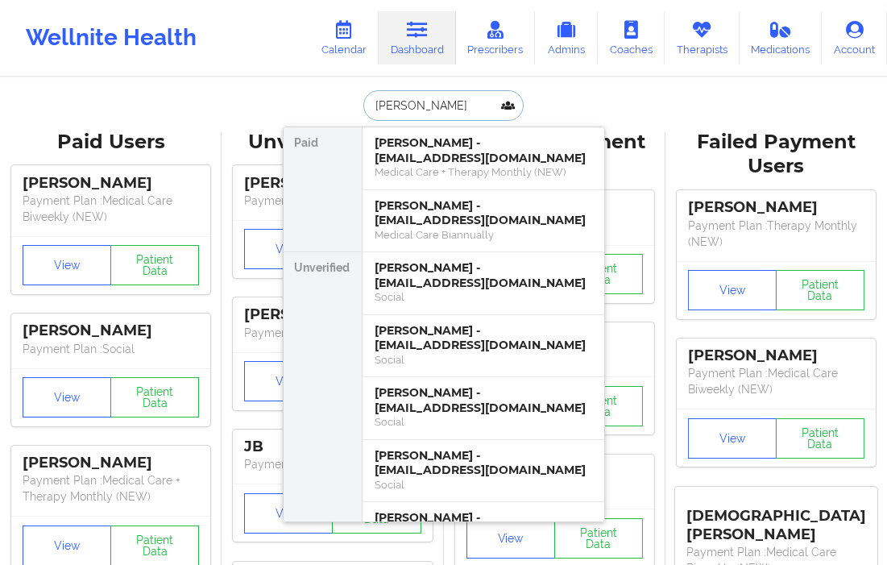
type input "[PERSON_NAME] BRIDGE"
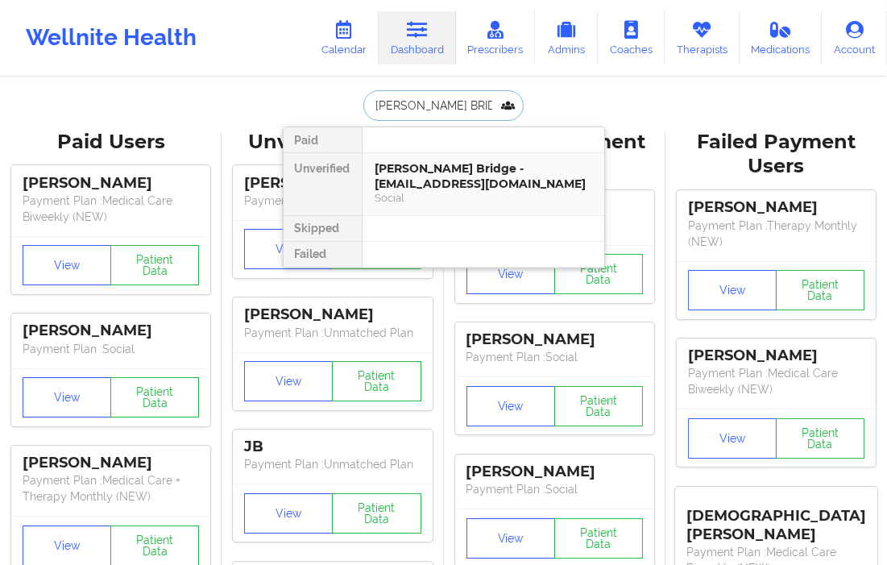
click at [408, 170] on div "[PERSON_NAME] Bridge - [EMAIL_ADDRESS][DOMAIN_NAME]" at bounding box center [483, 176] width 216 height 30
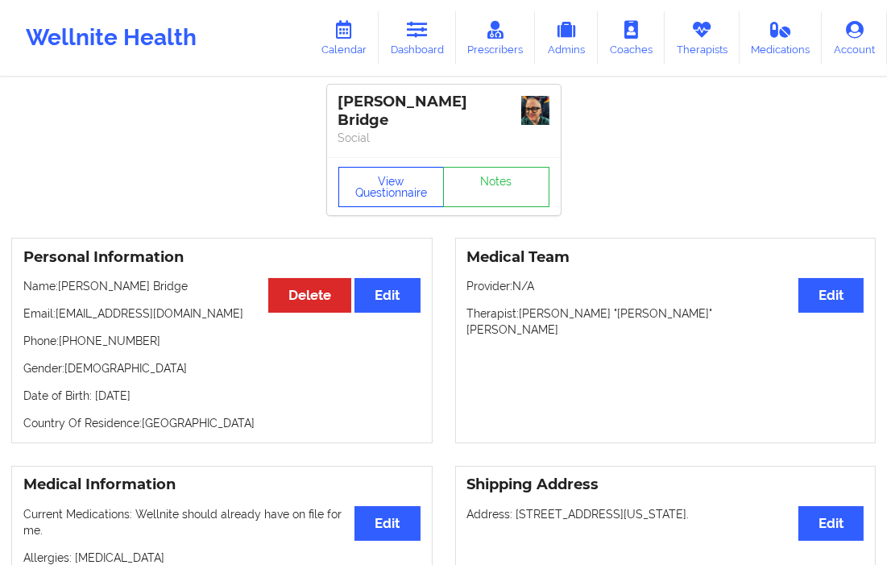
click at [408, 171] on button "View Questionnaire" at bounding box center [391, 187] width 106 height 40
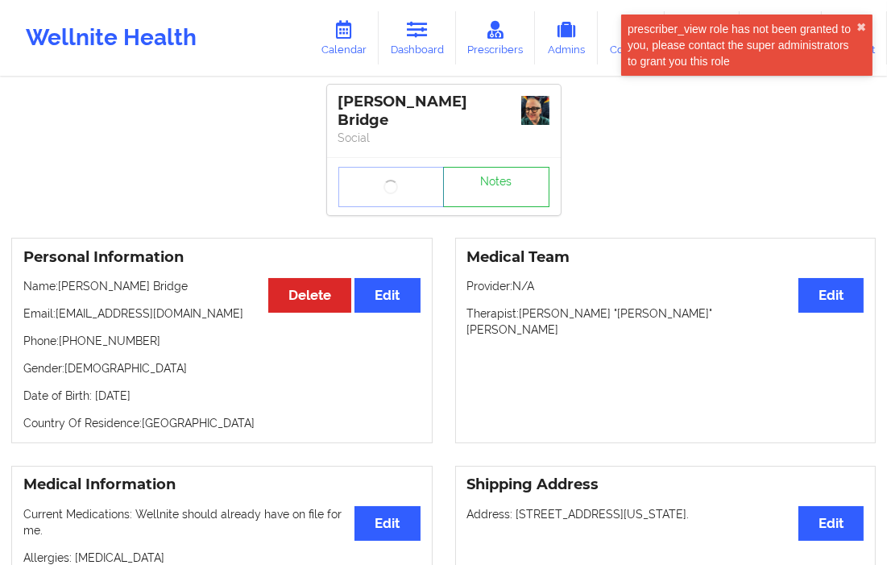
click at [858, 19] on div "prescriber_view role has not been granted to you, please contact the super admi…" at bounding box center [746, 44] width 251 height 61
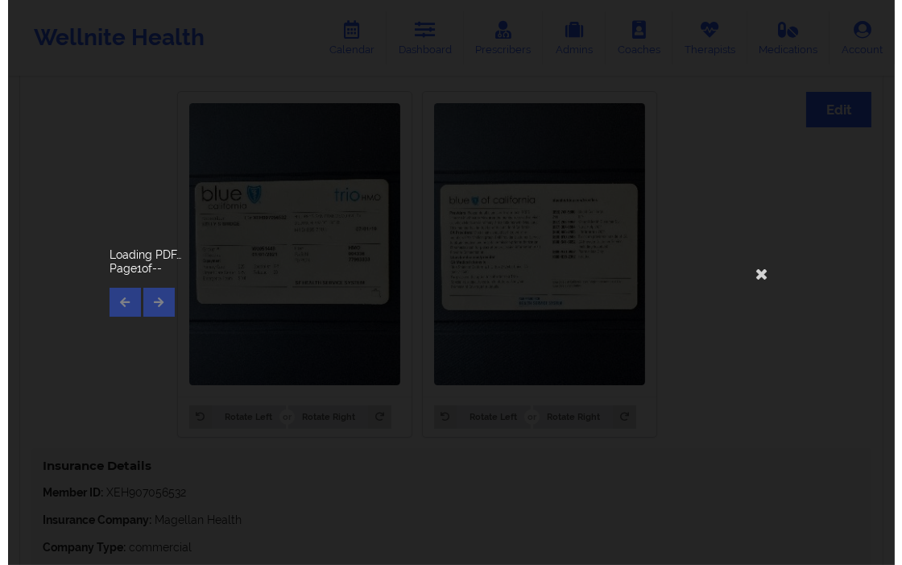
scroll to position [1149, 0]
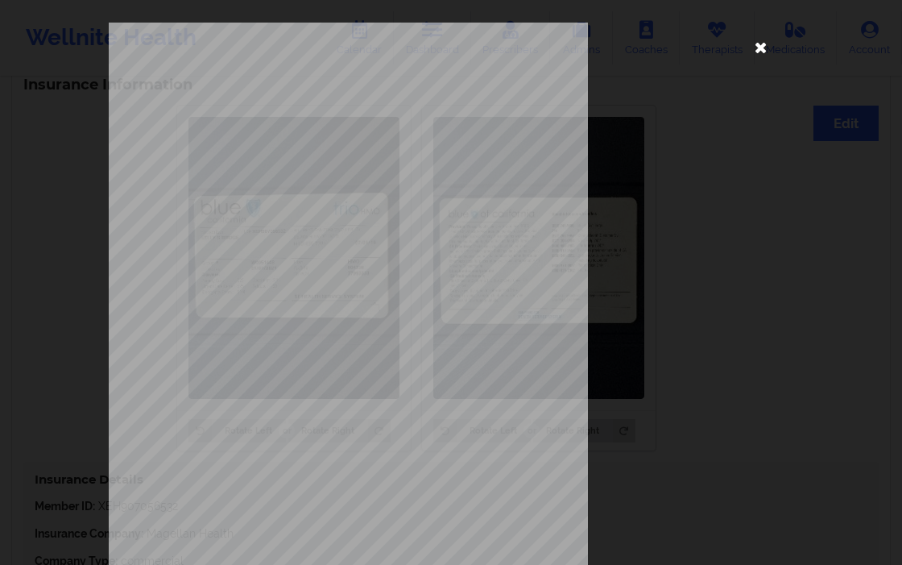
click at [757, 49] on icon at bounding box center [761, 47] width 26 height 26
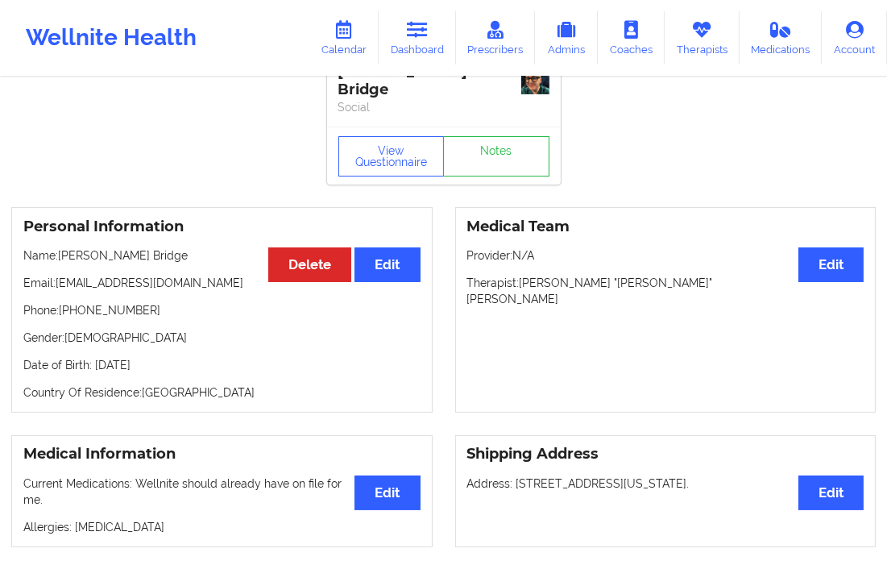
scroll to position [0, 0]
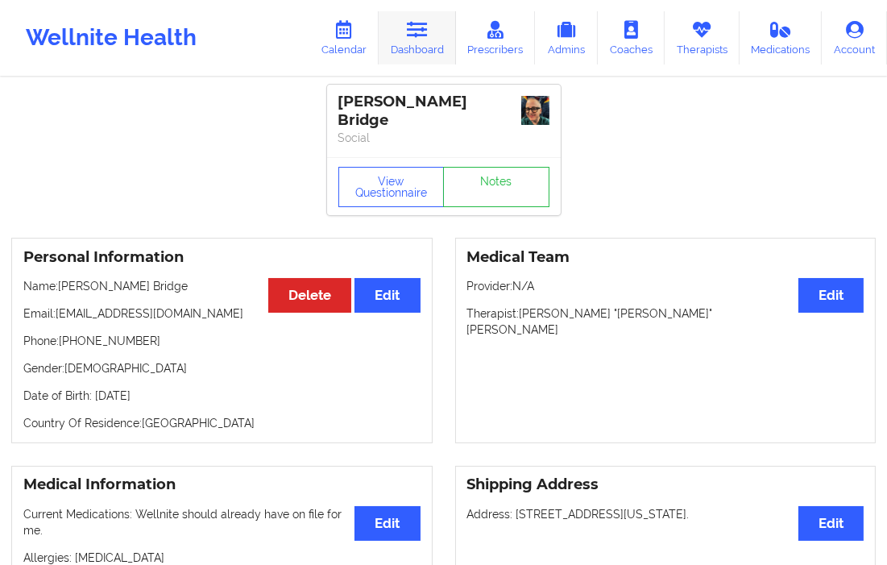
click at [420, 52] on link "Dashboard" at bounding box center [417, 37] width 77 height 53
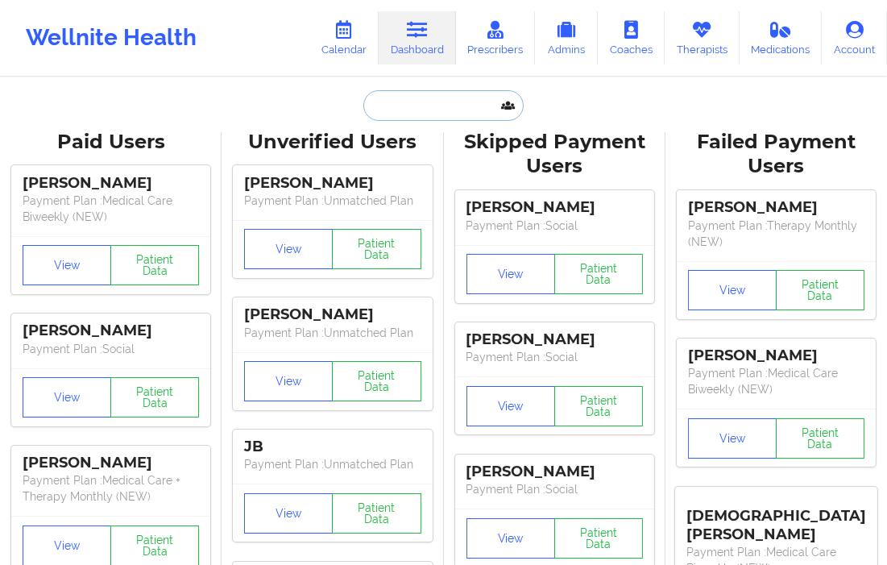
click at [396, 109] on input "text" at bounding box center [442, 105] width 159 height 31
paste input "[PERSON_NAME]"
type input "[PERSON_NAME]"
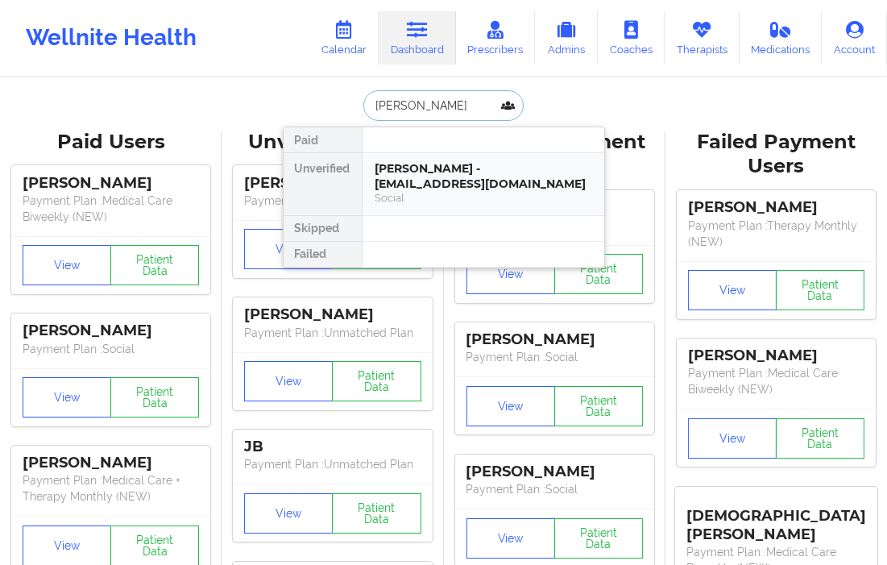
click at [385, 164] on div "[PERSON_NAME] - [EMAIL_ADDRESS][DOMAIN_NAME]" at bounding box center [483, 176] width 216 height 30
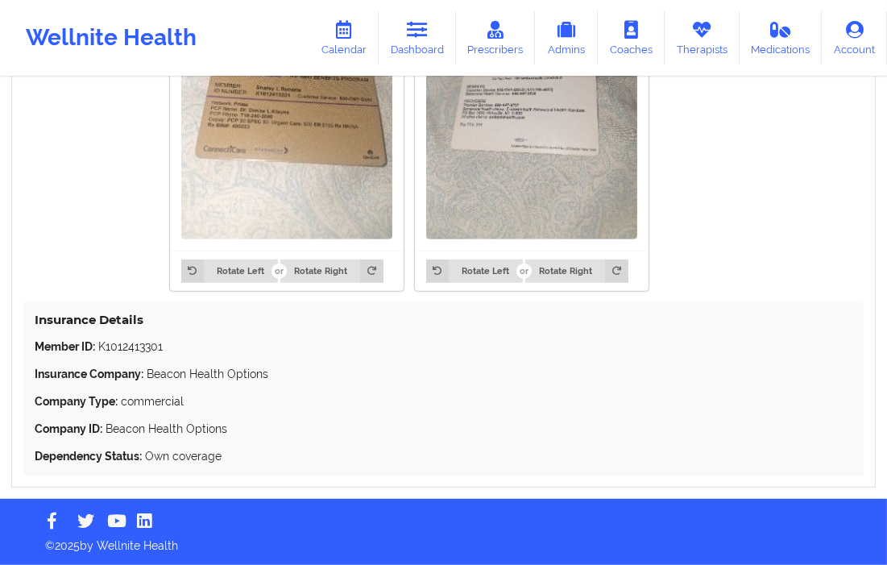
scroll to position [1377, 0]
drag, startPoint x: 167, startPoint y: 345, endPoint x: 138, endPoint y: 341, distance: 29.3
click at [103, 344] on p "Member ID: K1012413301" at bounding box center [444, 346] width 818 height 16
click at [97, 354] on p "Member ID: K1012413301" at bounding box center [444, 346] width 818 height 16
drag, startPoint x: 98, startPoint y: 344, endPoint x: 179, endPoint y: 344, distance: 80.5
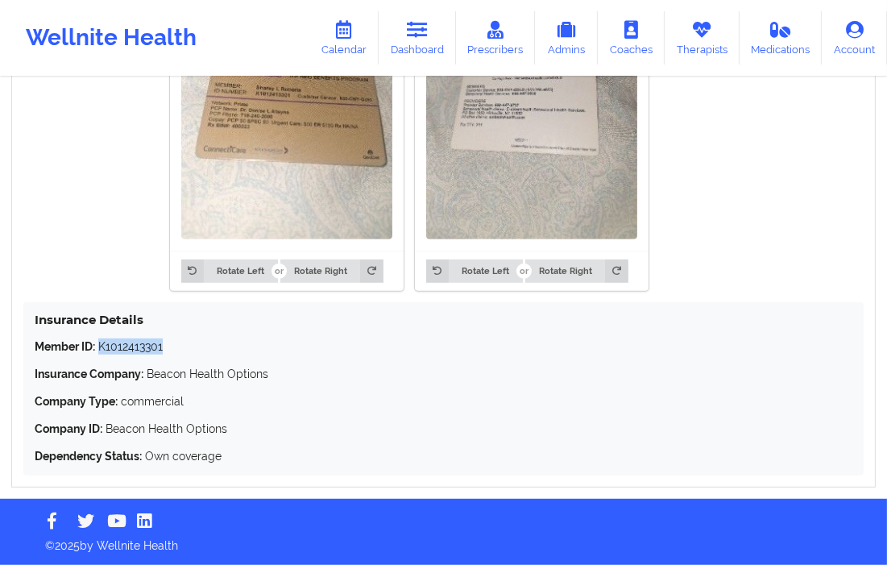
click at [179, 344] on p "Member ID: K1012413301" at bounding box center [444, 346] width 818 height 16
copy p "K1012413301"
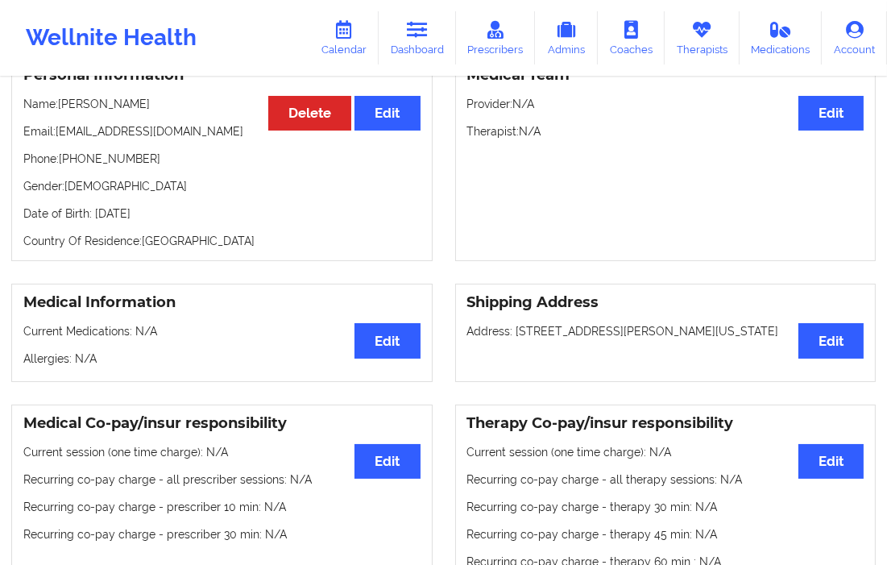
scroll to position [0, 0]
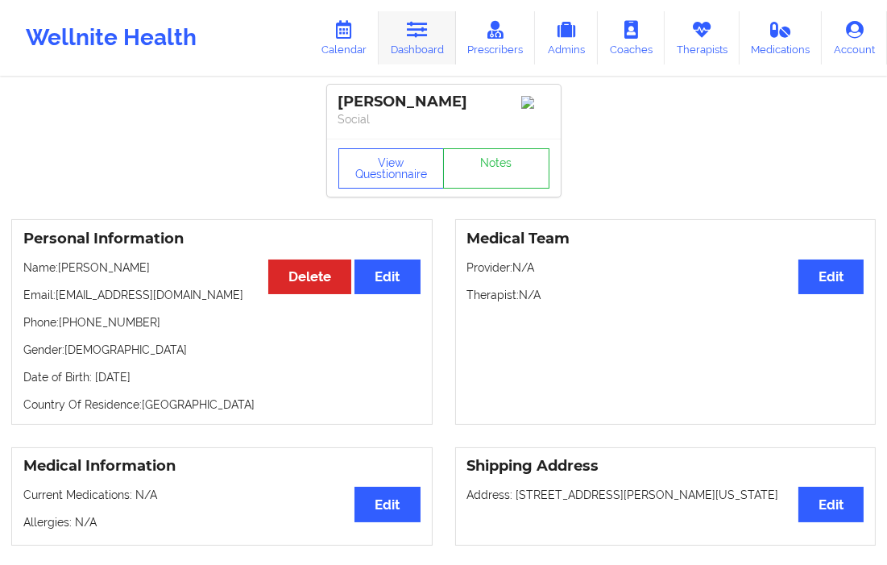
click at [415, 23] on icon at bounding box center [417, 30] width 21 height 18
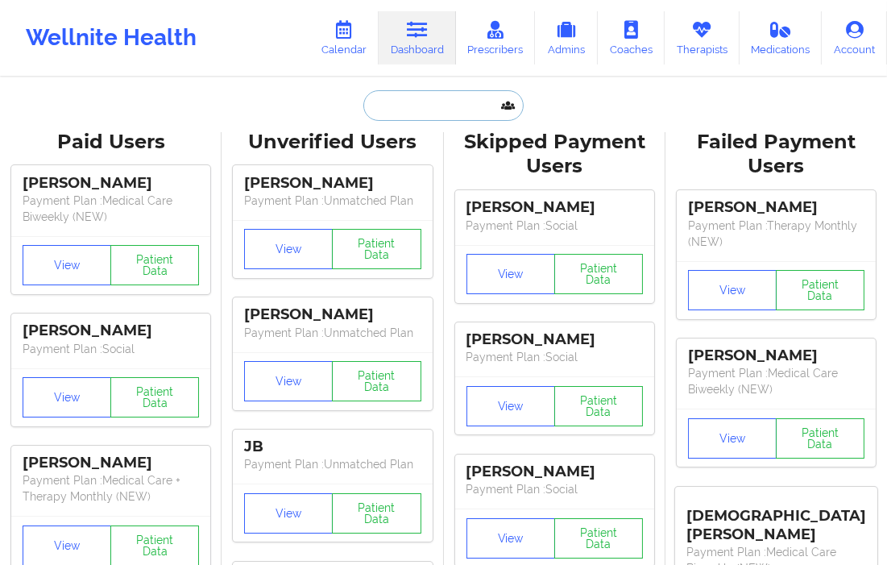
click at [388, 101] on input "text" at bounding box center [442, 105] width 159 height 31
paste input "[EMAIL_ADDRESS][DOMAIN_NAME]"
type input "[EMAIL_ADDRESS][DOMAIN_NAME]"
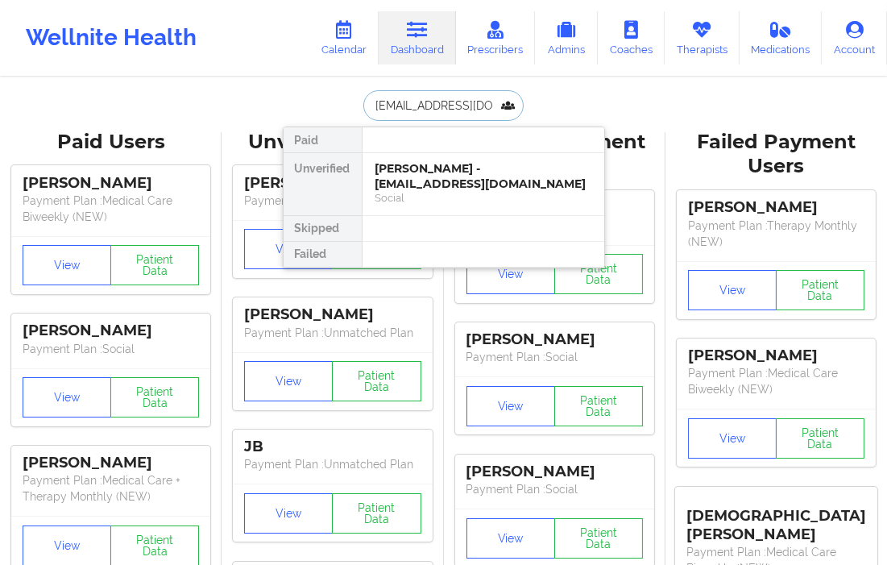
scroll to position [0, 21]
click at [412, 179] on div "[PERSON_NAME] - [EMAIL_ADDRESS][DOMAIN_NAME]" at bounding box center [483, 176] width 216 height 30
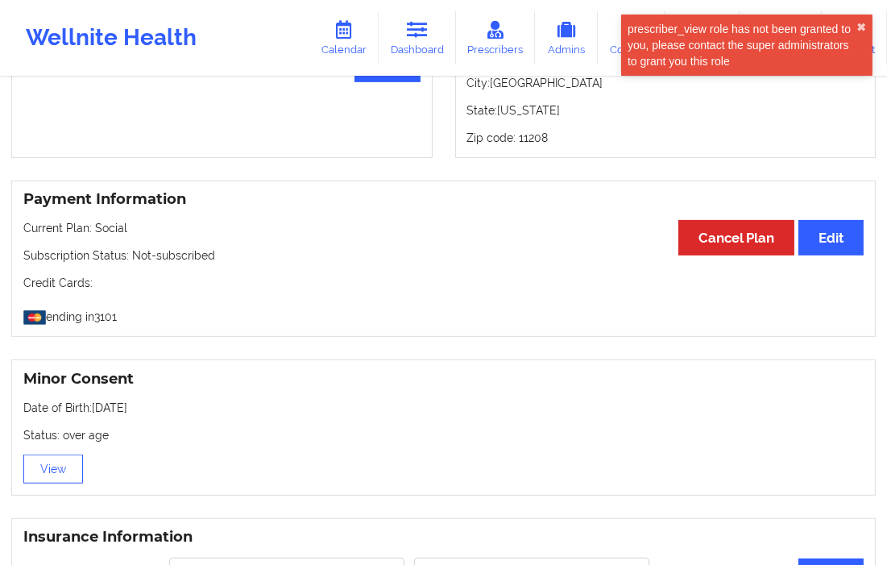
scroll to position [1074, 0]
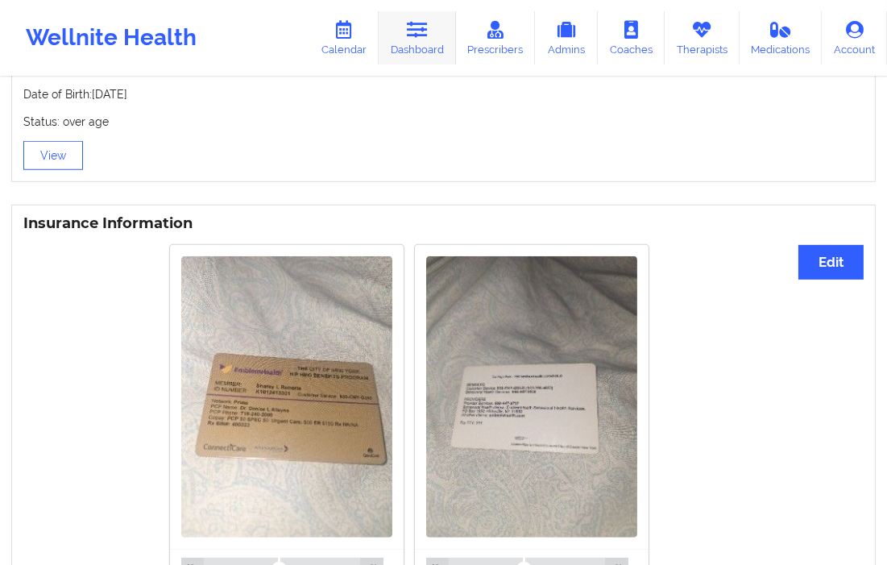
click at [431, 38] on link "Dashboard" at bounding box center [417, 37] width 77 height 53
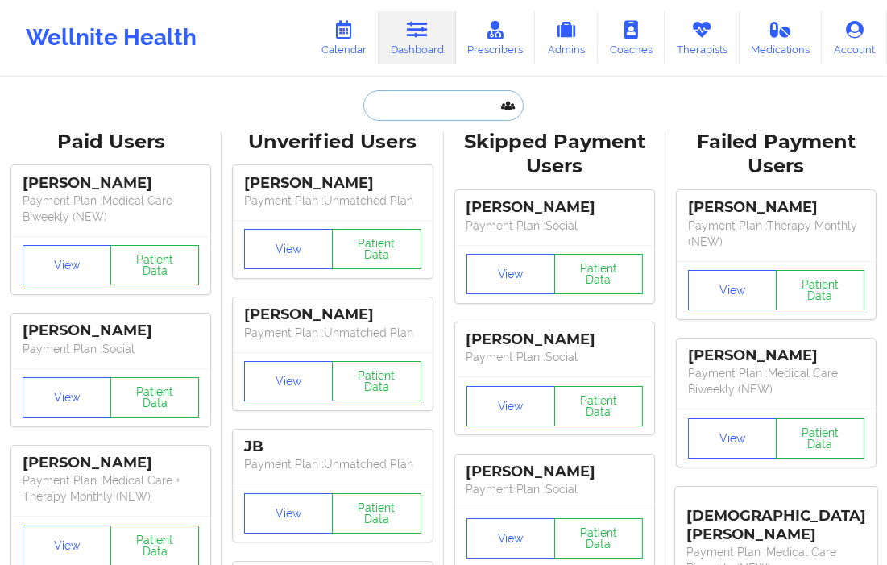
click at [403, 118] on input "text" at bounding box center [442, 105] width 159 height 31
paste input "[EMAIL_ADDRESS][DOMAIN_NAME]"
type input "[EMAIL_ADDRESS][DOMAIN_NAME]"
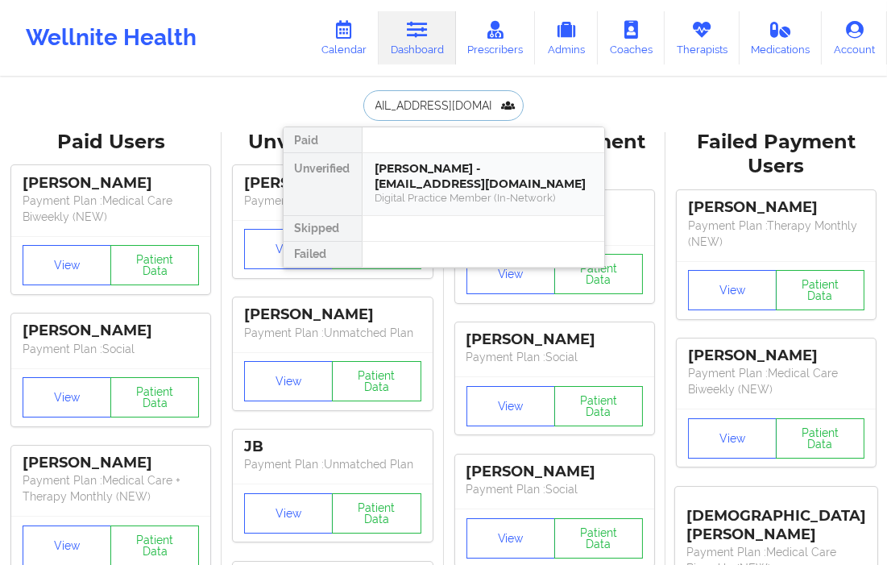
click at [412, 174] on div "[PERSON_NAME] - [EMAIL_ADDRESS][DOMAIN_NAME]" at bounding box center [483, 176] width 216 height 30
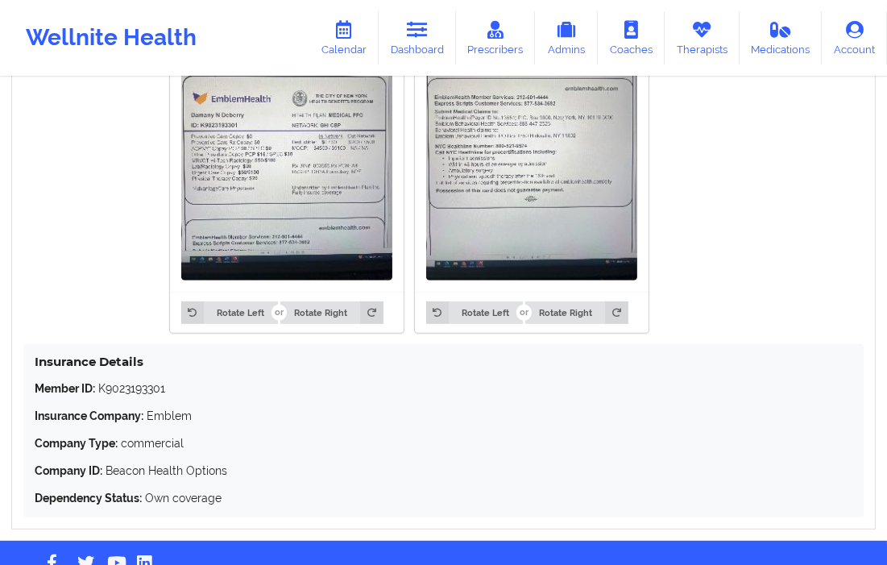
scroll to position [1136, 0]
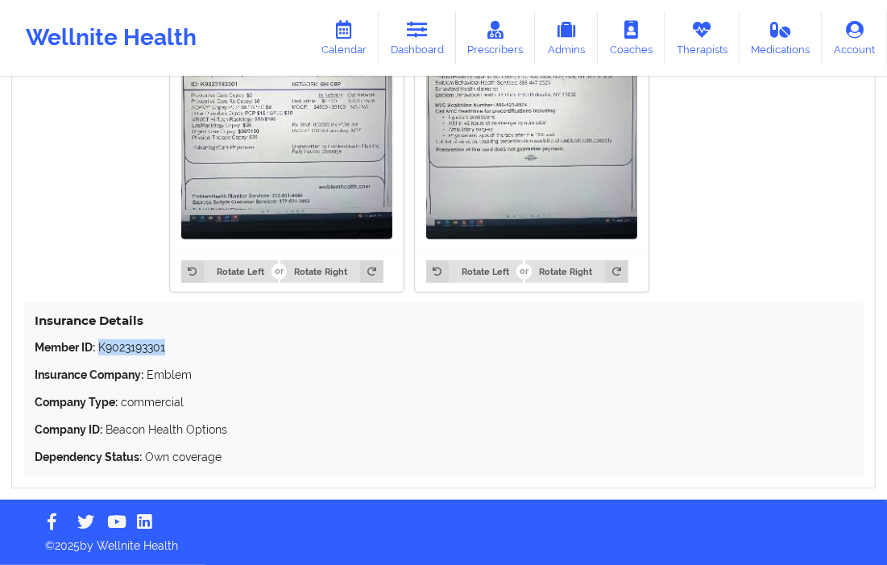
drag, startPoint x: 170, startPoint y: 350, endPoint x: 98, endPoint y: 353, distance: 71.7
click at [98, 353] on p "Member ID: K9023193301" at bounding box center [444, 347] width 818 height 16
copy p "K9023193301"
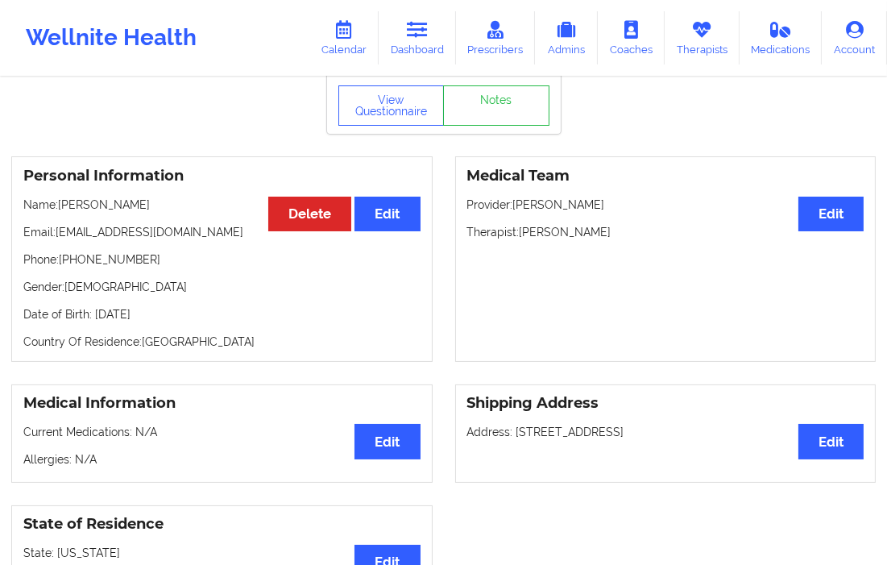
scroll to position [0, 0]
